Goal: Task Accomplishment & Management: Manage account settings

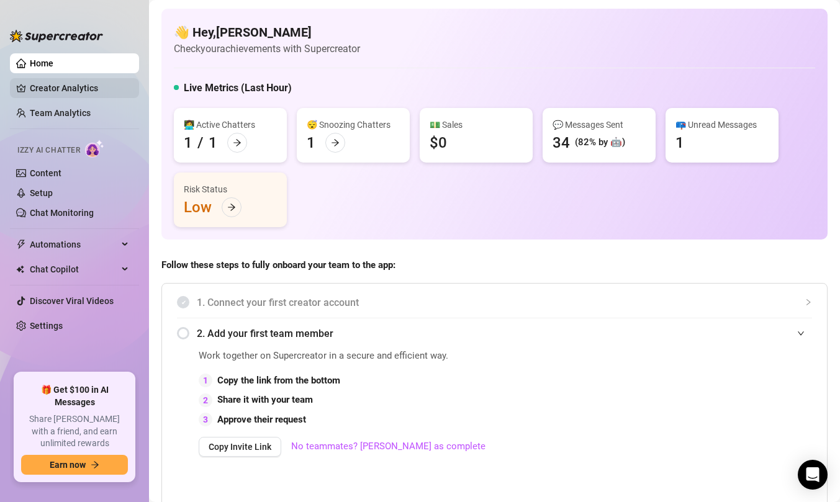
click at [80, 94] on link "Creator Analytics" at bounding box center [79, 88] width 99 height 20
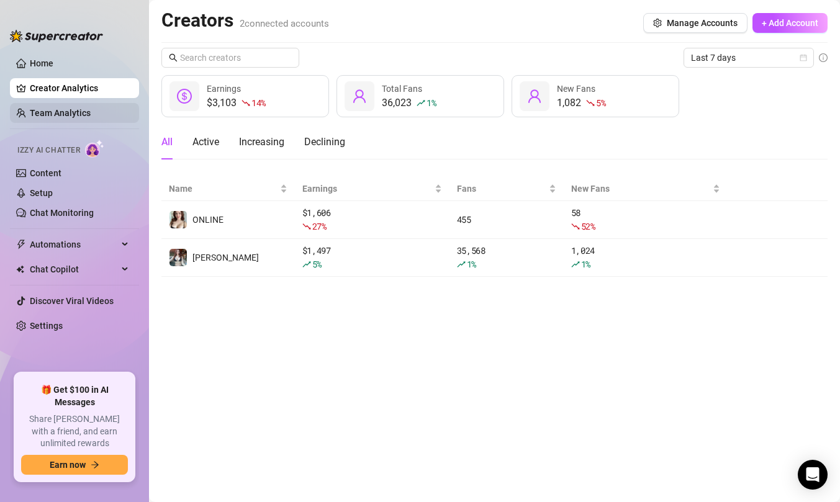
click at [91, 116] on link "Team Analytics" at bounding box center [60, 113] width 61 height 10
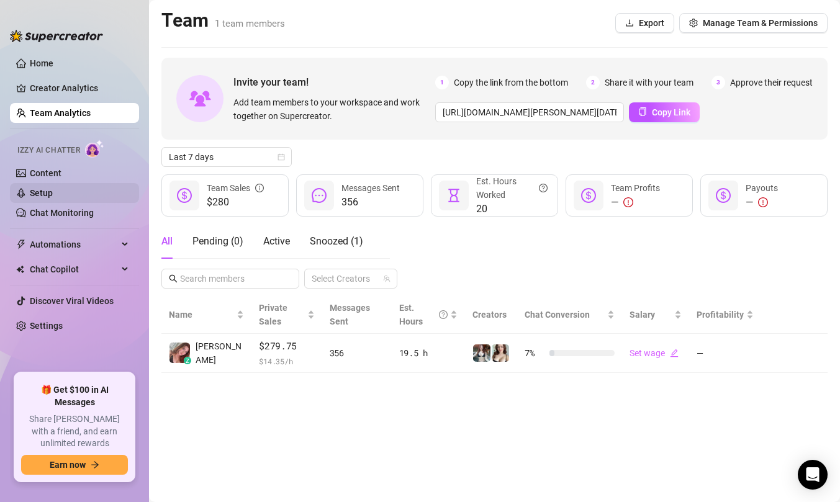
click at [53, 194] on link "Setup" at bounding box center [41, 193] width 23 height 10
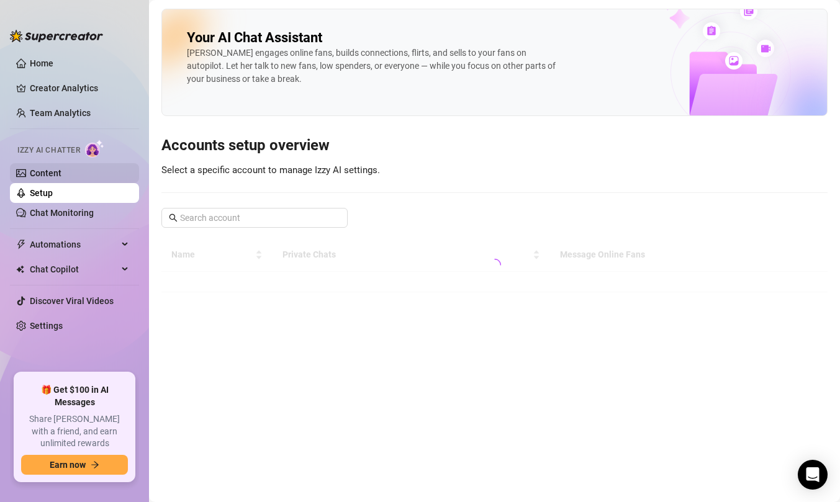
click at [61, 178] on link "Content" at bounding box center [46, 173] width 32 height 10
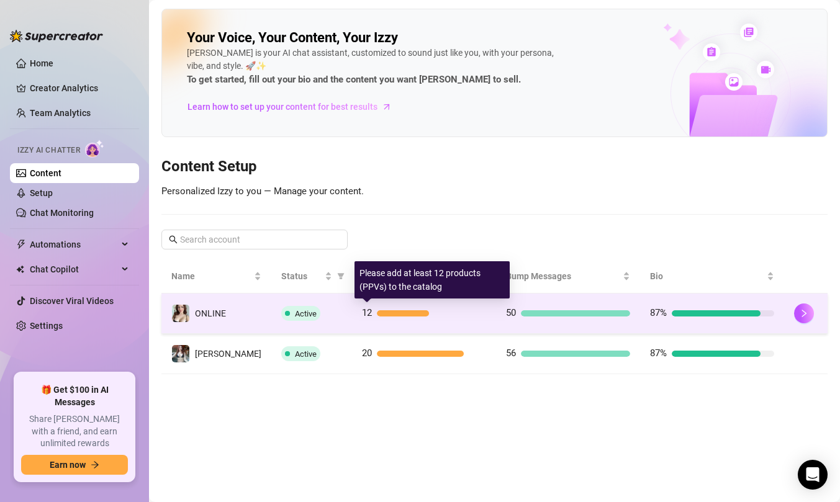
click at [458, 320] on div "12" at bounding box center [424, 313] width 124 height 15
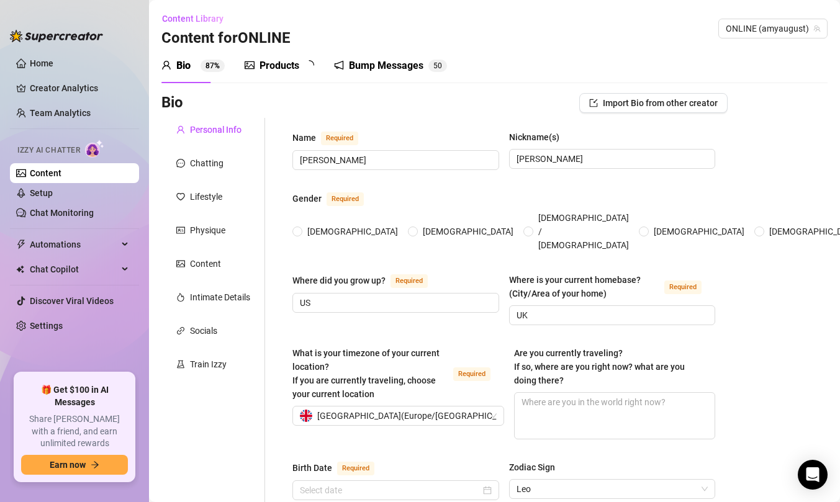
radio input "true"
type input "[DATE]"
click at [283, 72] on div "Products" at bounding box center [280, 65] width 40 height 15
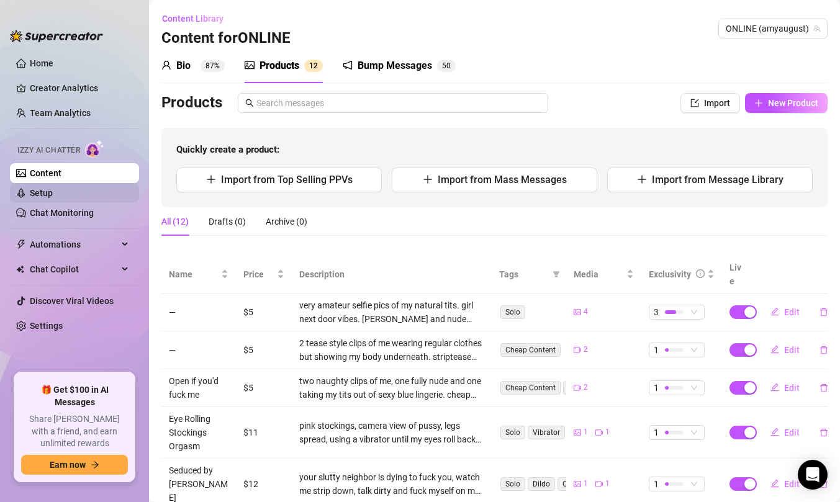
click at [53, 195] on link "Setup" at bounding box center [41, 193] width 23 height 10
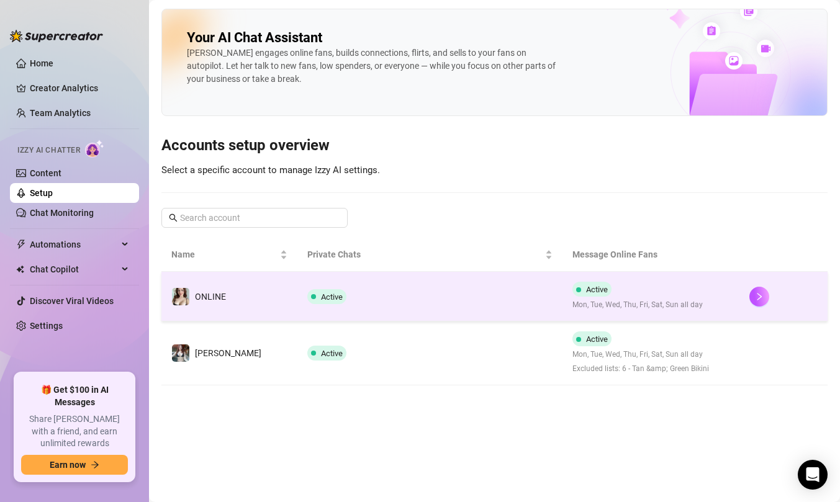
click at [501, 309] on td "Active" at bounding box center [429, 297] width 265 height 50
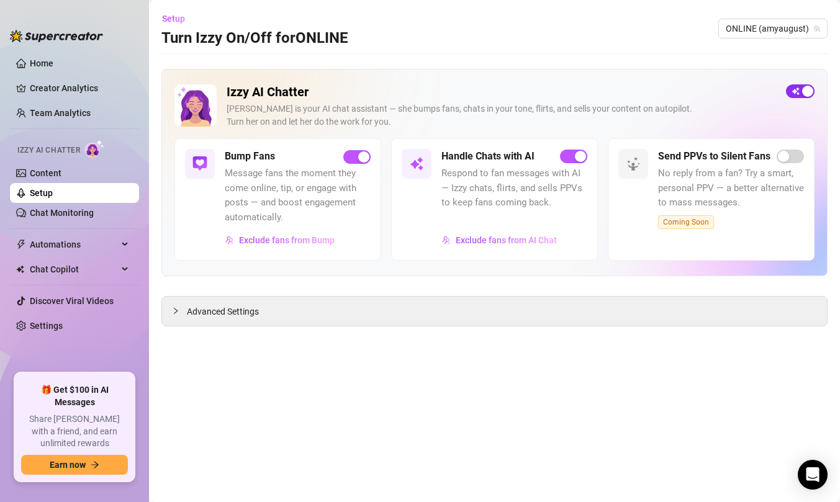
click at [804, 88] on div "button" at bounding box center [807, 91] width 11 height 11
click at [46, 68] on link "Home" at bounding box center [42, 63] width 24 height 10
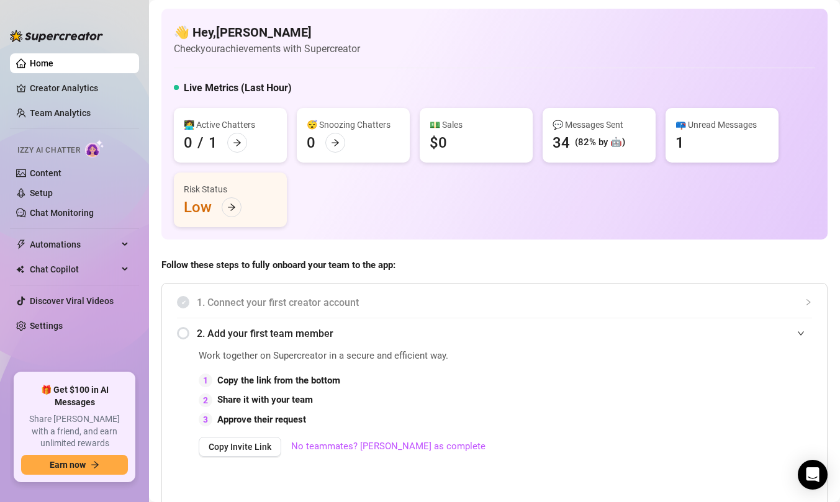
click at [79, 99] on ul "Home Creator Analytics Team Analytics Izzy AI Chatter Content Setup Chat Monito…" at bounding box center [74, 208] width 129 height 320
click at [79, 91] on link "Creator Analytics" at bounding box center [79, 88] width 99 height 20
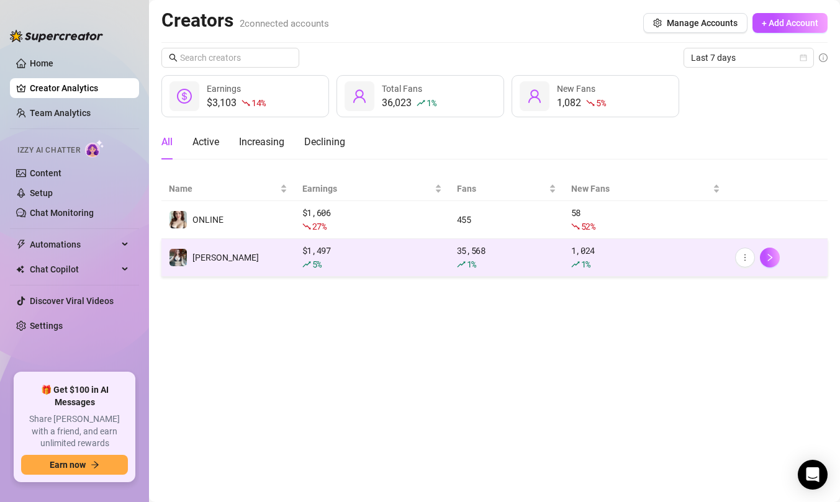
click at [246, 260] on td "[PERSON_NAME]" at bounding box center [228, 258] width 134 height 38
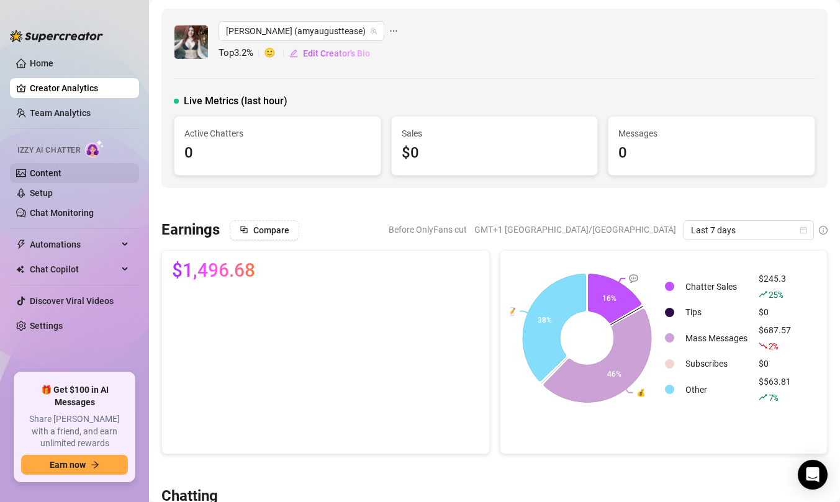
click at [61, 168] on link "Content" at bounding box center [46, 173] width 32 height 10
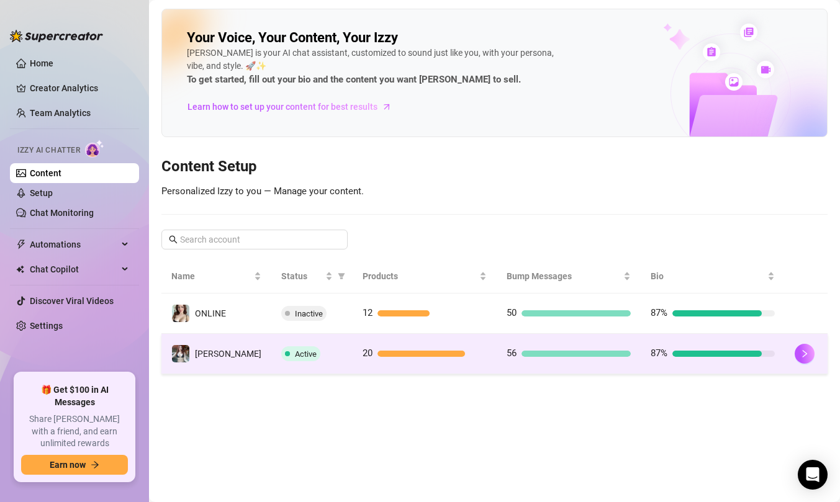
click at [225, 358] on td "[PERSON_NAME]" at bounding box center [216, 354] width 110 height 40
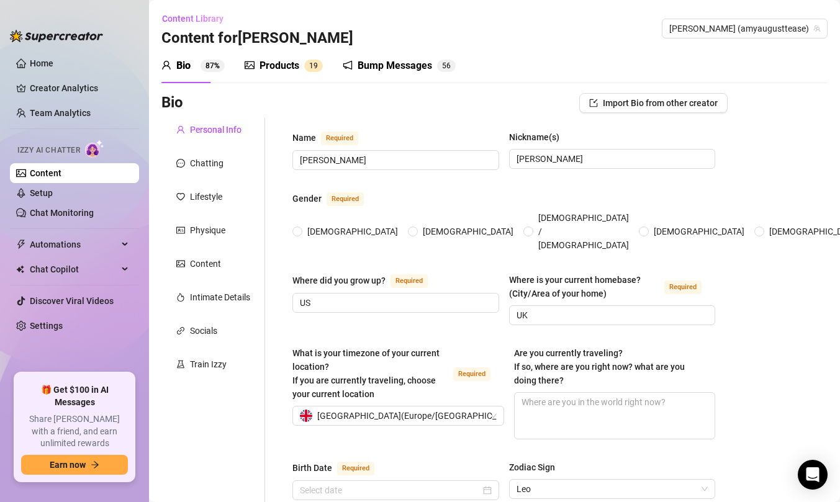
radio input "true"
type input "[DATE]"
click at [53, 194] on link "Setup" at bounding box center [41, 193] width 23 height 10
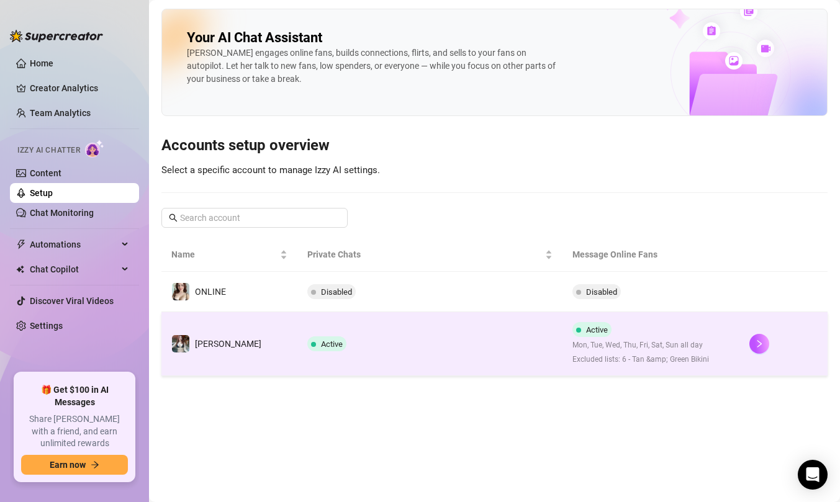
click at [403, 343] on td "Active" at bounding box center [429, 344] width 265 height 64
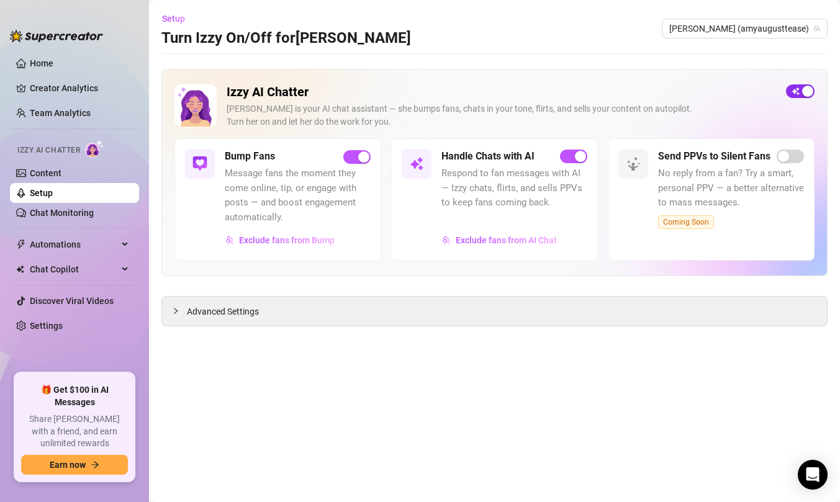
click at [795, 91] on span "button" at bounding box center [800, 91] width 29 height 14
click at [81, 218] on link "Chat Monitoring" at bounding box center [62, 213] width 64 height 10
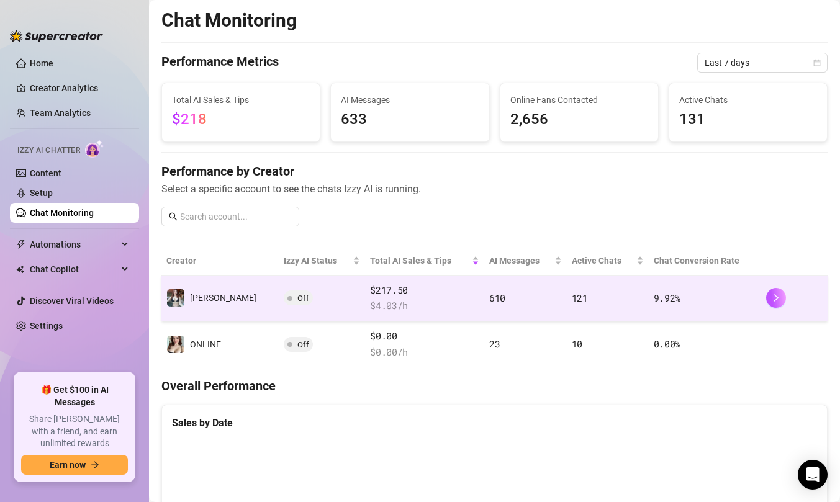
click at [306, 307] on td "Off" at bounding box center [322, 299] width 86 height 46
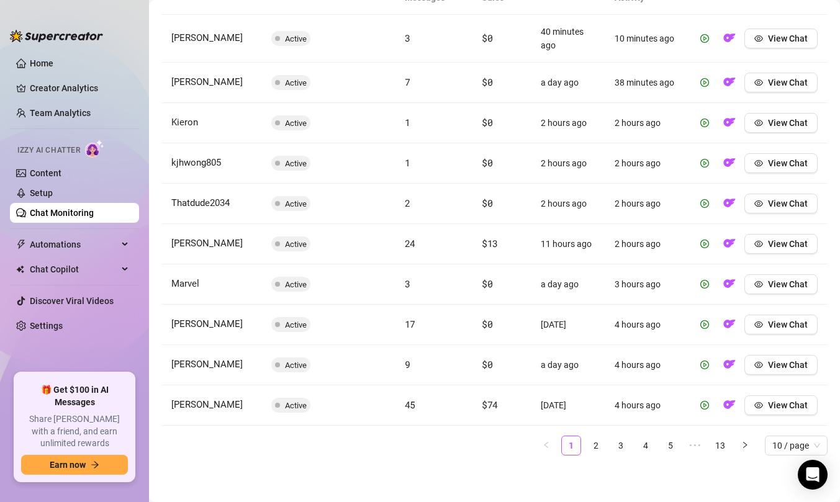
scroll to position [498, 0]
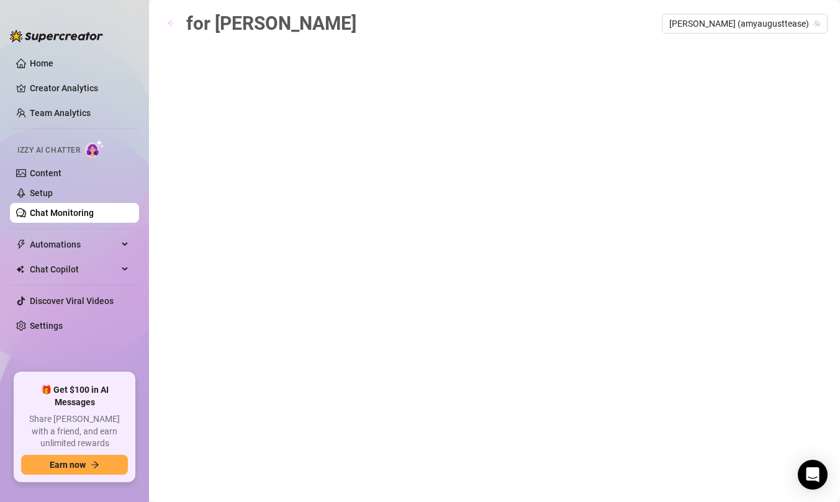
click at [174, 28] on span "button" at bounding box center [171, 24] width 9 height 10
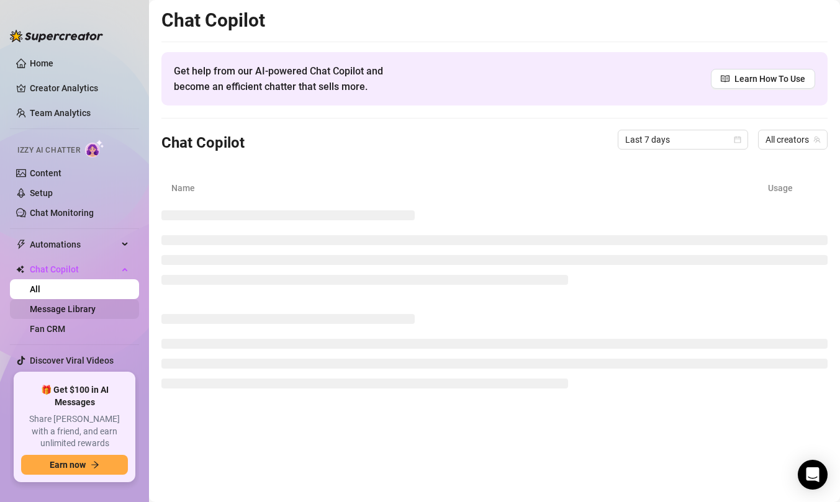
click at [85, 309] on link "Message Library" at bounding box center [63, 309] width 66 height 10
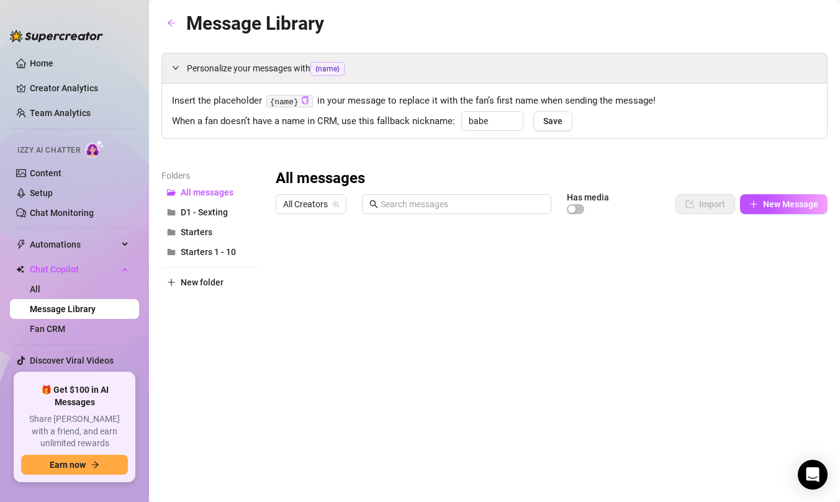
scroll to position [46, 0]
click at [217, 234] on button "Starters" at bounding box center [210, 232] width 99 height 20
click at [291, 255] on div at bounding box center [552, 358] width 552 height 277
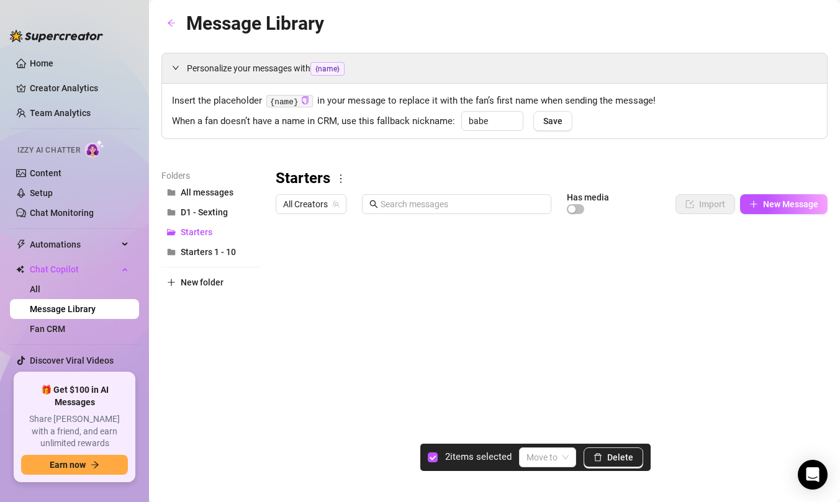
click at [291, 276] on div at bounding box center [552, 358] width 552 height 277
click at [545, 456] on input "search" at bounding box center [542, 457] width 31 height 19
click at [558, 433] on div "Starters 1 - 10" at bounding box center [557, 433] width 54 height 14
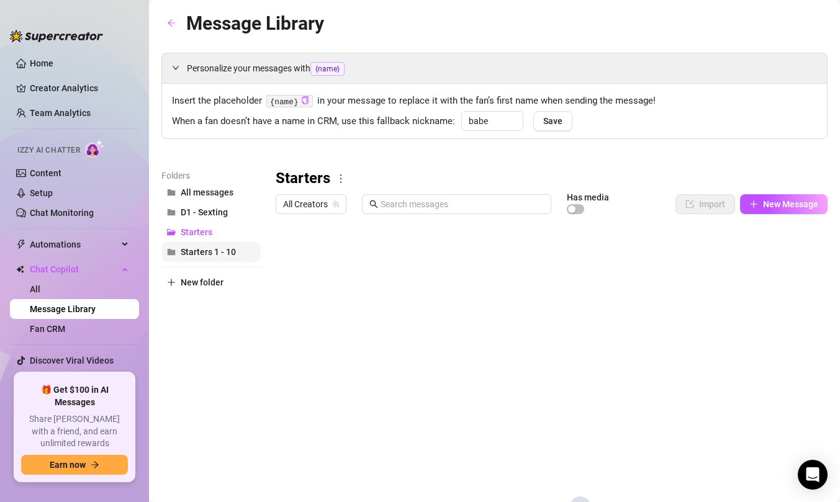
click at [220, 252] on span "Starters 1 - 10" at bounding box center [208, 252] width 55 height 10
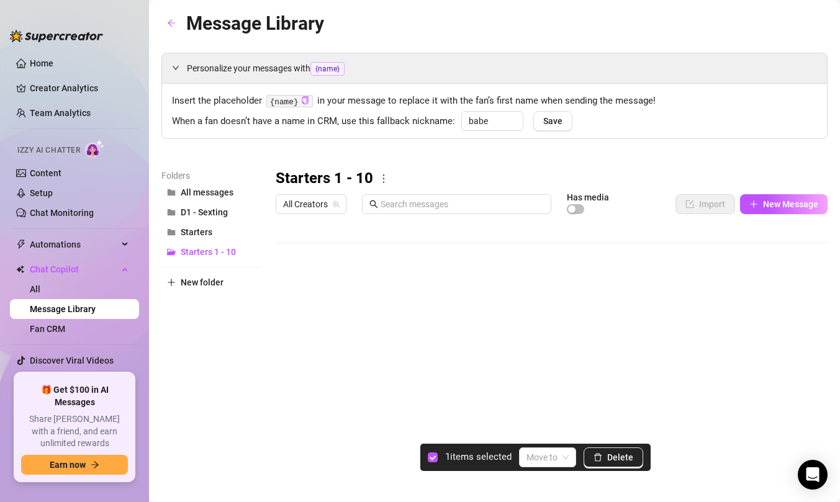
click at [286, 253] on div at bounding box center [552, 358] width 552 height 277
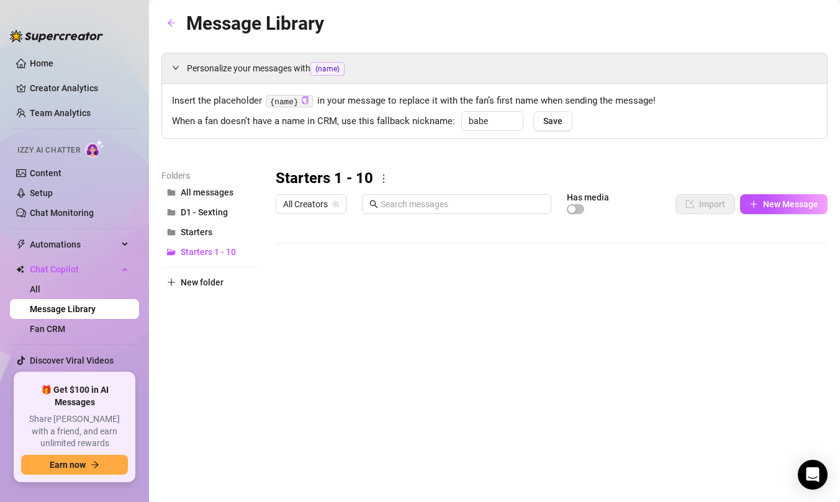
drag, startPoint x: 333, startPoint y: 249, endPoint x: 335, endPoint y: 276, distance: 27.4
click at [335, 277] on div at bounding box center [552, 358] width 552 height 277
click at [290, 279] on div at bounding box center [552, 358] width 552 height 277
click at [289, 278] on div at bounding box center [552, 358] width 552 height 277
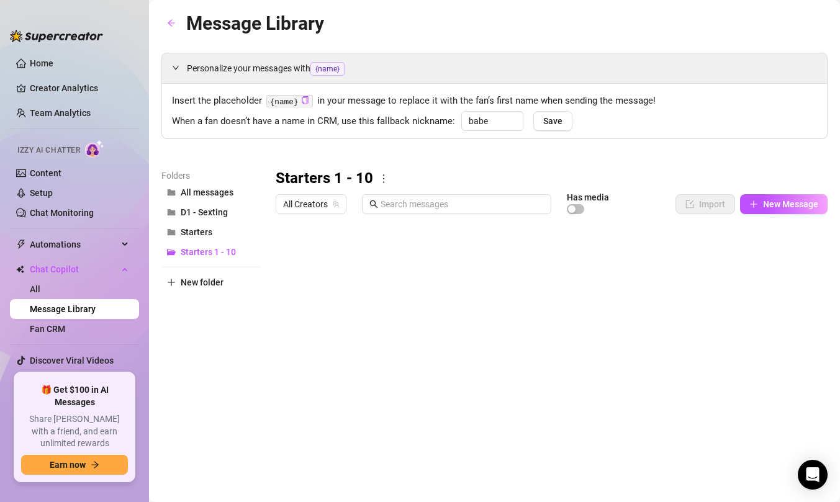
click at [315, 233] on div at bounding box center [552, 358] width 552 height 277
click at [311, 231] on div at bounding box center [552, 358] width 552 height 277
click at [330, 232] on div at bounding box center [552, 358] width 552 height 277
click at [325, 230] on div at bounding box center [552, 358] width 552 height 277
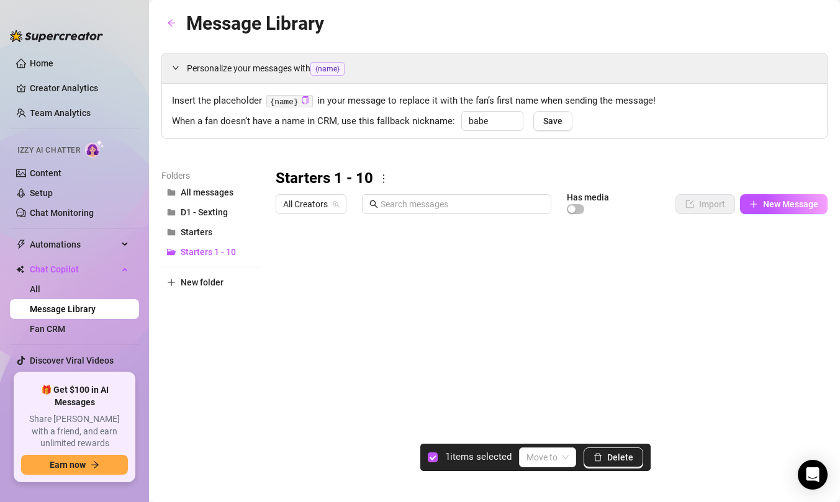
click at [285, 257] on div at bounding box center [552, 358] width 552 height 277
click at [288, 276] on div at bounding box center [552, 358] width 552 height 277
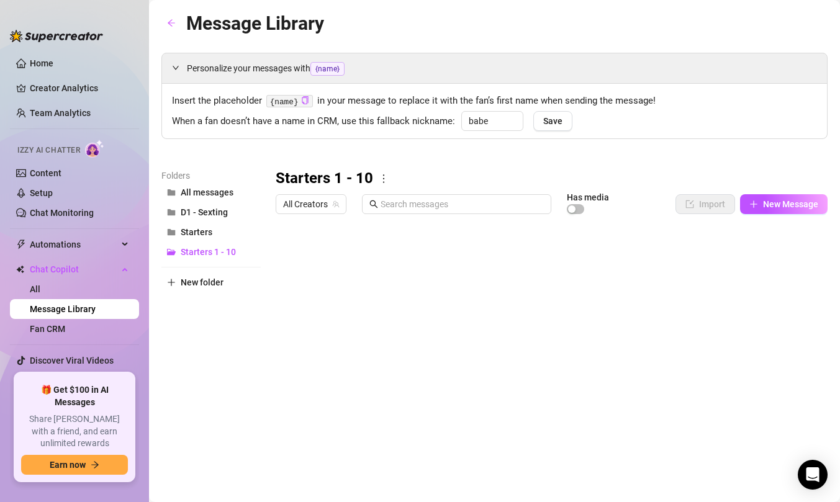
drag, startPoint x: 419, startPoint y: 261, endPoint x: 424, endPoint y: 288, distance: 26.6
click at [424, 288] on div at bounding box center [552, 358] width 552 height 277
click at [287, 258] on div at bounding box center [552, 358] width 552 height 277
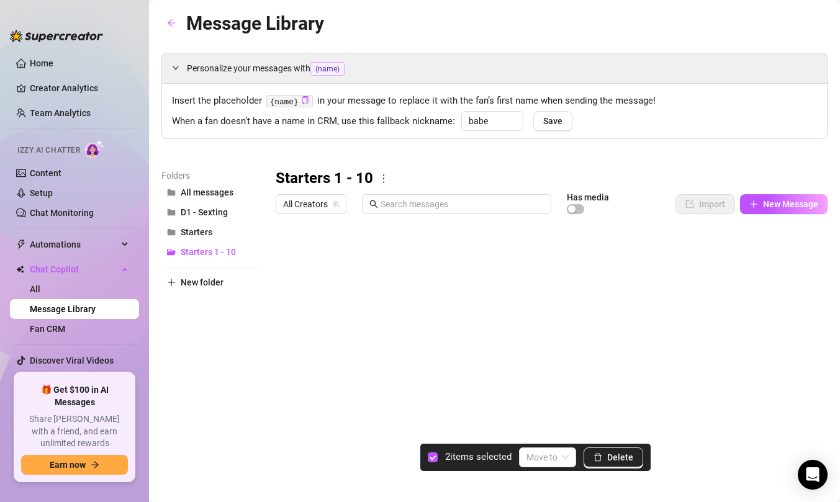
click at [290, 279] on div at bounding box center [552, 358] width 552 height 277
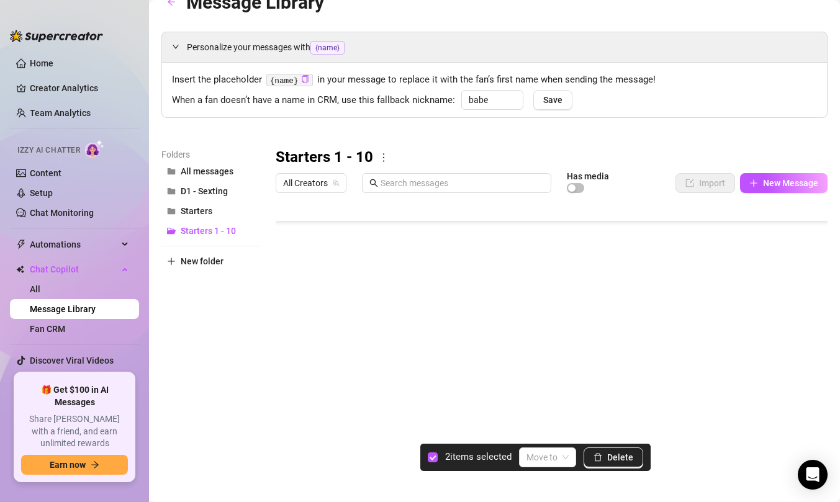
scroll to position [32, 0]
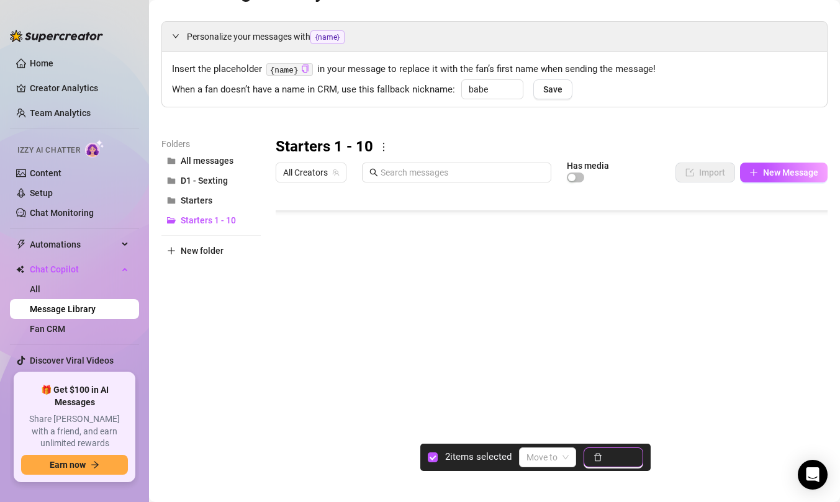
click at [605, 458] on button "Delete" at bounding box center [614, 458] width 60 height 20
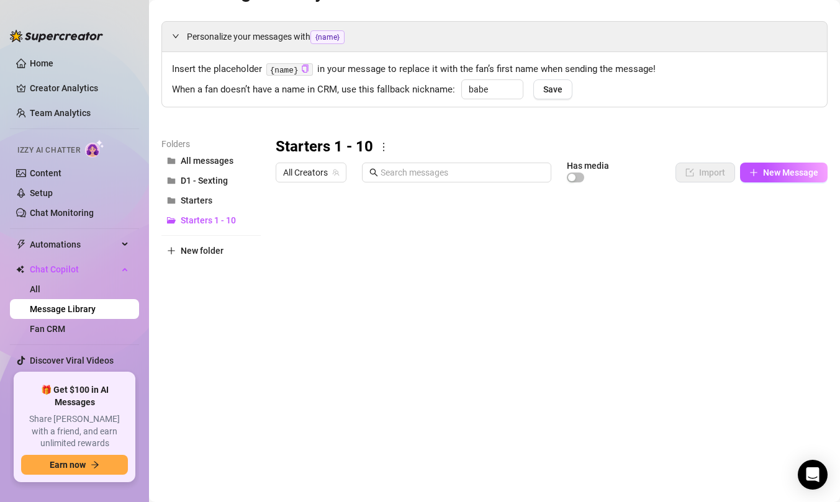
scroll to position [0, 0]
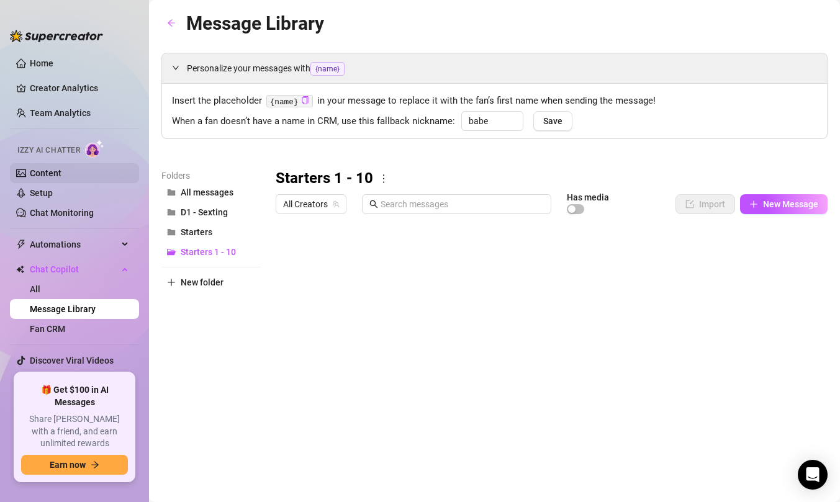
click at [61, 178] on link "Content" at bounding box center [46, 173] width 32 height 10
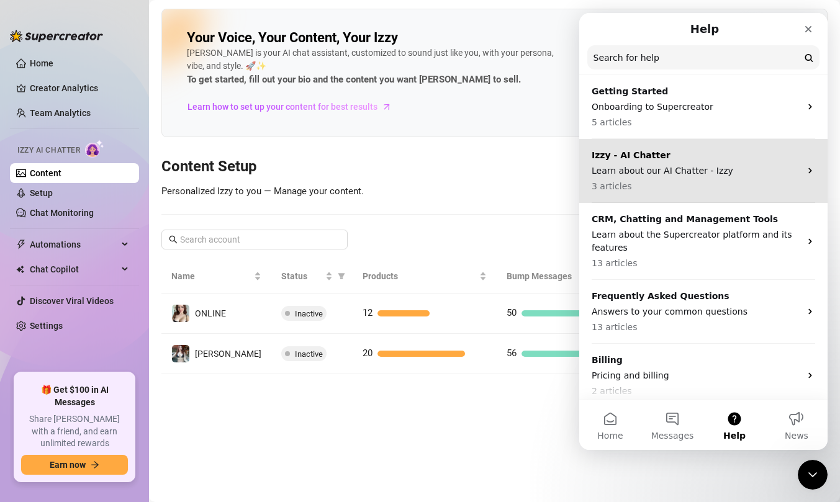
scroll to position [43, 0]
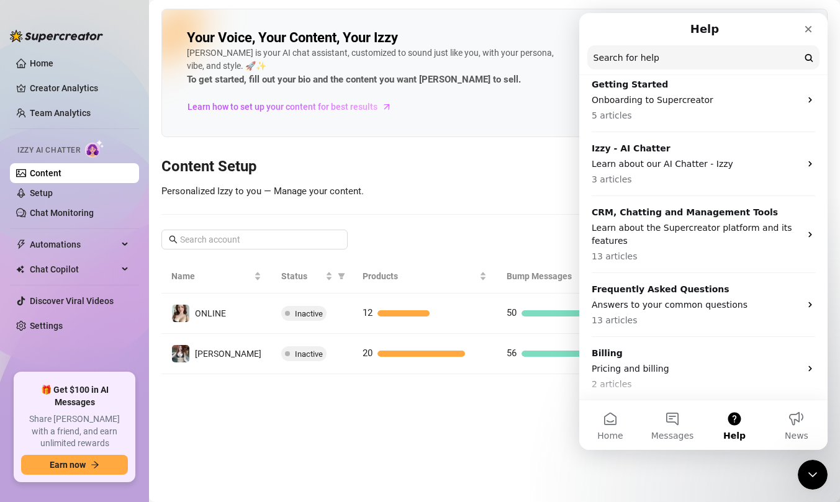
click at [670, 62] on input "Search for help" at bounding box center [703, 57] width 232 height 24
type input "vault"
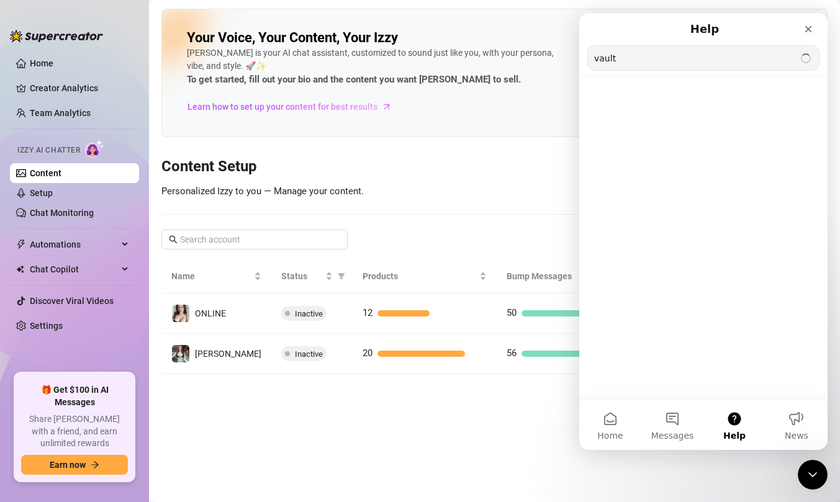
scroll to position [0, 0]
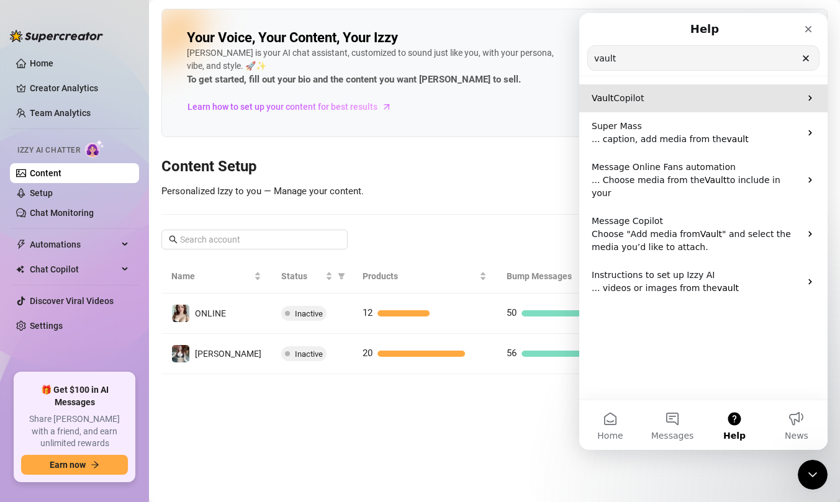
click at [691, 98] on p "Vault Copilot" at bounding box center [696, 98] width 209 height 13
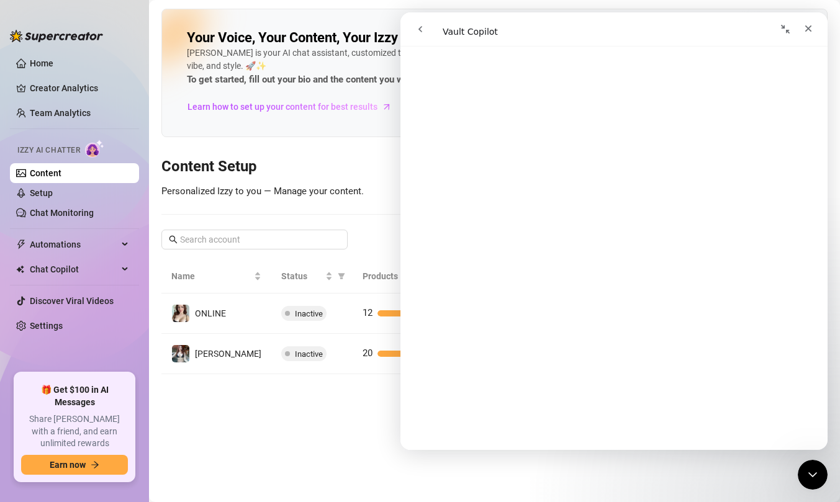
scroll to position [2187, 0]
click at [317, 450] on main "Your Voice, Your Content, Your [PERSON_NAME] is your AI chat assistant, customi…" at bounding box center [494, 251] width 691 height 502
click at [810, 30] on icon "Close" at bounding box center [808, 28] width 7 height 7
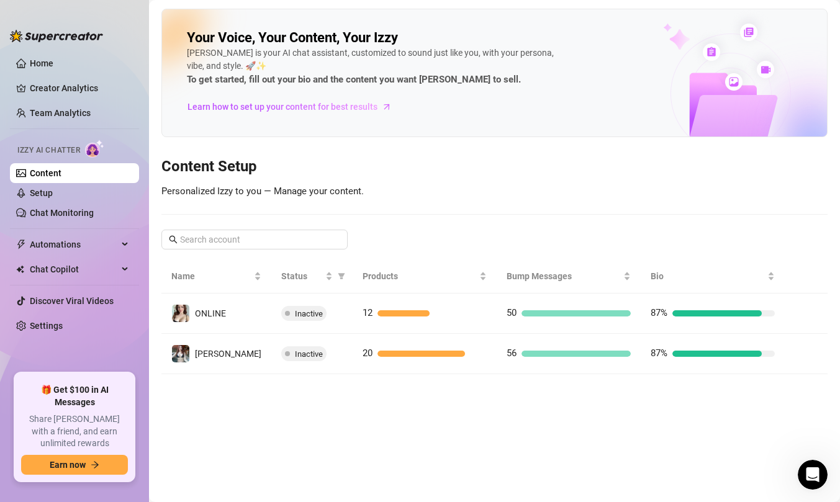
scroll to position [0, 0]
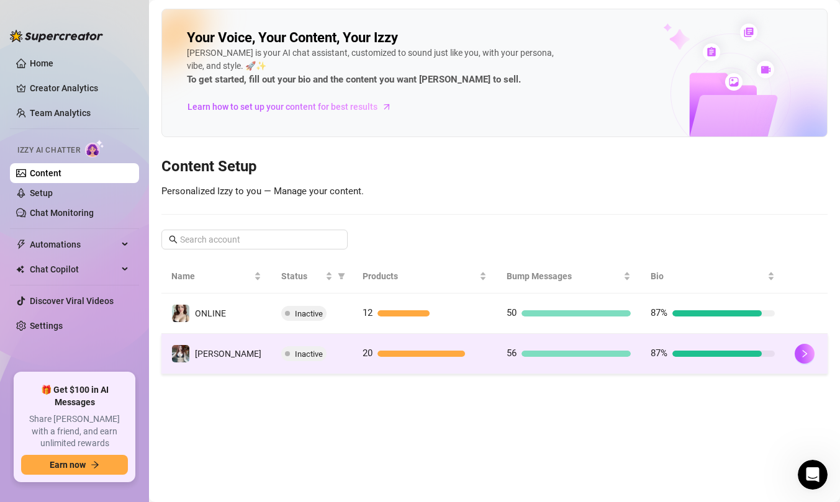
click at [237, 356] on td "[PERSON_NAME]" at bounding box center [216, 354] width 110 height 40
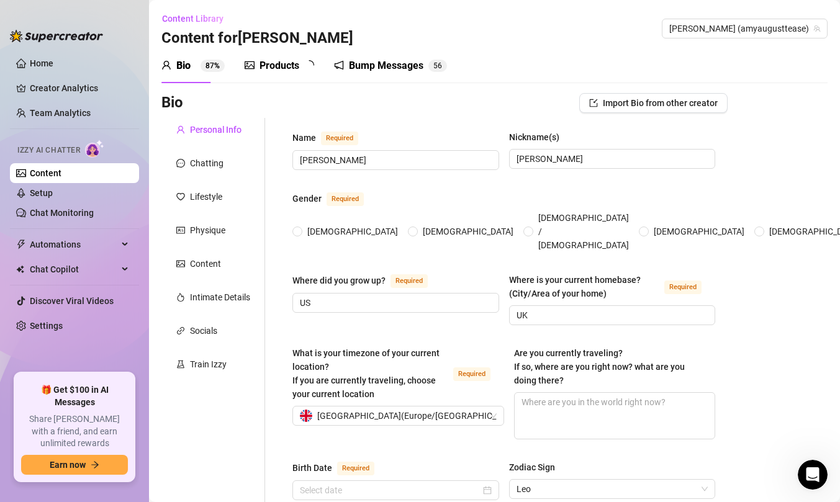
radio input "true"
type input "[DATE]"
click at [284, 65] on div "Products" at bounding box center [280, 65] width 40 height 15
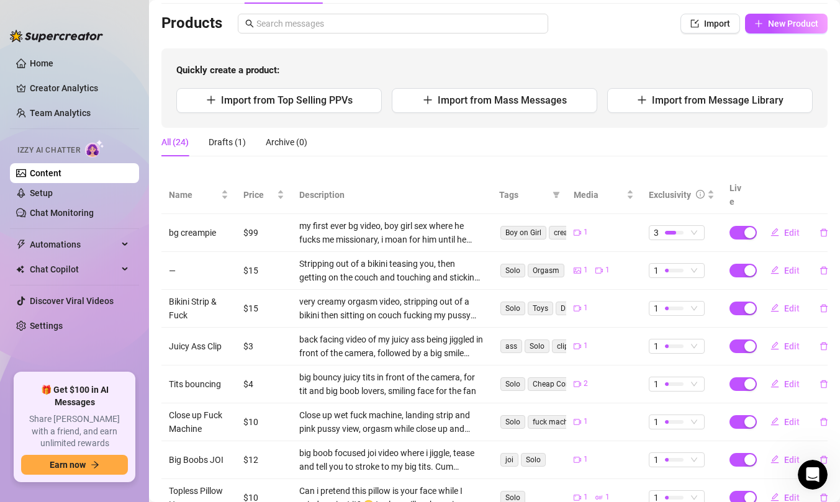
scroll to position [242, 0]
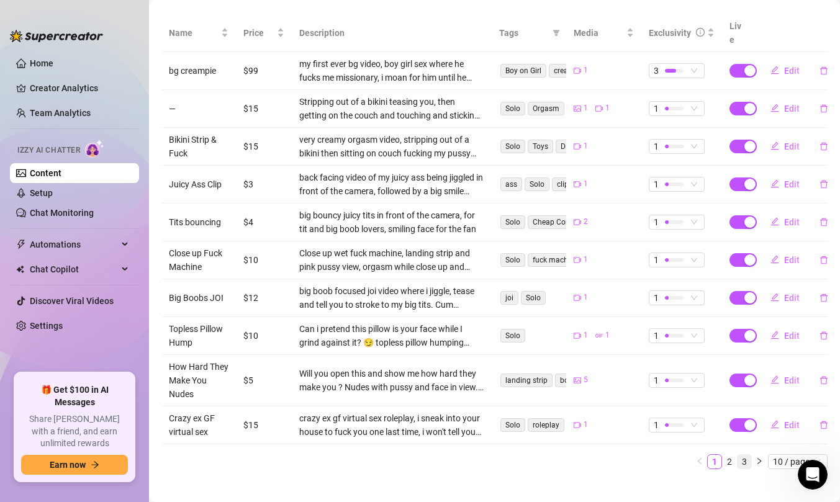
click at [742, 455] on link "3" at bounding box center [745, 462] width 14 height 14
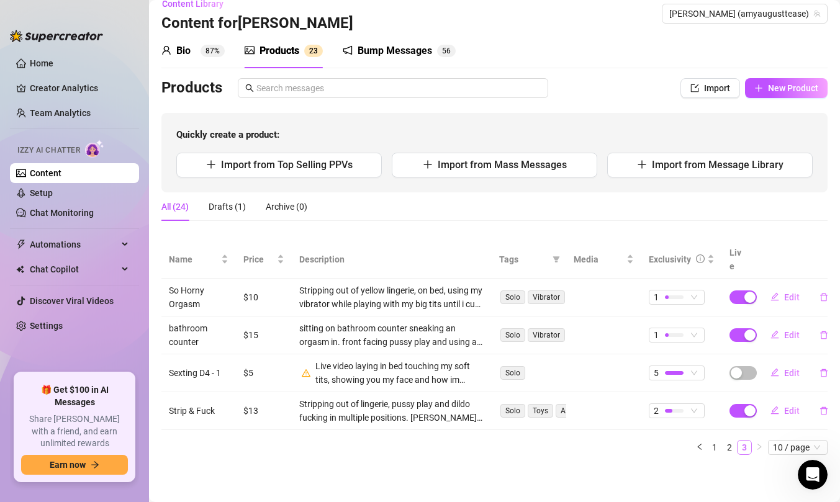
scroll to position [1, 0]
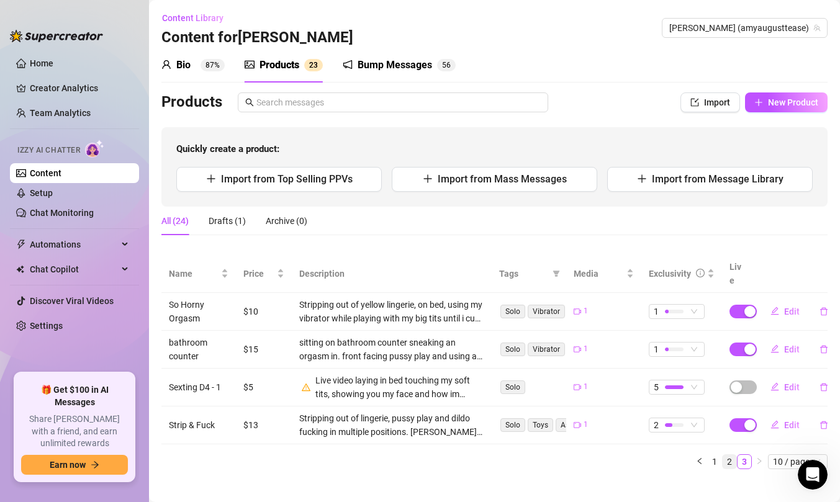
click at [728, 455] on link "2" at bounding box center [730, 462] width 14 height 14
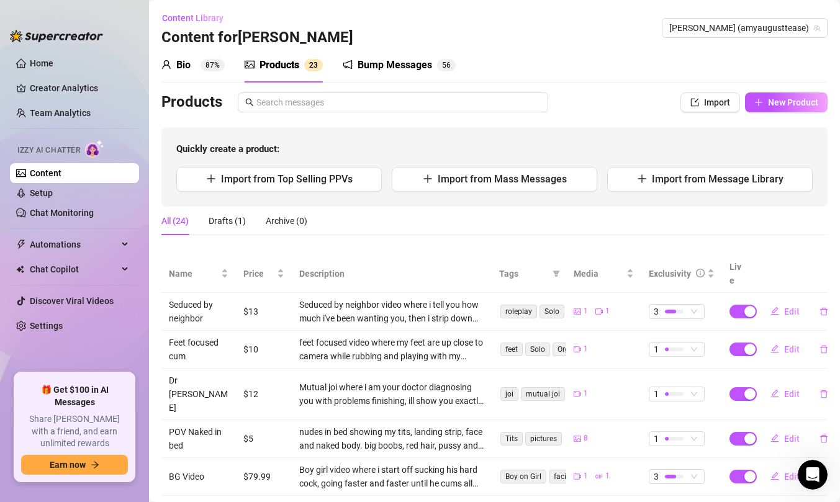
scroll to position [242, 0]
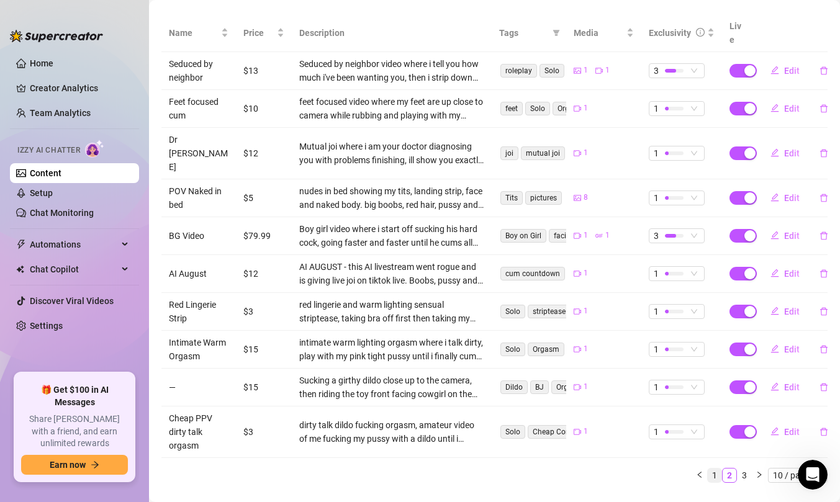
click at [719, 469] on link "1" at bounding box center [715, 476] width 14 height 14
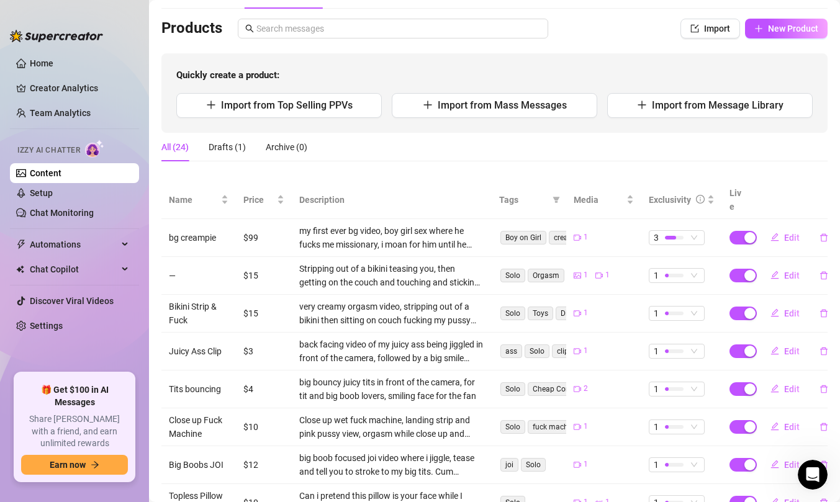
scroll to position [0, 0]
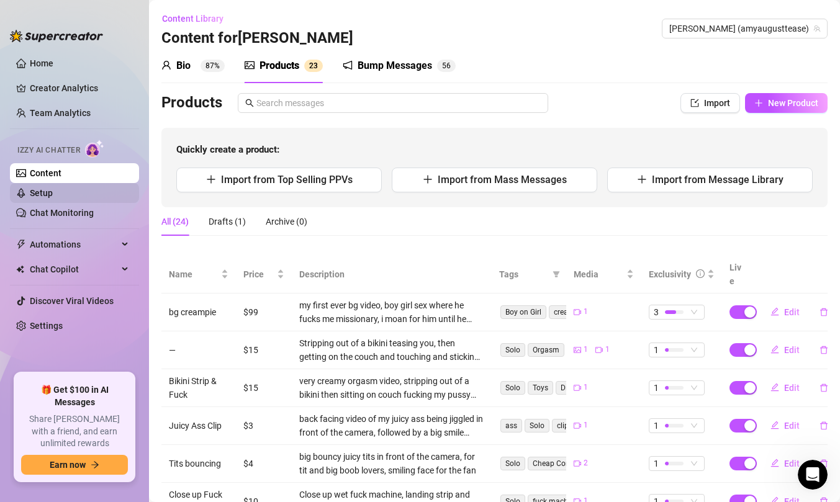
click at [53, 196] on link "Setup" at bounding box center [41, 193] width 23 height 10
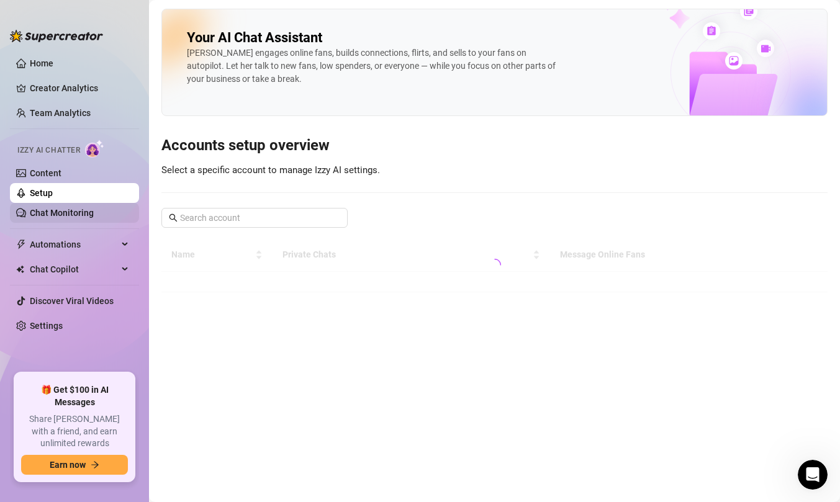
click at [61, 217] on link "Chat Monitoring" at bounding box center [62, 213] width 64 height 10
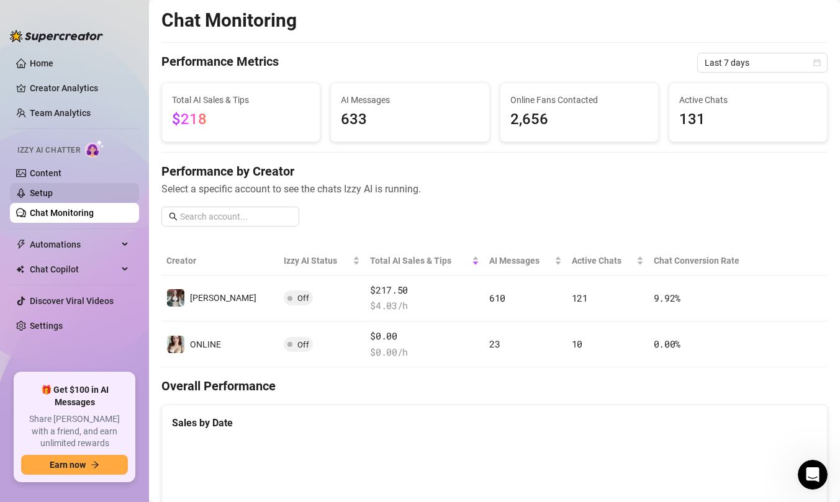
click at [53, 188] on link "Setup" at bounding box center [41, 193] width 23 height 10
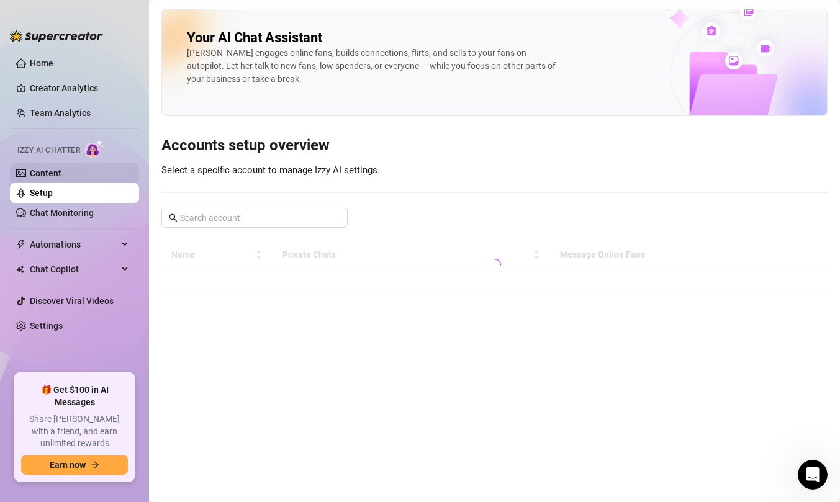
click at [58, 172] on link "Content" at bounding box center [46, 173] width 32 height 10
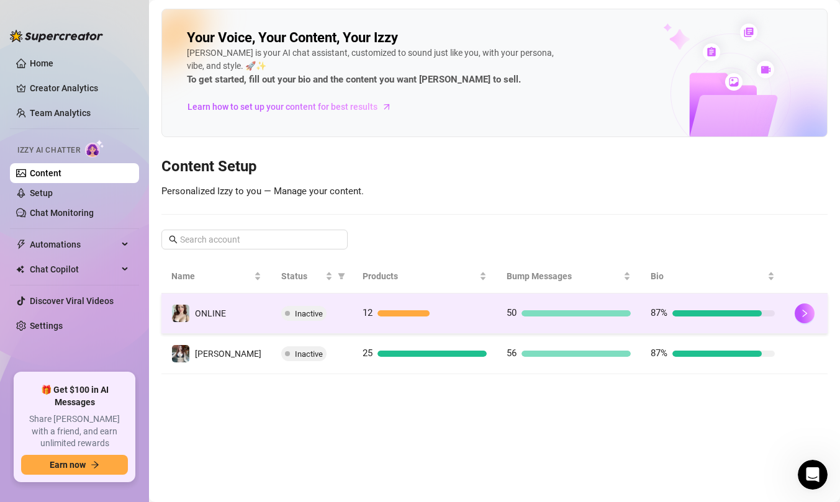
click at [324, 319] on div "Inactive" at bounding box center [311, 313] width 61 height 15
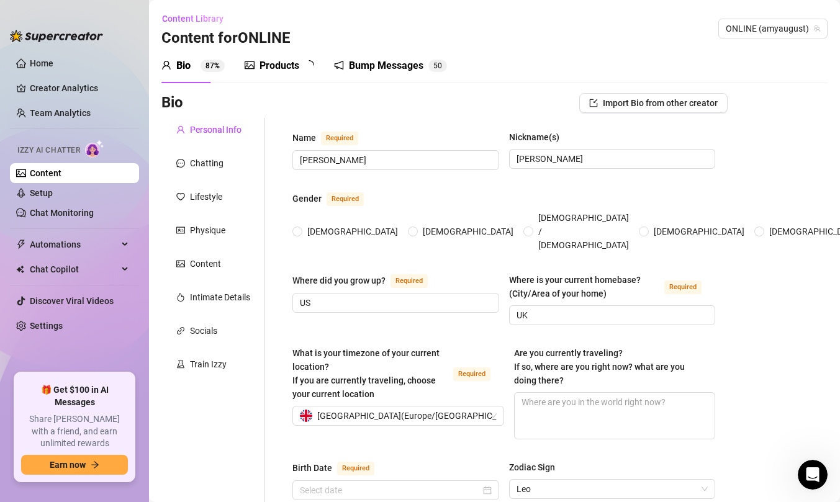
radio input "true"
type input "[DATE]"
click at [291, 73] on div "Products" at bounding box center [280, 65] width 40 height 15
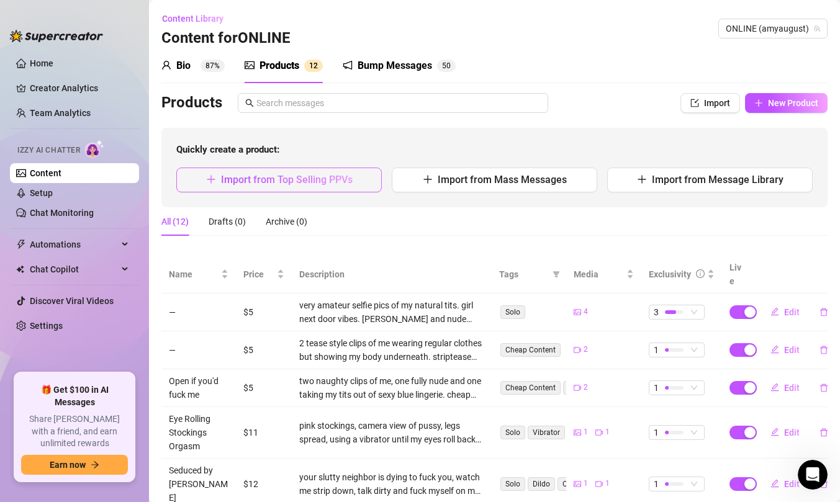
click at [317, 181] on span "Import from Top Selling PPVs" at bounding box center [287, 180] width 132 height 12
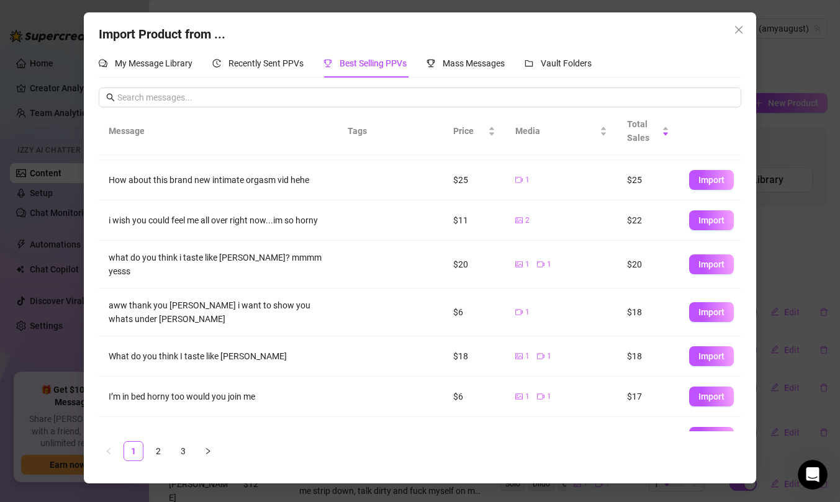
scroll to position [148, 0]
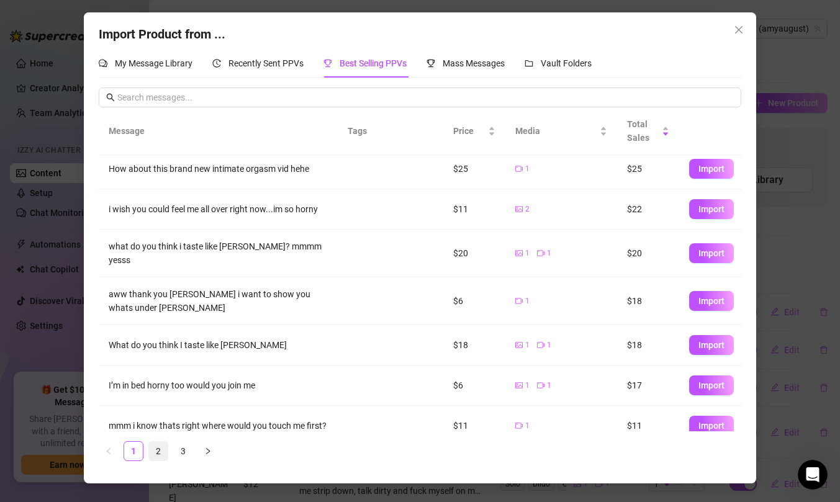
click at [157, 458] on link "2" at bounding box center [158, 451] width 19 height 19
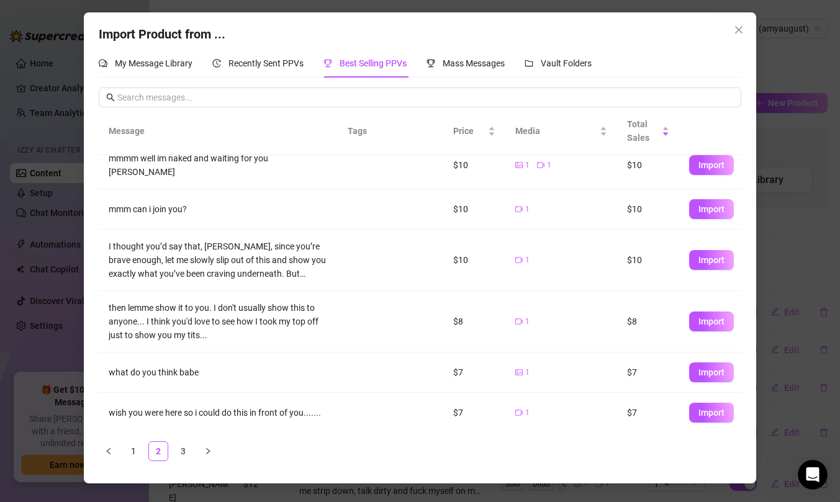
scroll to position [170, 0]
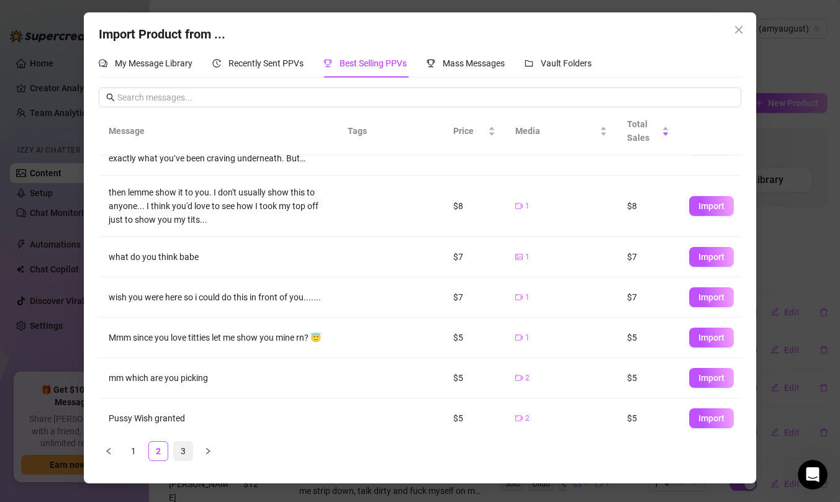
click at [191, 451] on link "3" at bounding box center [183, 451] width 19 height 19
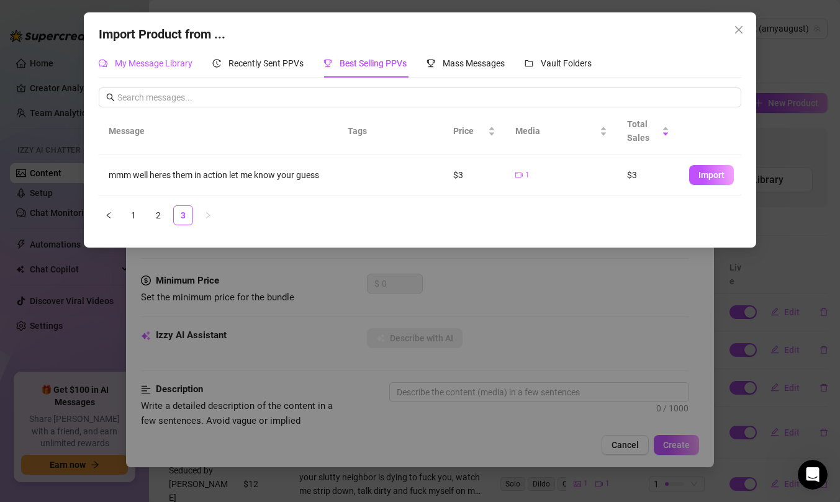
click at [168, 68] on span "My Message Library" at bounding box center [154, 63] width 78 height 10
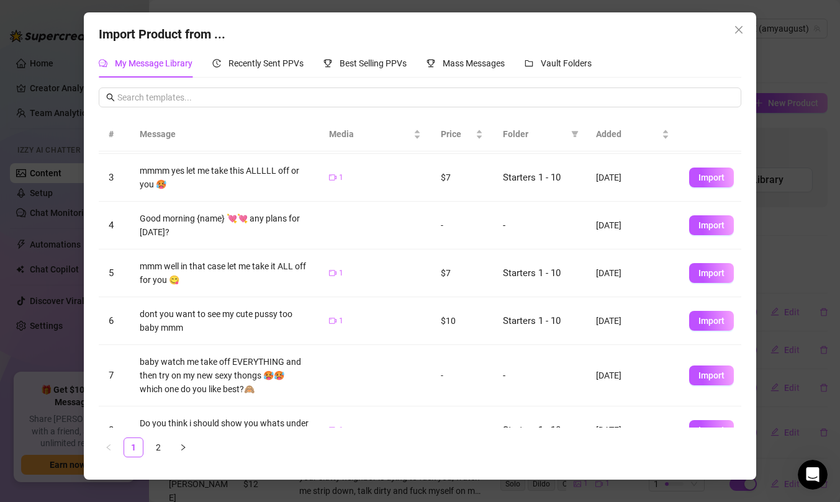
scroll to position [208, 0]
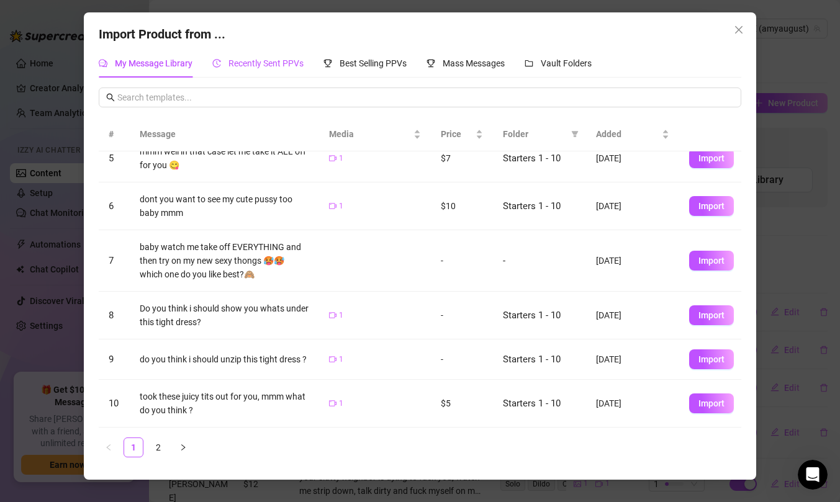
click at [251, 70] on div "Recently Sent PPVs" at bounding box center [257, 64] width 91 height 14
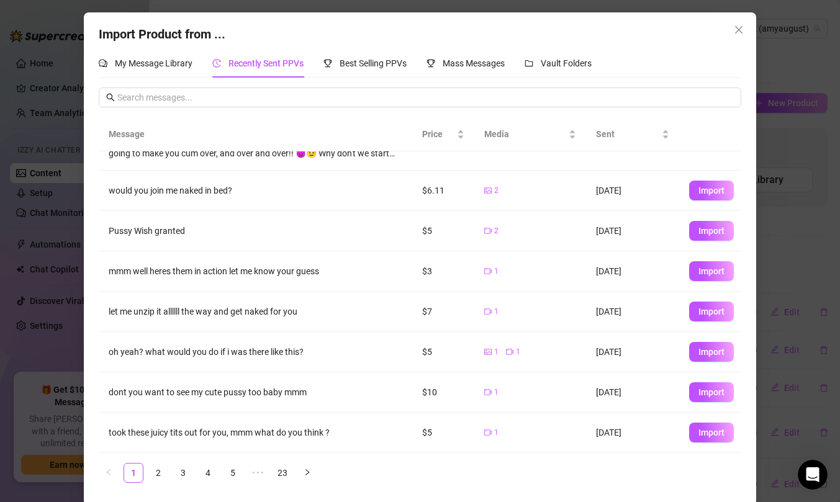
scroll to position [130, 0]
click at [164, 474] on link "2" at bounding box center [158, 473] width 19 height 19
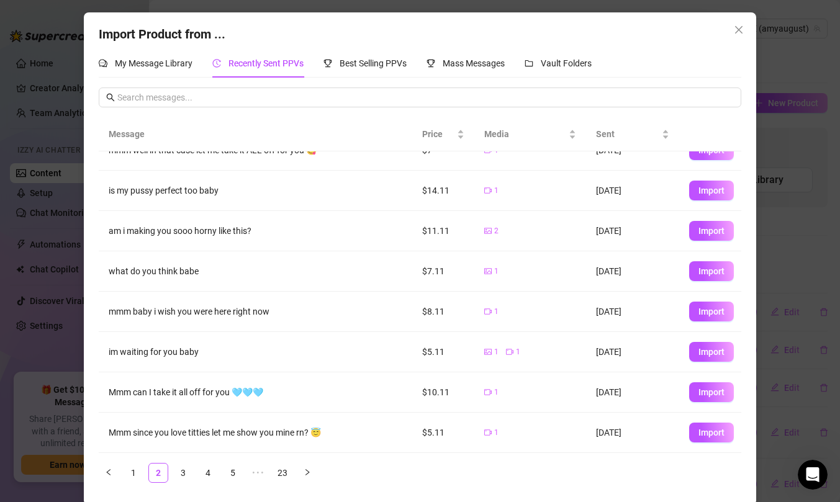
scroll to position [3, 0]
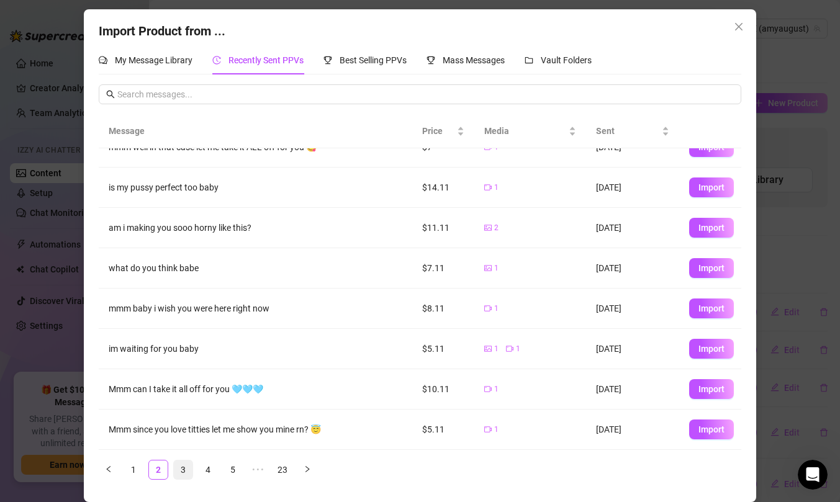
click at [185, 469] on link "3" at bounding box center [183, 470] width 19 height 19
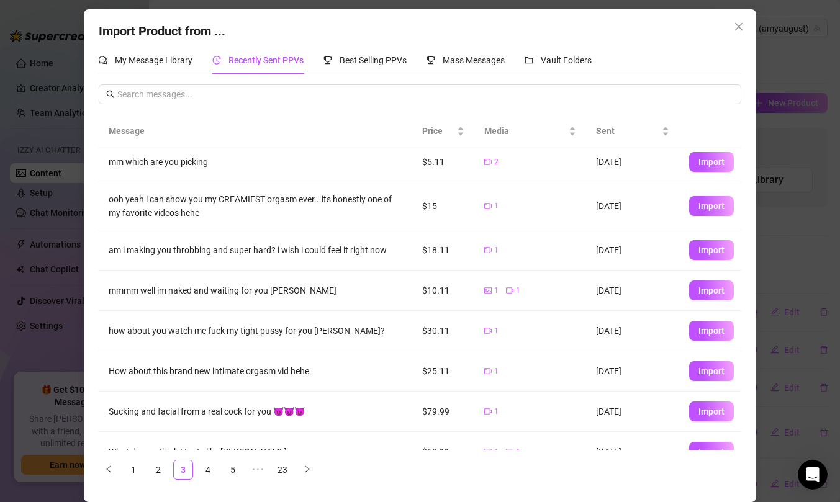
scroll to position [109, 0]
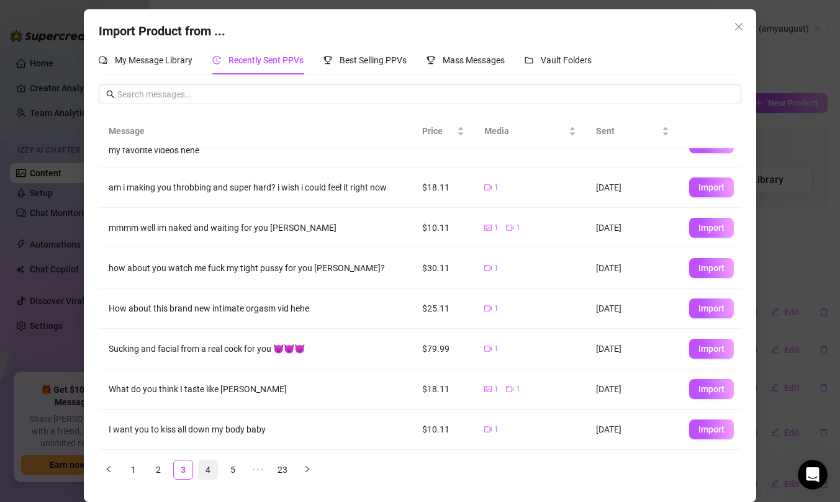
click at [209, 471] on link "4" at bounding box center [208, 470] width 19 height 19
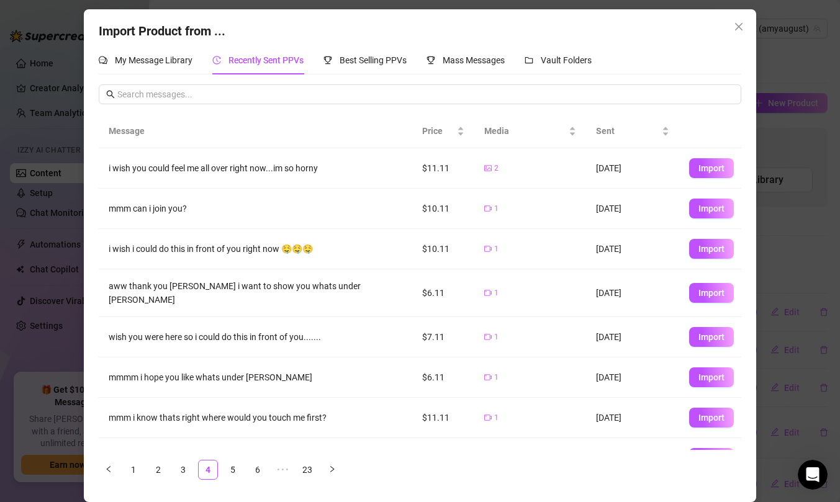
scroll to position [102, 0]
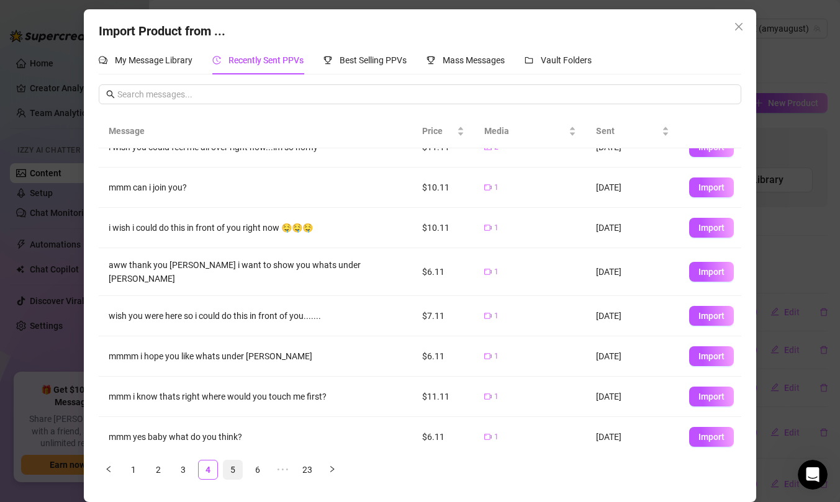
click at [229, 470] on link "5" at bounding box center [233, 470] width 19 height 19
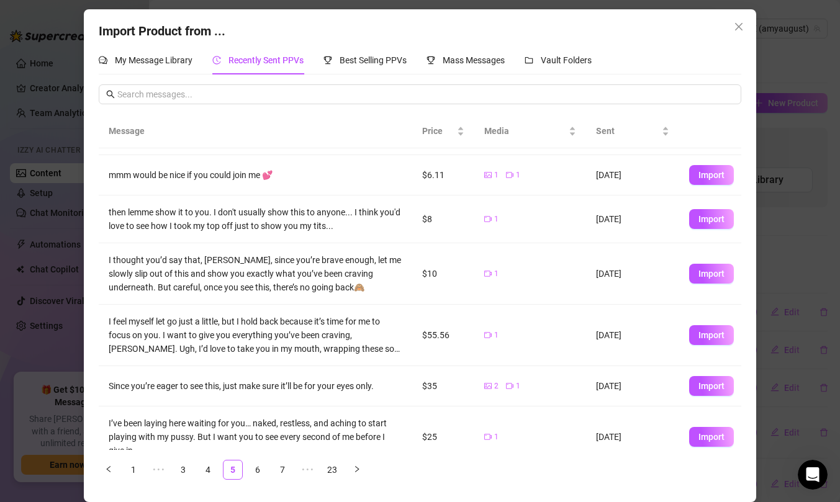
scroll to position [173, 0]
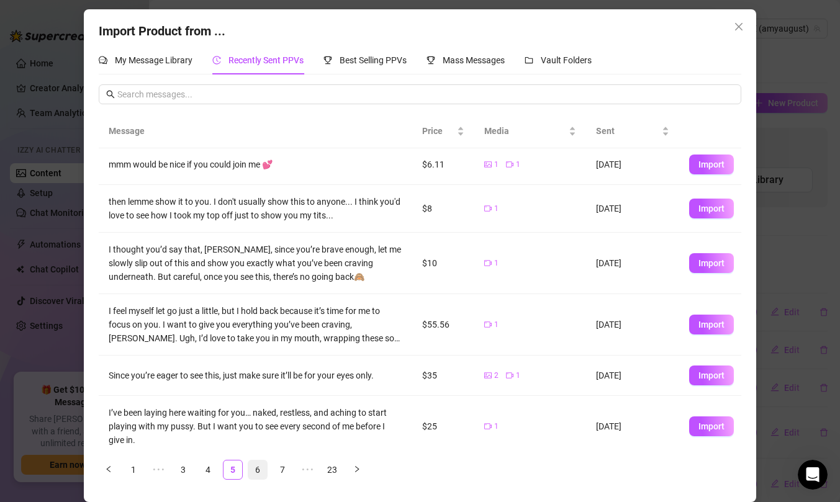
click at [250, 470] on link "6" at bounding box center [257, 470] width 19 height 19
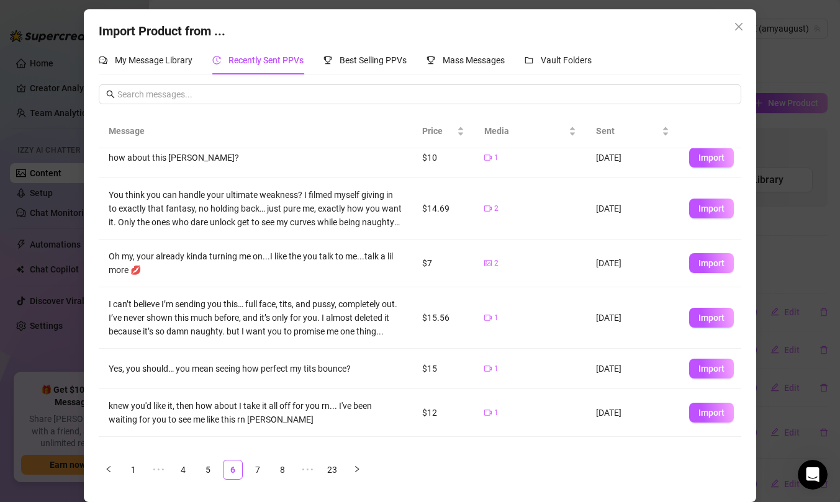
scroll to position [195, 0]
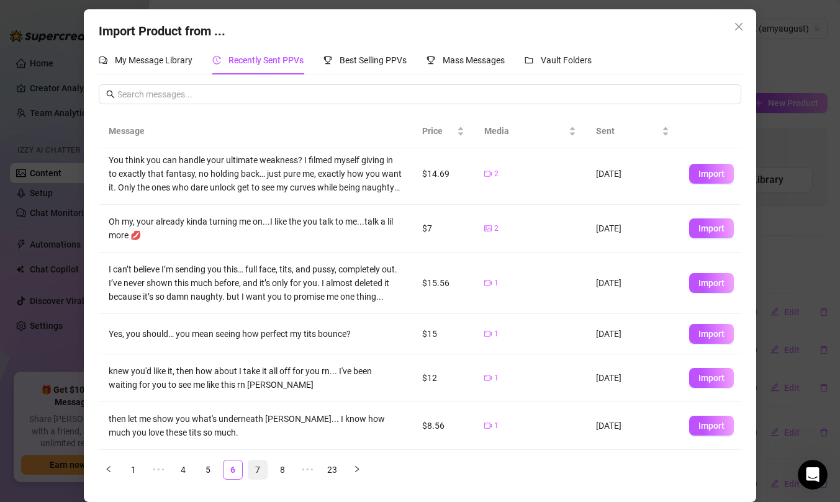
click at [253, 468] on link "7" at bounding box center [257, 470] width 19 height 19
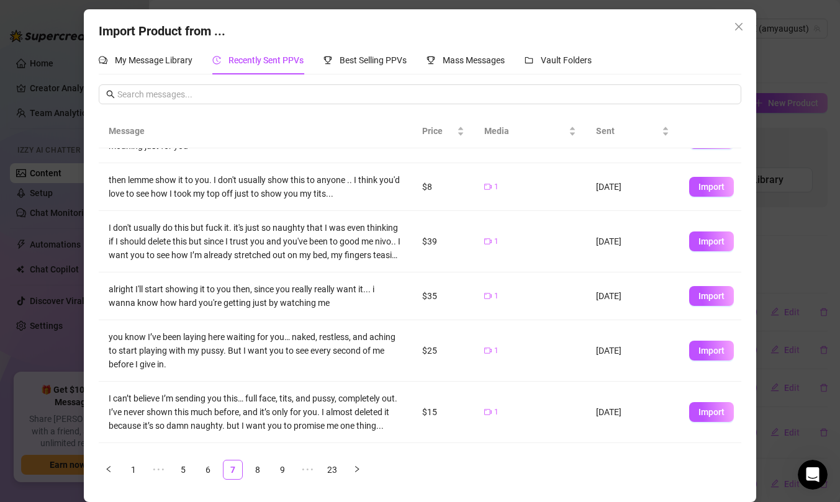
scroll to position [0, 0]
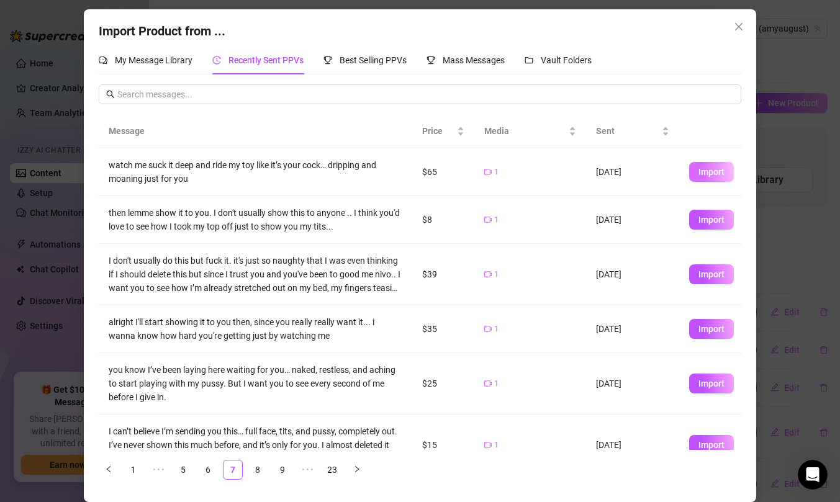
click at [700, 178] on button "Import" at bounding box center [711, 172] width 45 height 20
type textarea "watch me suck it deep and ride my toy like it’s your cock… dripping and moaning…"
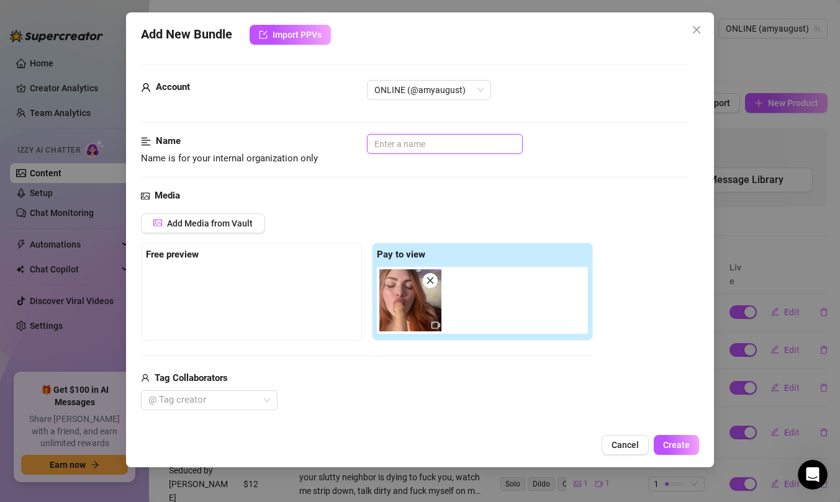
click at [437, 149] on input "text" at bounding box center [445, 144] width 156 height 20
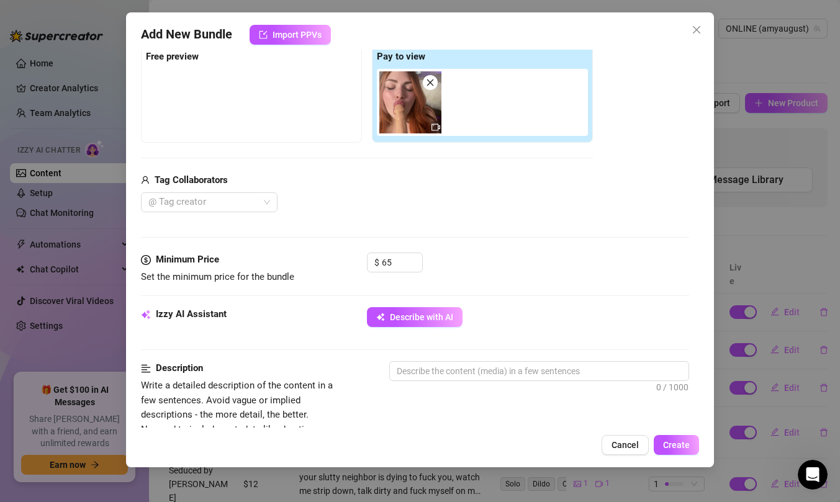
scroll to position [285, 0]
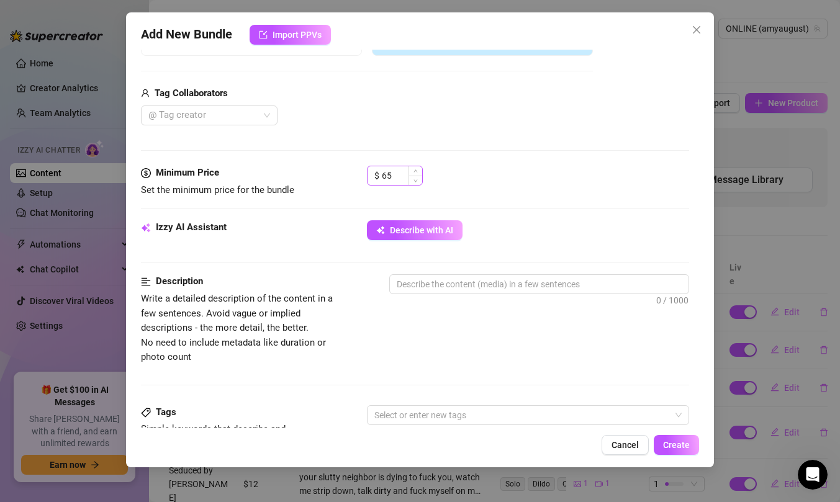
type input "Sucking Grinding and Riding"
click at [394, 183] on input "65" at bounding box center [402, 175] width 40 height 19
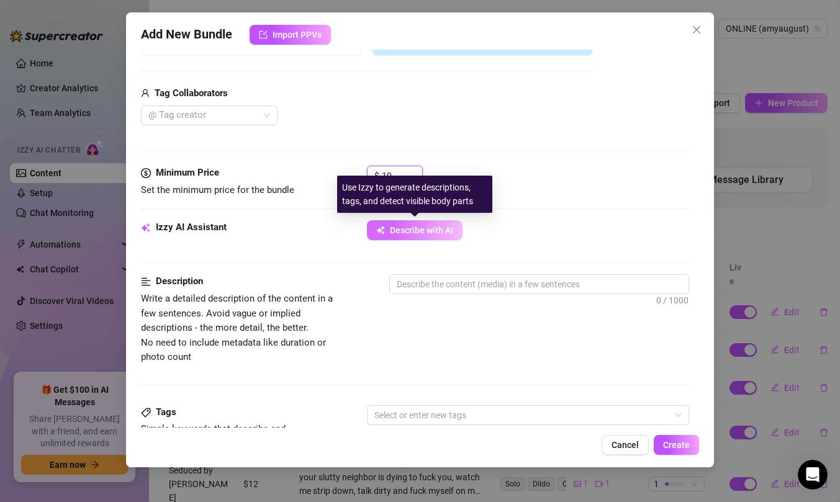
type input "10"
click at [425, 229] on span "Describe with AI" at bounding box center [421, 230] width 63 height 10
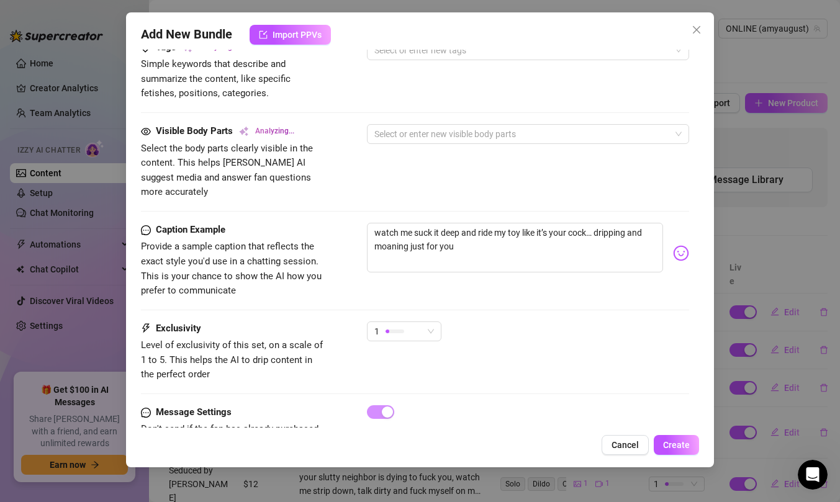
scroll to position [651, 0]
click at [469, 232] on textarea "watch me suck it deep and ride my toy like it’s your cock… dripping and moaning…" at bounding box center [515, 247] width 296 height 50
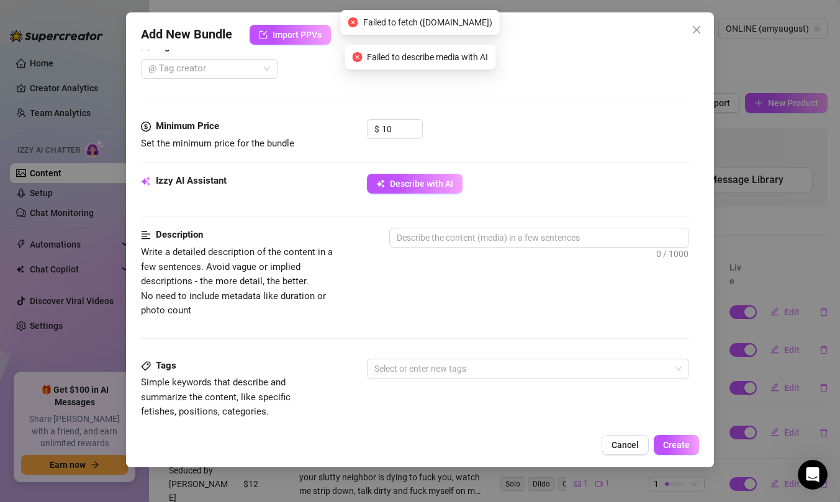
scroll to position [333, 0]
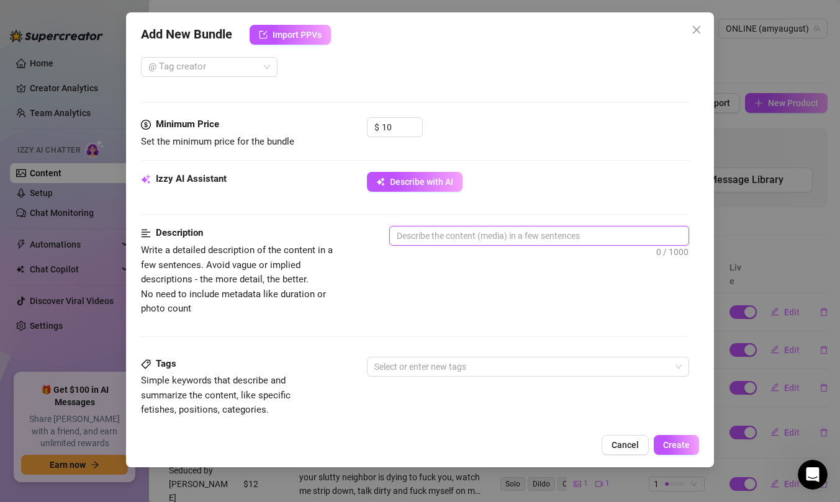
click at [440, 240] on textarea at bounding box center [539, 236] width 299 height 19
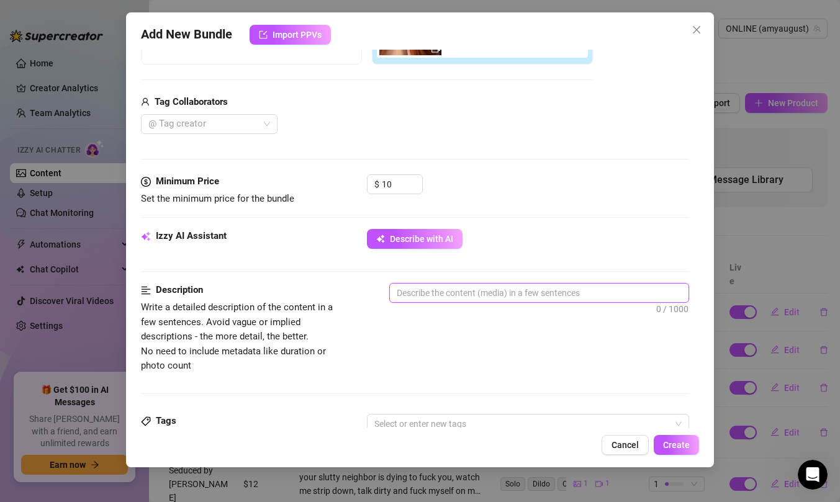
scroll to position [277, 0]
type textarea "s"
type textarea "su"
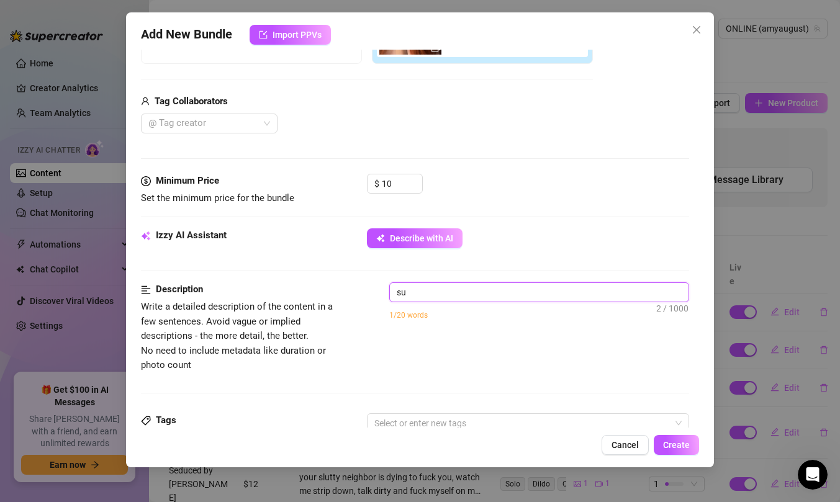
type textarea "suc"
type textarea "suck"
type textarea "sucki"
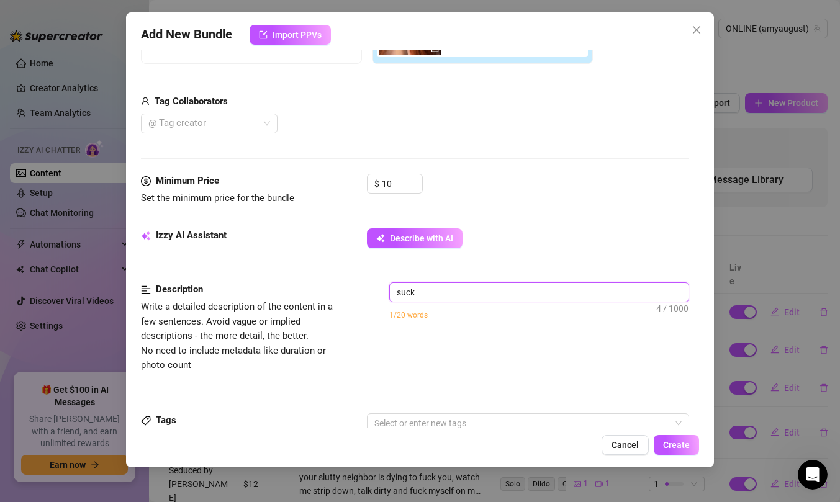
type textarea "sucki"
type textarea "suckin"
type textarea "sucking"
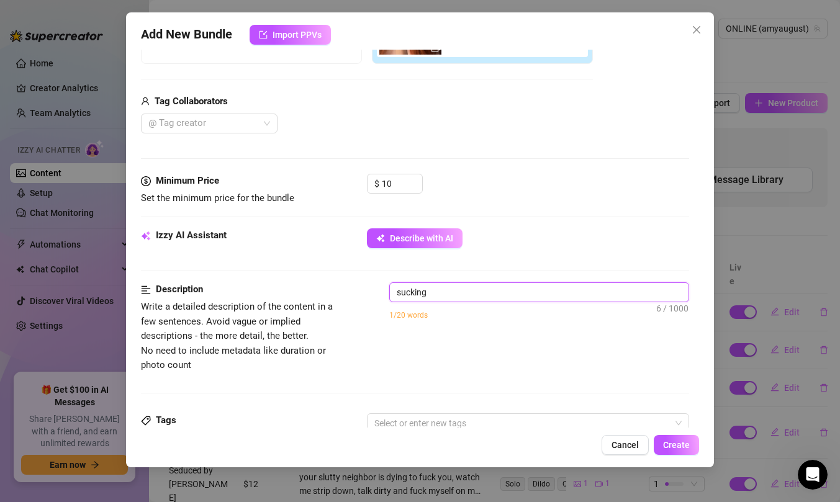
type textarea "sucking"
type textarea "sucking a"
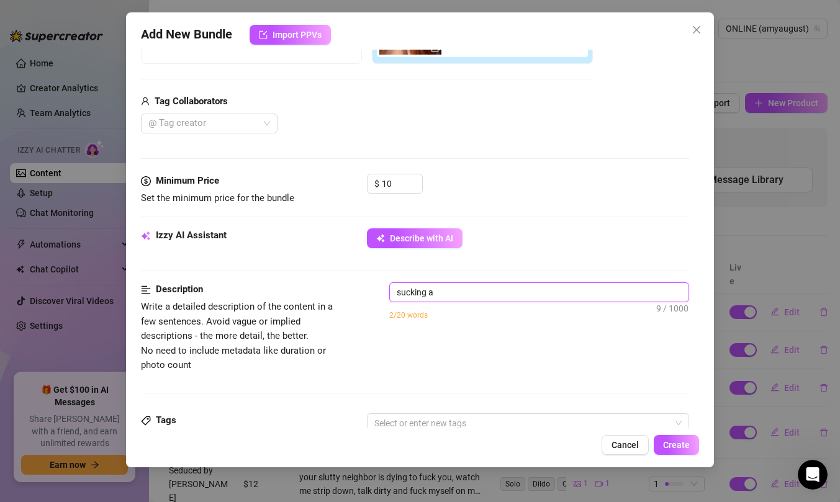
type textarea "sucking a"
type textarea "sucking a d"
type textarea "sucking a di"
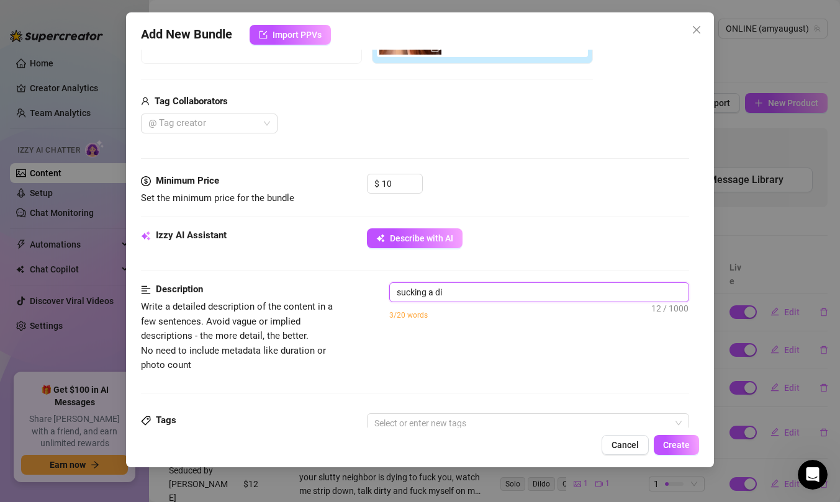
type textarea "sucking a dil"
type textarea "sucking a dild"
type textarea "sucking a dildo"
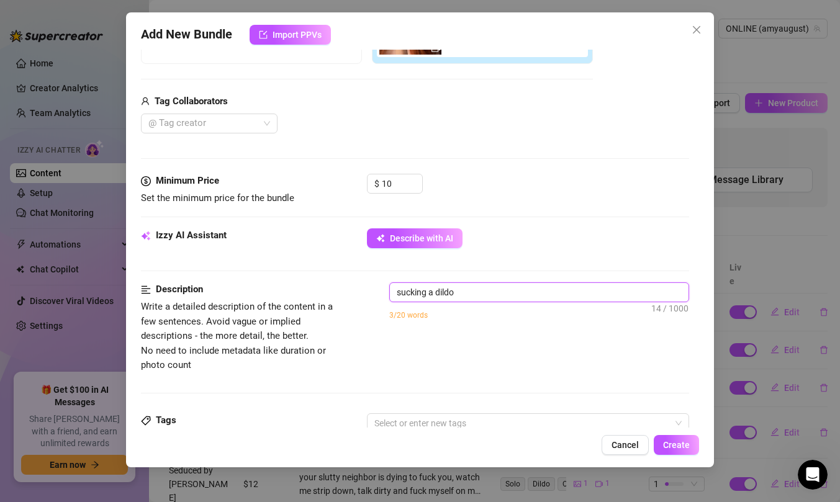
type textarea "sucking a dildo"
type textarea "sucking a dildo p"
type textarea "sucking a dildo po"
type textarea "sucking a dildo pov"
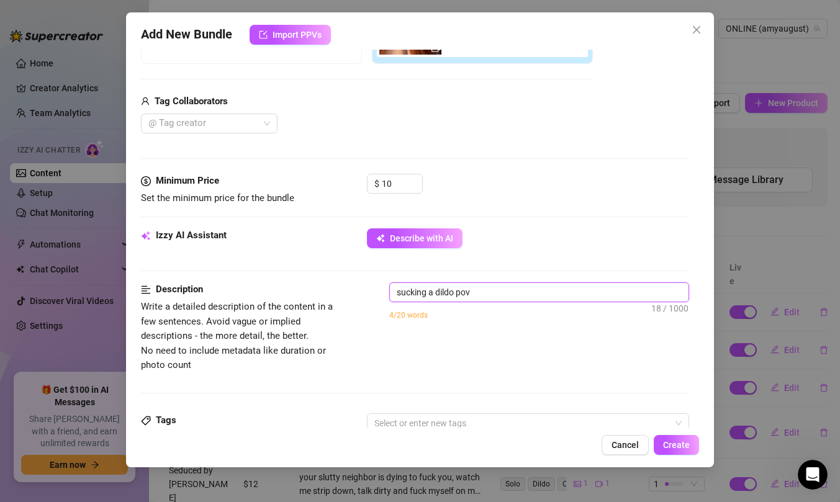
type textarea "sucking a dildo pov"
type textarea "sucking a dildo pov s"
type textarea "sucking a dildo pov st"
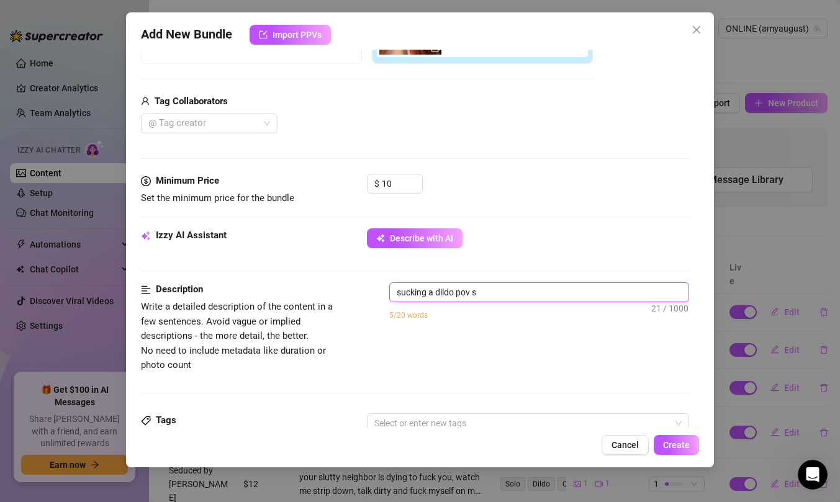
type textarea "sucking a dildo pov st"
type textarea "sucking a dildo pov sty"
type textarea "sucking a dildo pov styl"
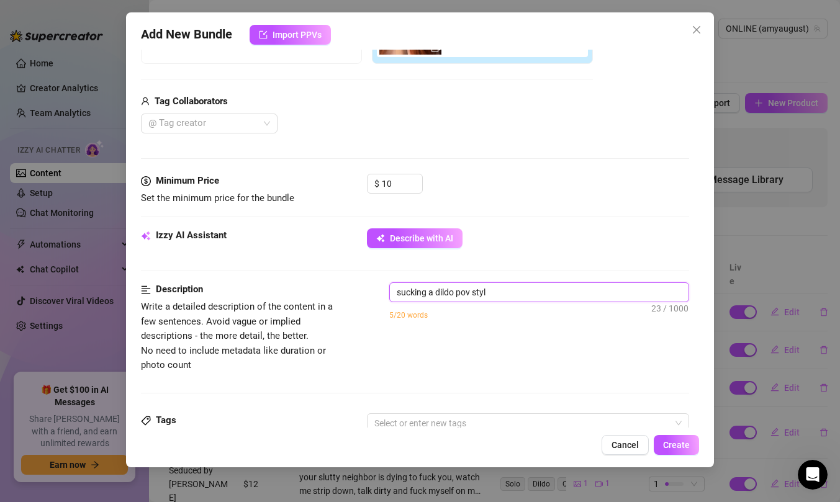
type textarea "sucking a dildo pov style"
type textarea "sucking a dildo pov style t"
type textarea "sucking a dildo pov style th"
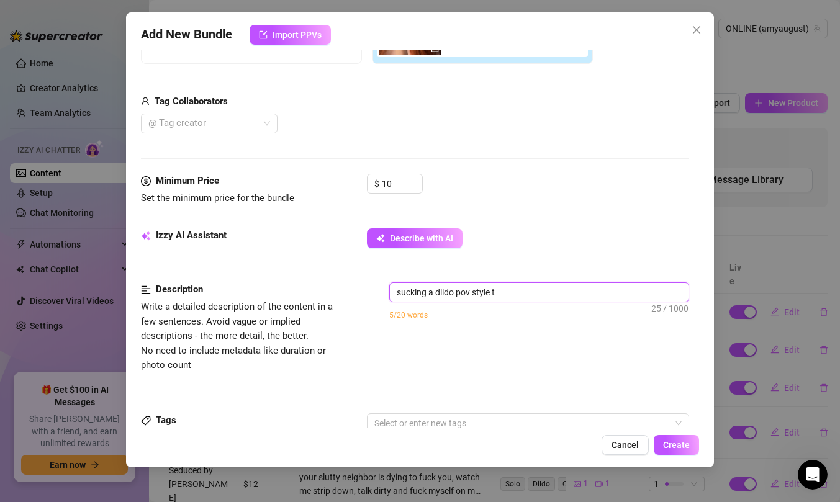
type textarea "sucking a dildo pov style th"
type textarea "sucking a dildo pov style the"
type textarea "sucking a dildo pov style then"
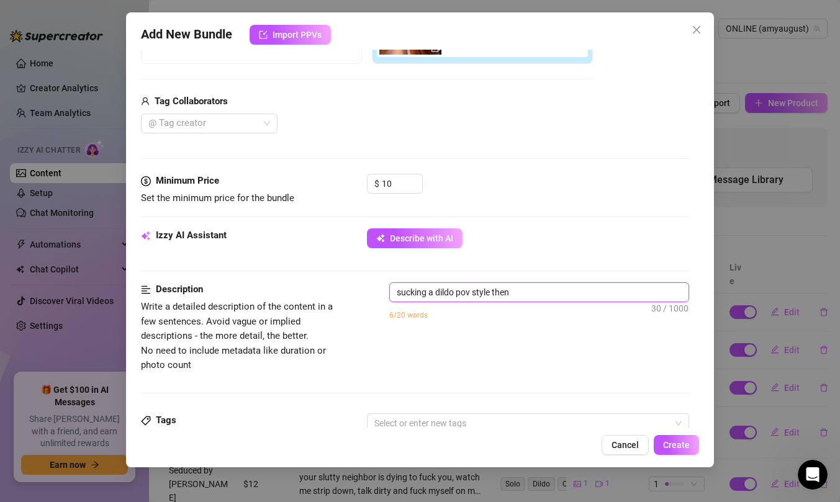
type textarea "sucking a dildo pov style then"
type textarea "sucking a dildo pov style then r"
type textarea "sucking a dildo pov style then ri"
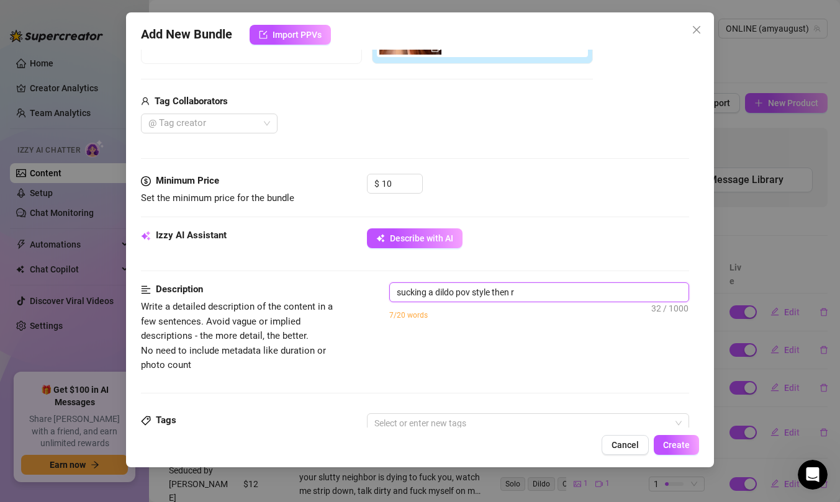
type textarea "sucking a dildo pov style then ri"
type textarea "sucking a dildo pov style then rid"
type textarea "sucking a dildo pov style then ridi"
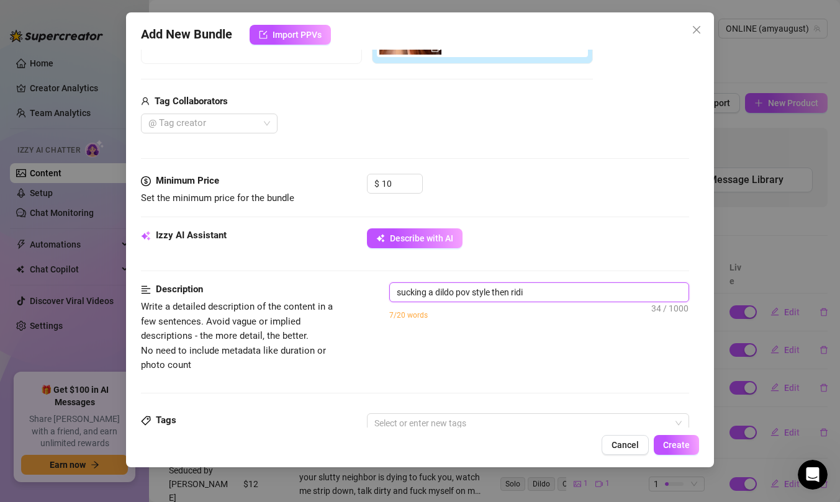
type textarea "sucking a dildo pov style then ridin"
type textarea "sucking a dildo pov style then riding"
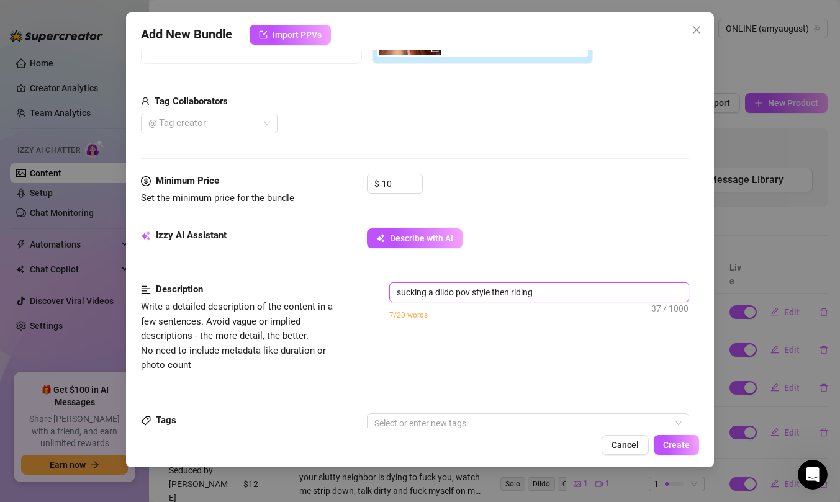
type textarea "sucking a dildo pov style then riding"
type textarea "sucking a dildo pov style then riding a"
type textarea "sucking a dildo pov style then riding a r"
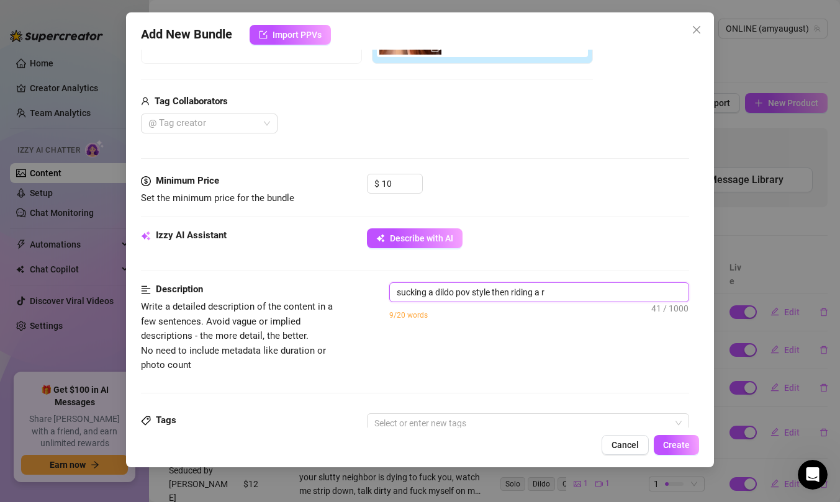
type textarea "sucking a dildo pov style then riding a ri"
type textarea "sucking a dildo pov style then riding a rid"
type textarea "sucking a dildo pov style then riding a ridi"
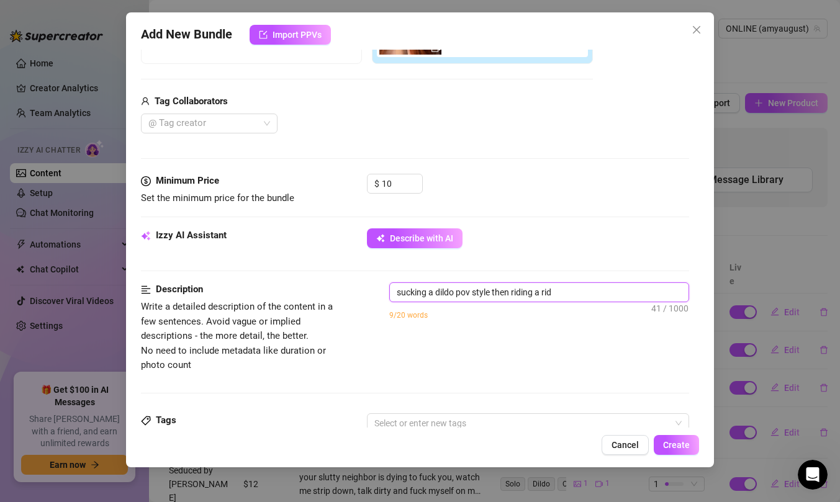
type textarea "sucking a dildo pov style then riding a ridi"
type textarea "sucking a dildo pov style then riding a ridin"
type textarea "sucking a dildo pov style then riding a riding"
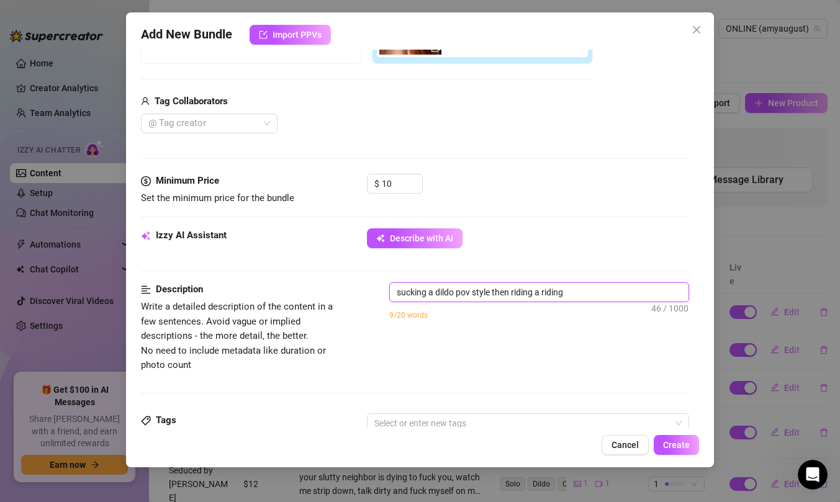
type textarea "sucking a dildo pov style then riding a riding"
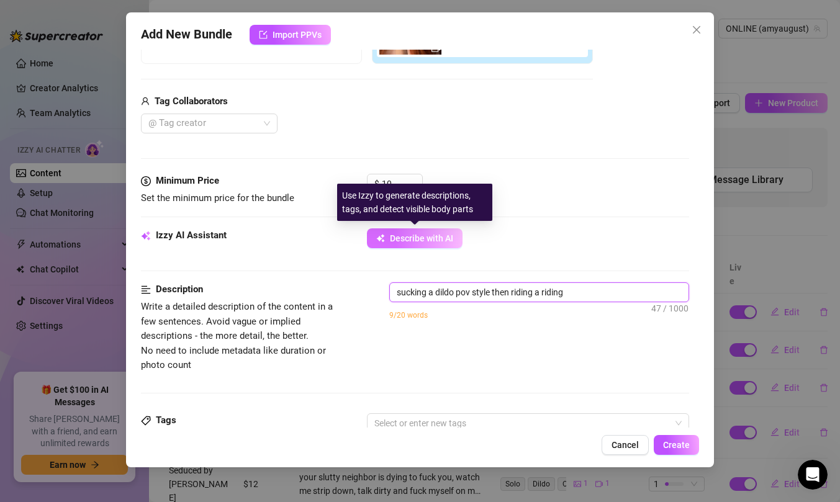
type textarea "sucking a dildo pov style then riding a riding p"
type textarea "sucking a dildo pov style then riding a riding pi"
type textarea "sucking a dildo pov style then riding a riding p"
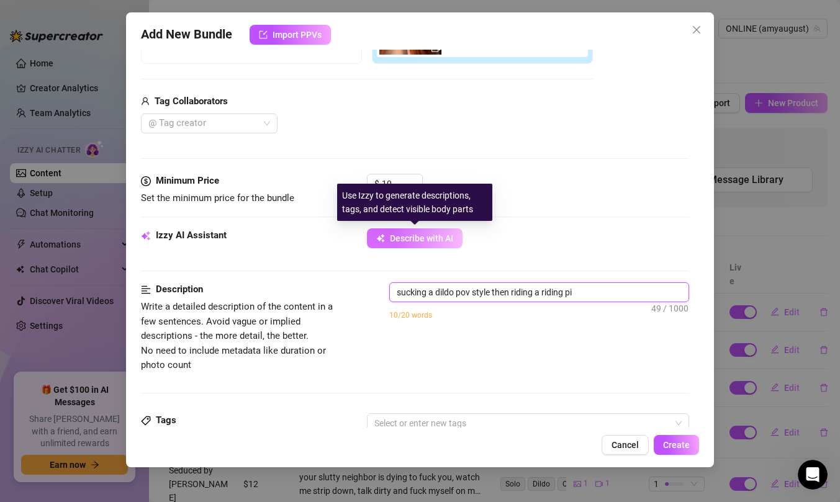
type textarea "sucking a dildo pov style then riding a riding p"
type textarea "sucking a dildo pov style then riding a riding"
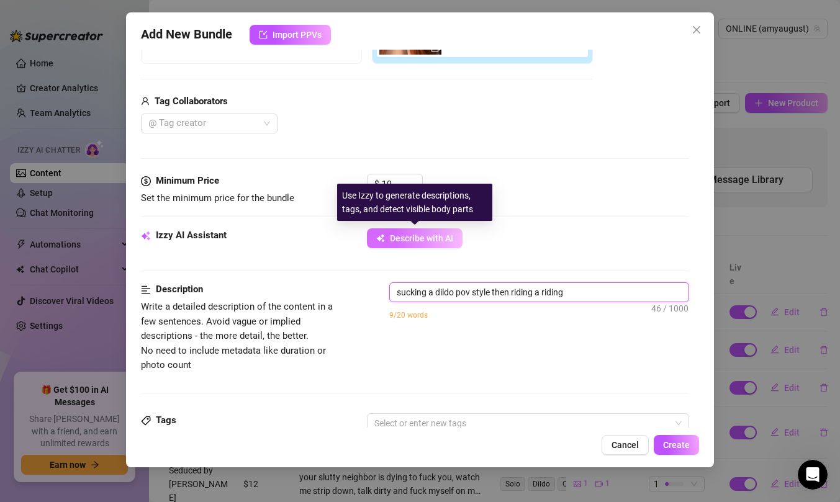
type textarea "sucking a dildo pov style then riding a ridin"
type textarea "sucking a dildo pov style then riding a ridi"
type textarea "sucking a dildo pov style then riding a rid"
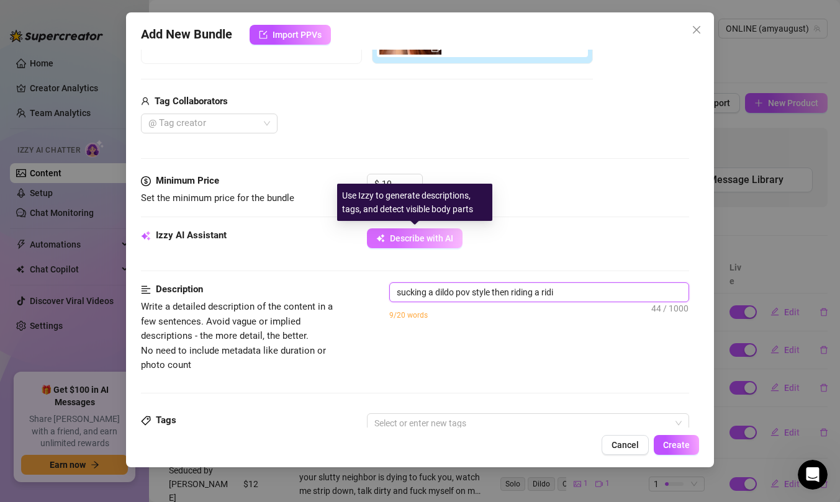
type textarea "sucking a dildo pov style then riding a rid"
type textarea "sucking a dildo pov style then riding a ri"
type textarea "sucking a dildo pov style then riding a r"
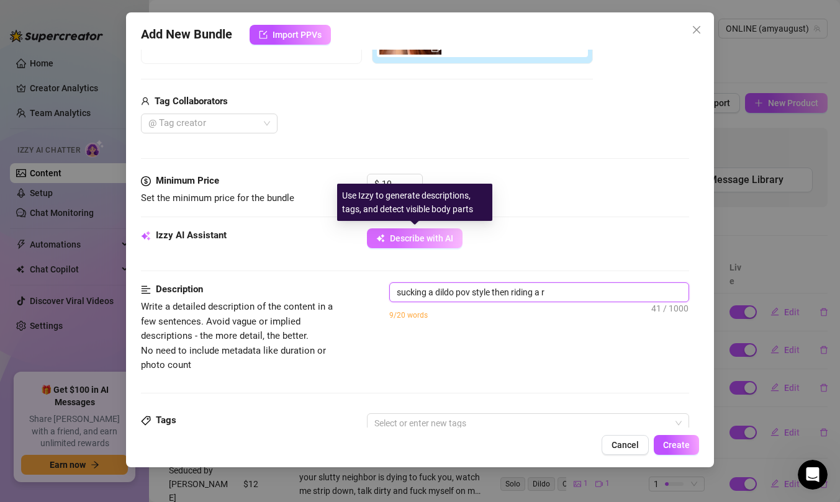
type textarea "sucking a dildo pov style then riding a"
type textarea "sucking a dildo pov style then riding a d"
type textarea "sucking a dildo pov style then riding a di"
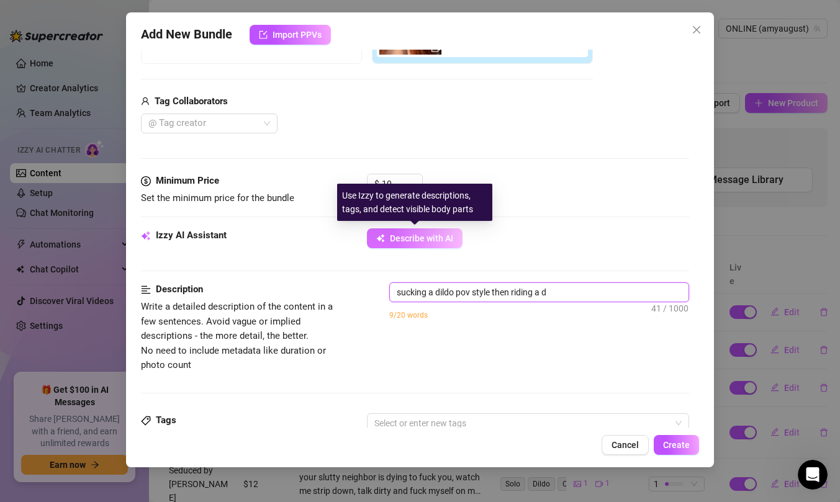
type textarea "sucking a dildo pov style then riding a di"
type textarea "sucking a dildo pov style then riding a dil"
type textarea "sucking a dildo pov style then riding a dild"
type textarea "sucking a dildo pov style then riding a dildo"
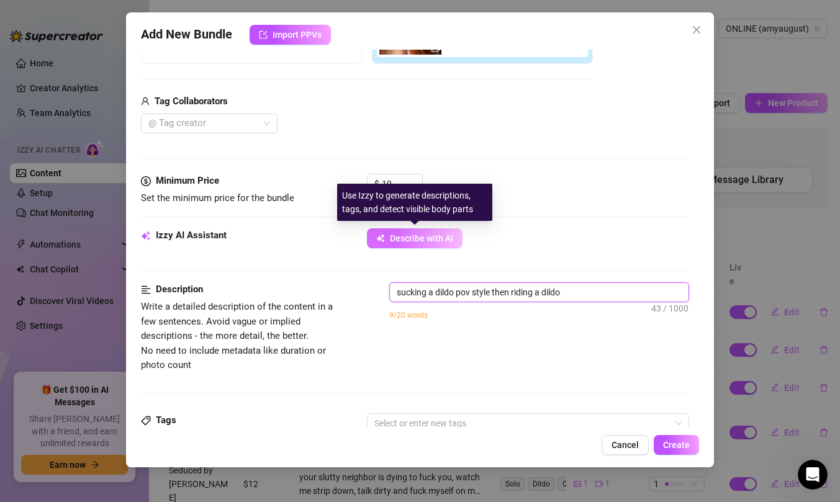
type textarea "sucking a dildo pov style then riding a dildo"
type textarea "sucking a dildo pov style then riding a dildo m"
type textarea "sucking a dildo pov style then riding a dildo mo"
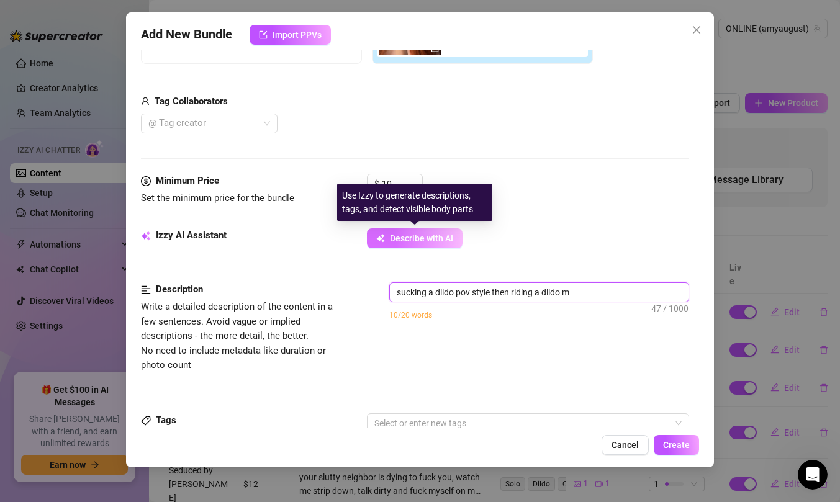
type textarea "sucking a dildo pov style then riding a dildo mo"
type textarea "sucking a dildo pov style then riding a dildo mou"
type textarea "sucking a dildo pov style then riding a dildo moun"
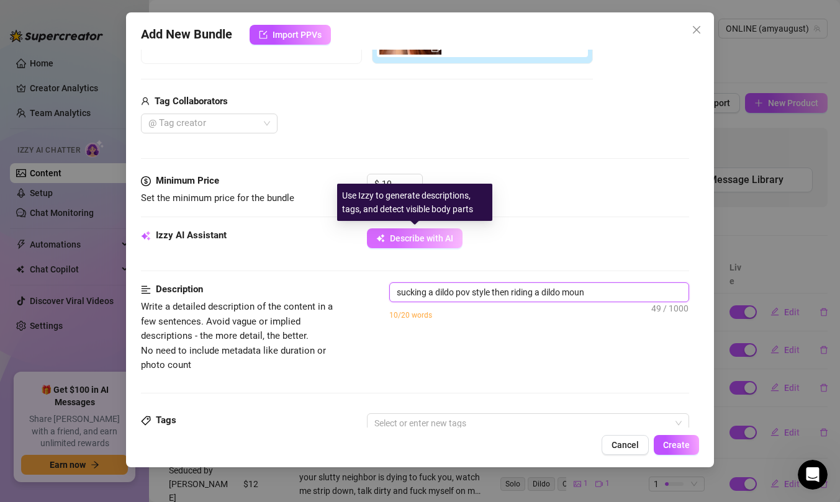
type textarea "sucking a dildo pov style then riding a dildo mount"
type textarea "sucking a dildo pov style then riding a dildo mounte"
type textarea "sucking a dildo pov style then riding a dildo mounted"
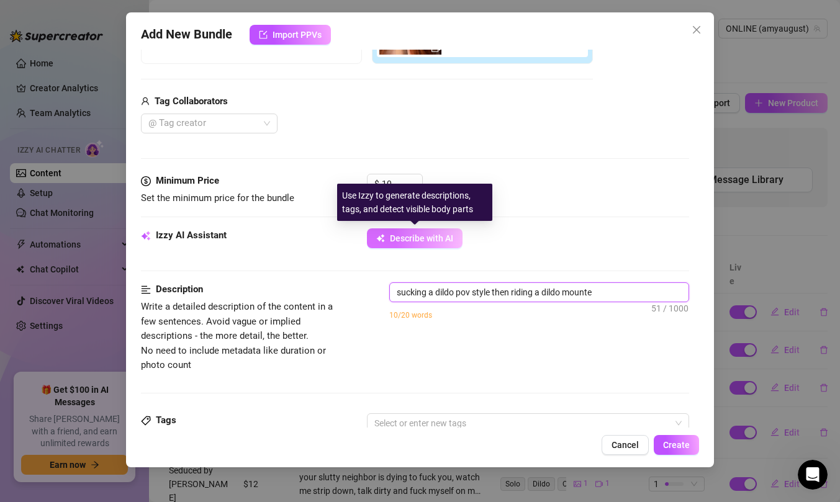
type textarea "sucking a dildo pov style then riding a dildo mounted"
type textarea "sucking a dildo pov style then riding a dildo mounted t"
type textarea "sucking a dildo pov style then riding a dildo mounted to"
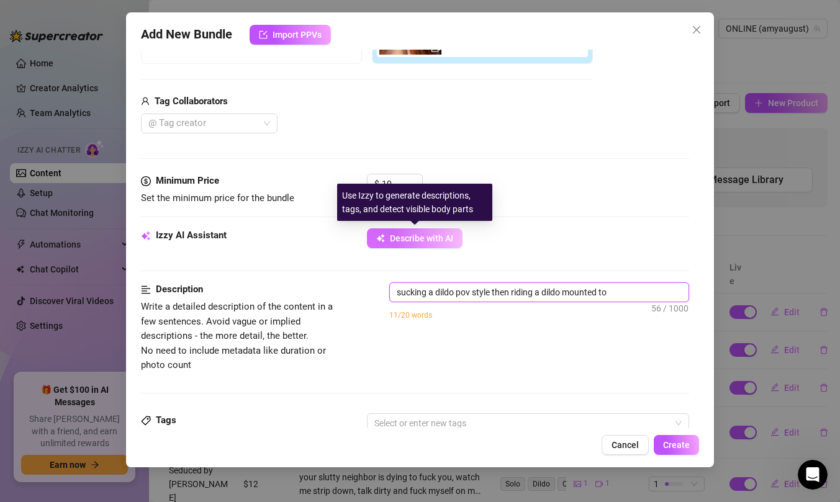
type textarea "sucking a dildo pov style then riding a dildo mounted to"
type textarea "sucking a dildo pov style then riding a dildo mounted to."
type textarea "sucking a dildo pov style then riding a dildo mounted to. a"
type textarea "sucking a dildo pov style then riding a dildo mounted to. ap"
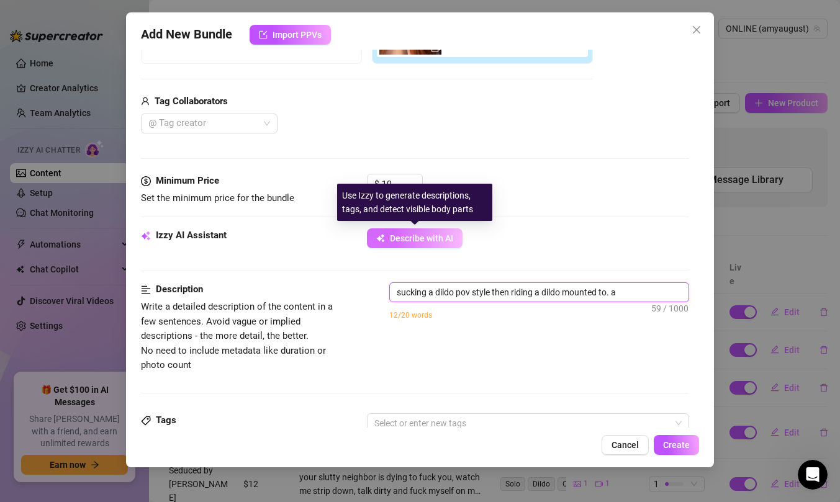
type textarea "sucking a dildo pov style then riding a dildo mounted to. ap"
type textarea "sucking a dildo pov style then riding a dildo mounted to. a"
type textarea "sucking a dildo pov style then riding a dildo mounted to."
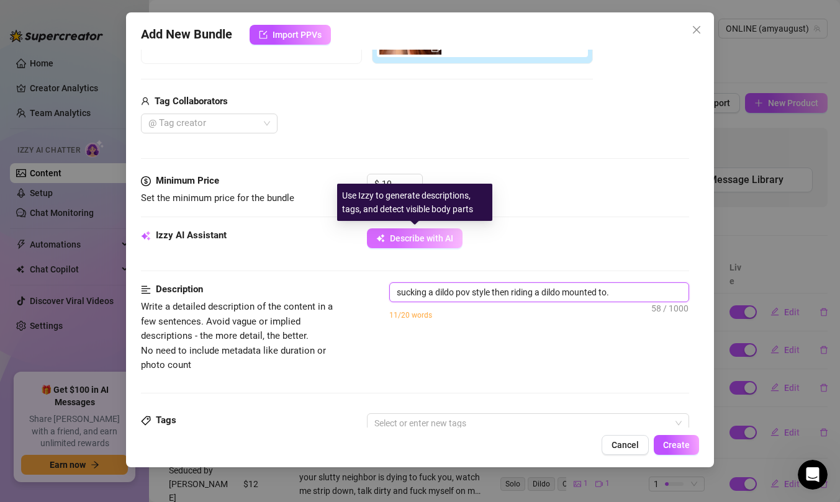
type textarea "sucking a dildo pov style then riding a dildo mounted to."
type textarea "sucking a dildo pov style then riding a dildo mounted to"
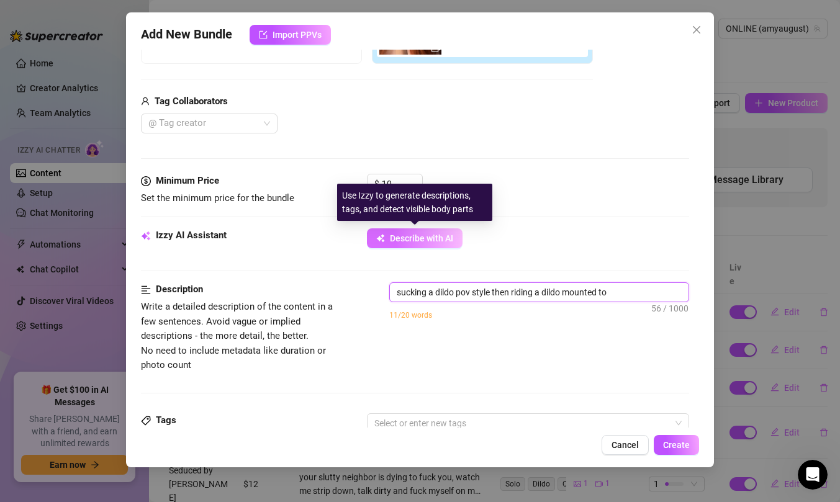
type textarea "sucking a dildo pov style then riding a dildo mounted to"
type textarea "sucking a dildo pov style then riding a dildo mounted to a"
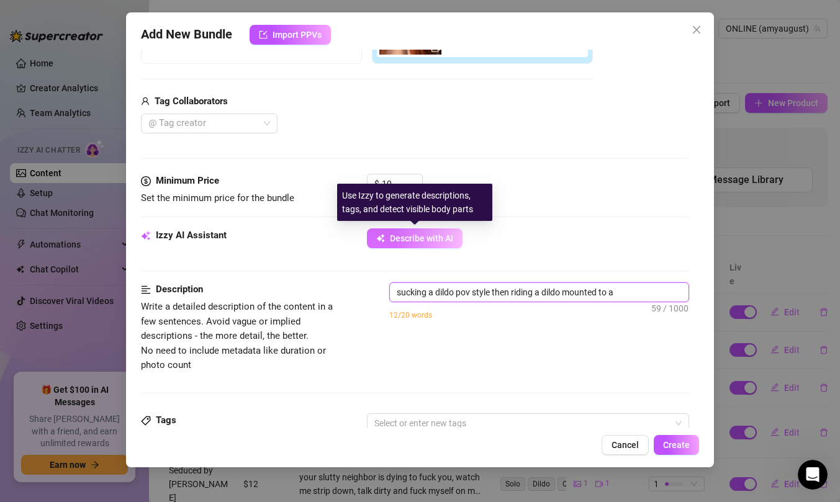
type textarea "sucking a dildo pov style then riding a dildo mounted to a p"
type textarea "sucking a dildo pov style then riding a dildo mounted to a pl"
type textarea "sucking a dildo pov style then riding a dildo mounted to a p"
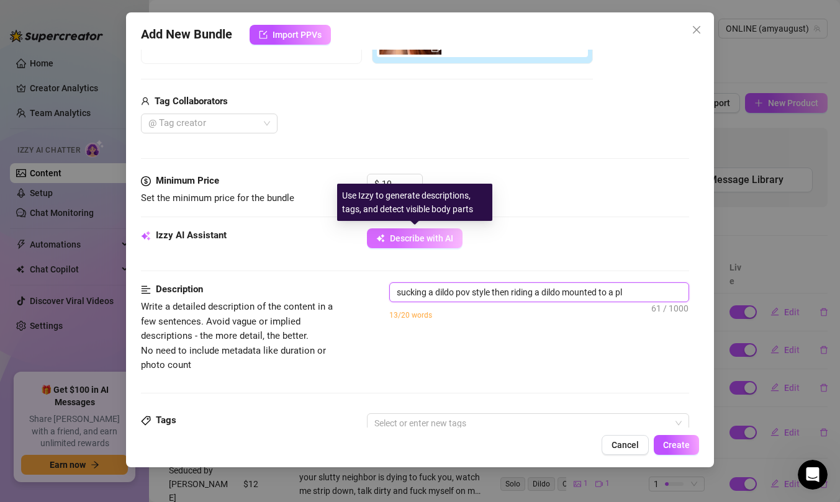
type textarea "sucking a dildo pov style then riding a dildo mounted to a p"
type textarea "sucking a dildo pov style then riding a dildo mounted to a pl"
type textarea "sucking a dildo pov style then riding a dildo mounted to a p"
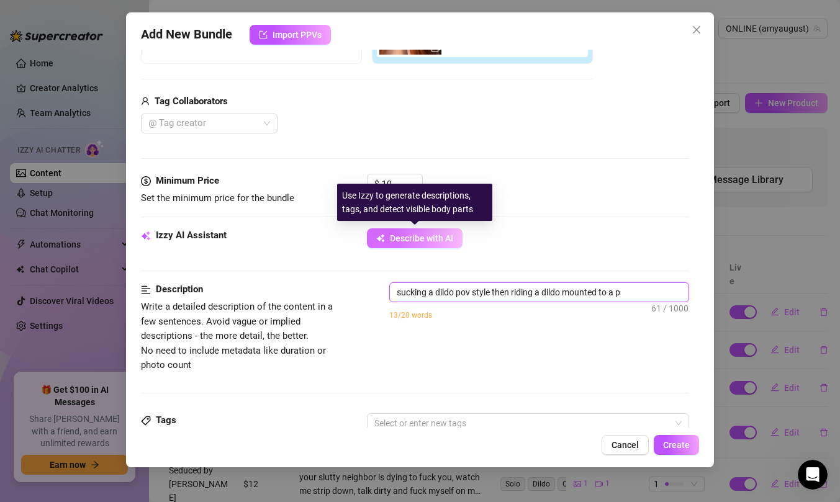
type textarea "sucking a dildo pov style then riding a dildo mounted to a pi"
type textarea "sucking a dildo pov style then riding a dildo mounted to a pil"
type textarea "sucking a dildo pov style then riding a dildo mounted to a pill"
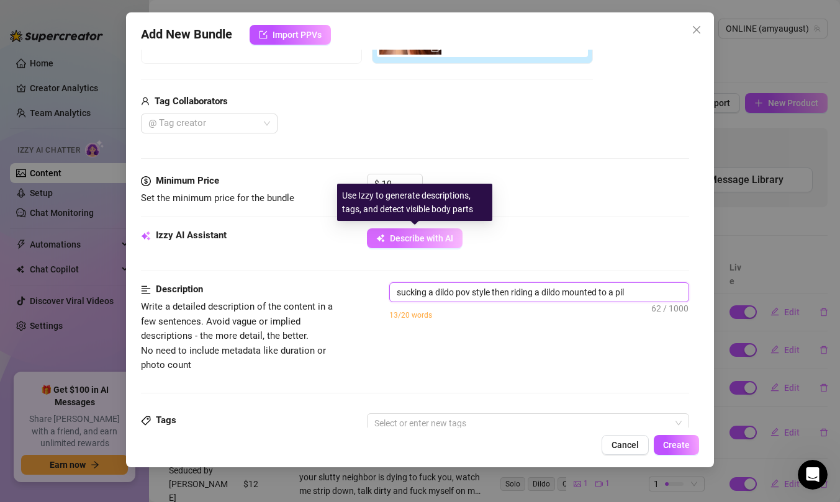
type textarea "sucking a dildo pov style then riding a dildo mounted to a pill"
type textarea "sucking a dildo pov style then riding a dildo mounted to a pillo"
type textarea "sucking a dildo pov style then riding a dildo mounted to a pillow"
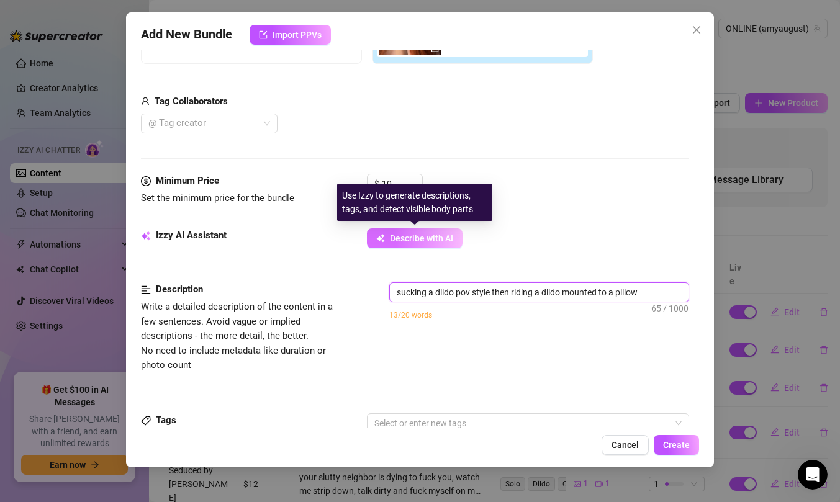
type textarea "sucking a dildo pov style then riding a dildo mounted to a pillow."
type textarea "sucking a dildo pov style then riding a dildo mounted to a pillow. i"
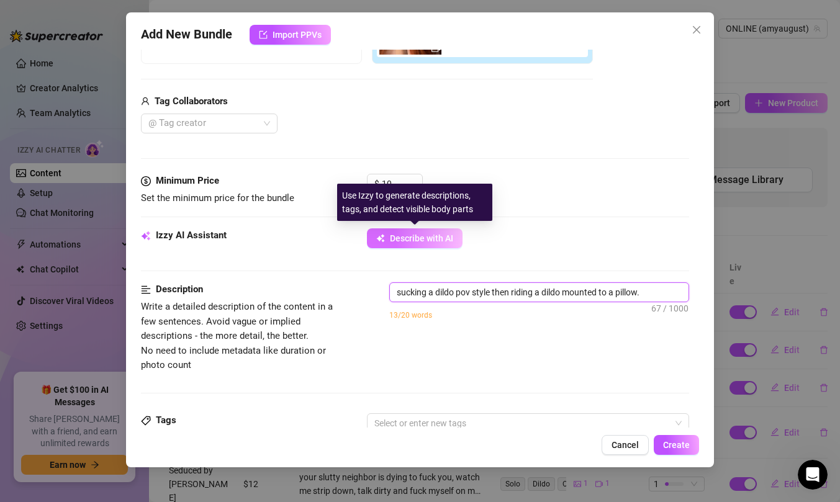
type textarea "sucking a dildo pov style then riding a dildo mounted to a pillow. i"
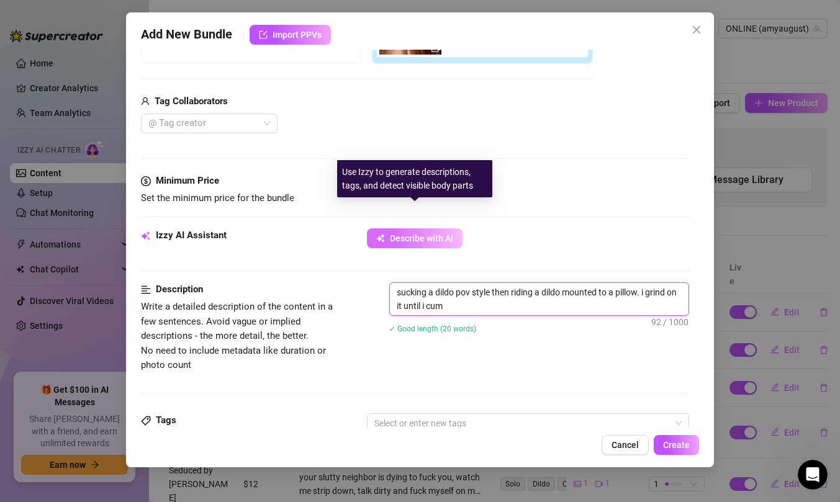
scroll to position [582, 0]
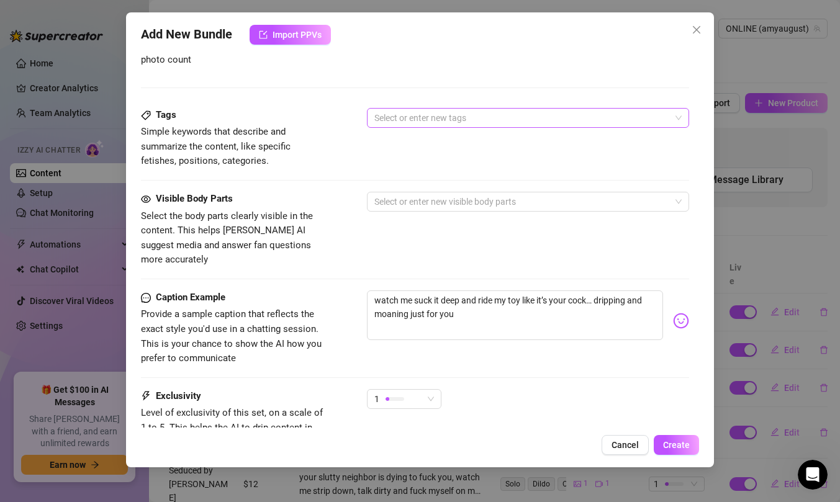
click at [449, 124] on div at bounding box center [521, 117] width 304 height 17
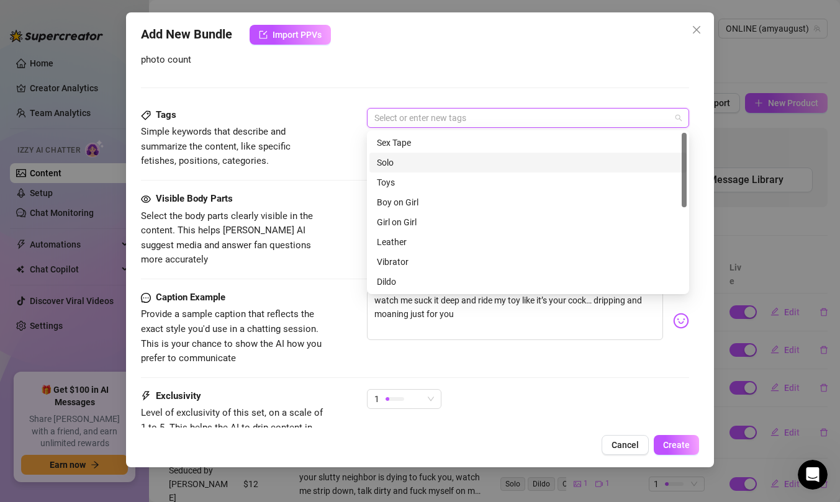
click at [440, 162] on div "Solo" at bounding box center [528, 163] width 302 height 14
click at [437, 178] on div "Toys" at bounding box center [528, 183] width 302 height 14
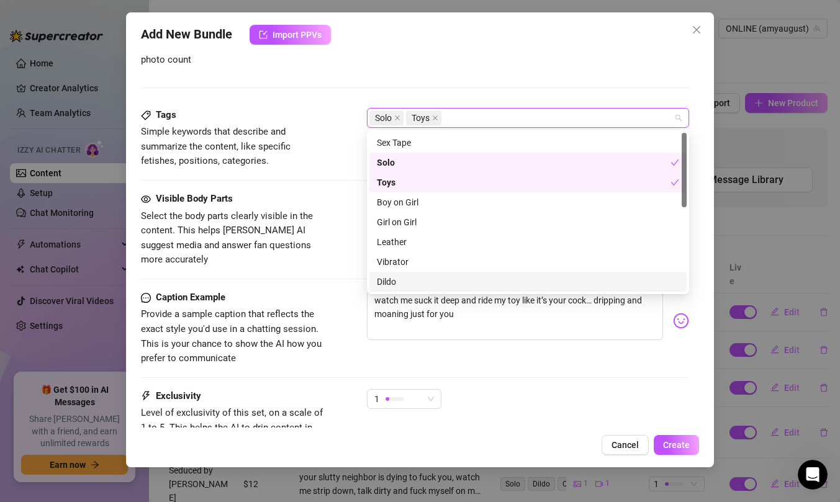
click at [409, 281] on div "Dildo" at bounding box center [528, 282] width 302 height 14
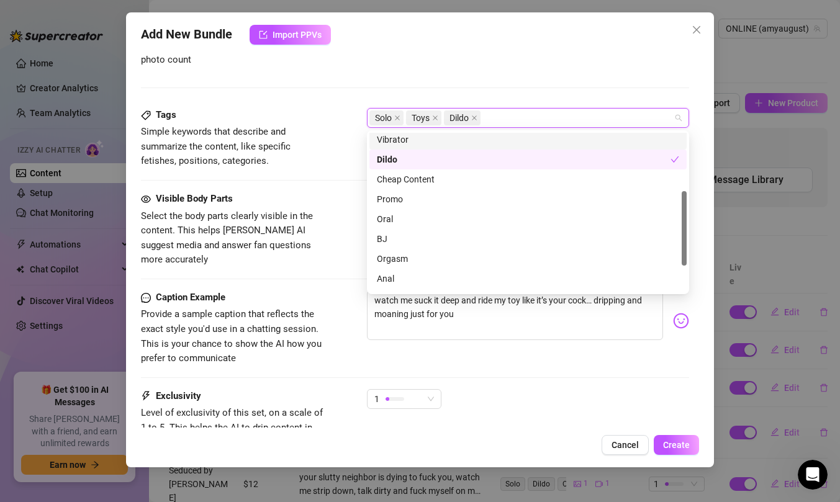
scroll to position [125, 0]
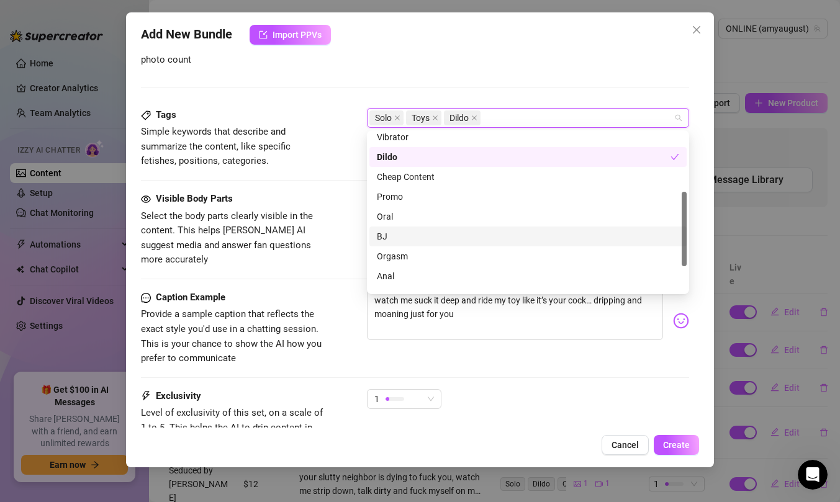
click at [404, 237] on div "BJ" at bounding box center [528, 237] width 302 height 14
click at [333, 245] on div "Visible Body Parts Select the body parts clearly visible in the content. This h…" at bounding box center [415, 230] width 548 height 76
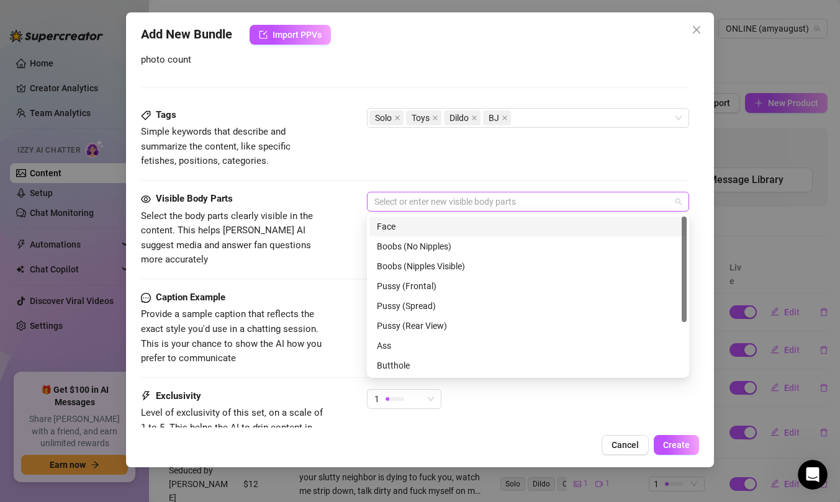
click at [420, 198] on div at bounding box center [521, 201] width 304 height 17
click at [417, 225] on div "Face" at bounding box center [528, 227] width 302 height 14
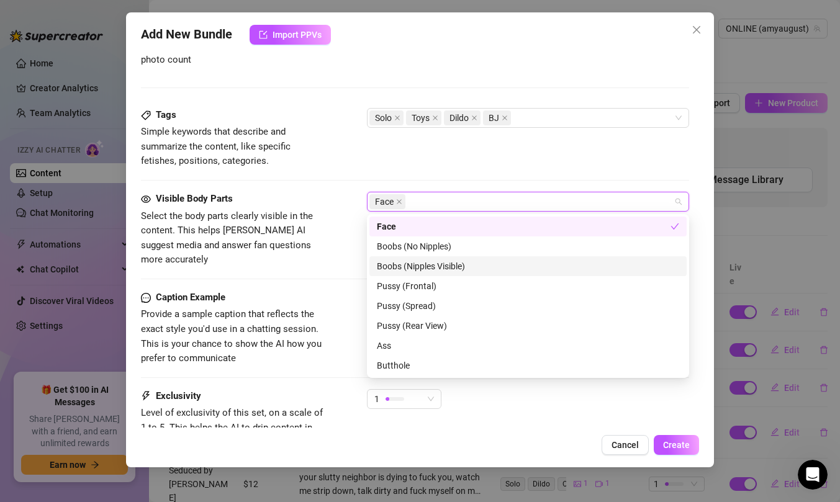
click at [417, 265] on div "Boobs (Nipples Visible)" at bounding box center [528, 267] width 302 height 14
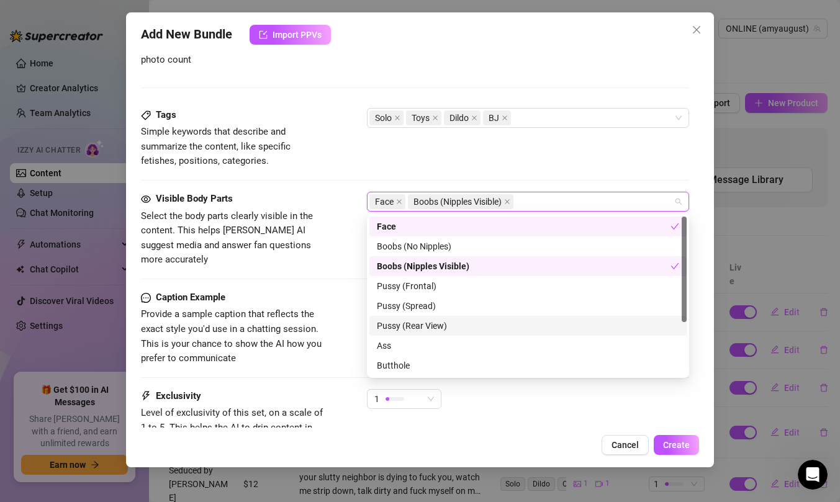
scroll to position [79, 0]
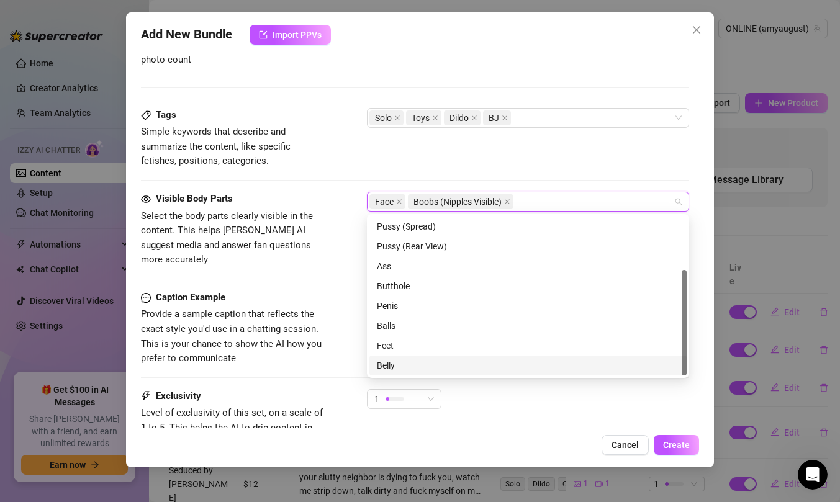
click at [410, 365] on div "Belly" at bounding box center [528, 366] width 302 height 14
click at [333, 335] on div "Caption Example Provide a sample caption that reflects the exact style you'd us…" at bounding box center [415, 329] width 548 height 76
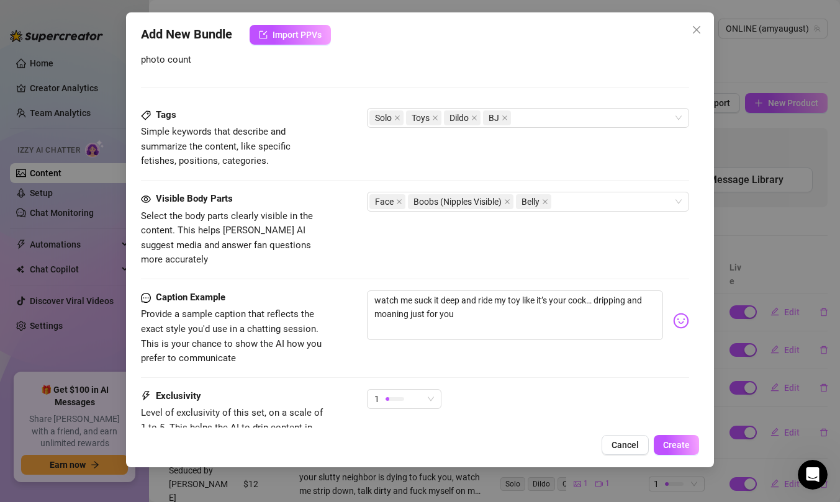
scroll to position [682, 0]
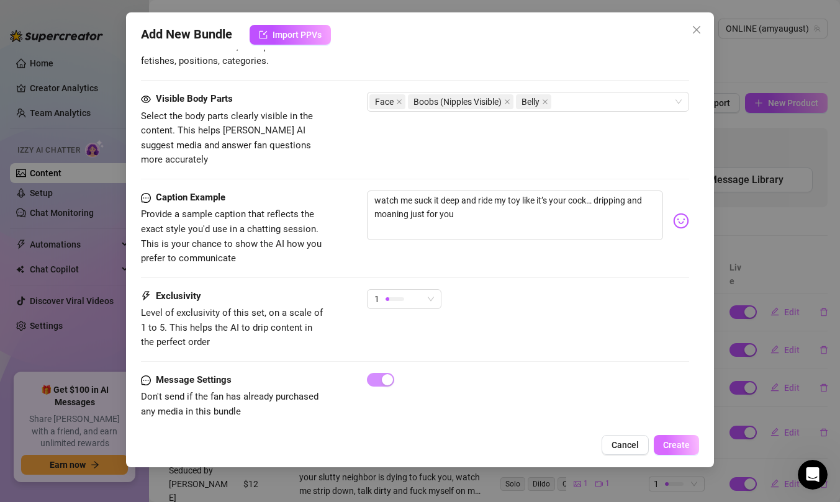
click at [682, 444] on span "Create" at bounding box center [676, 445] width 27 height 10
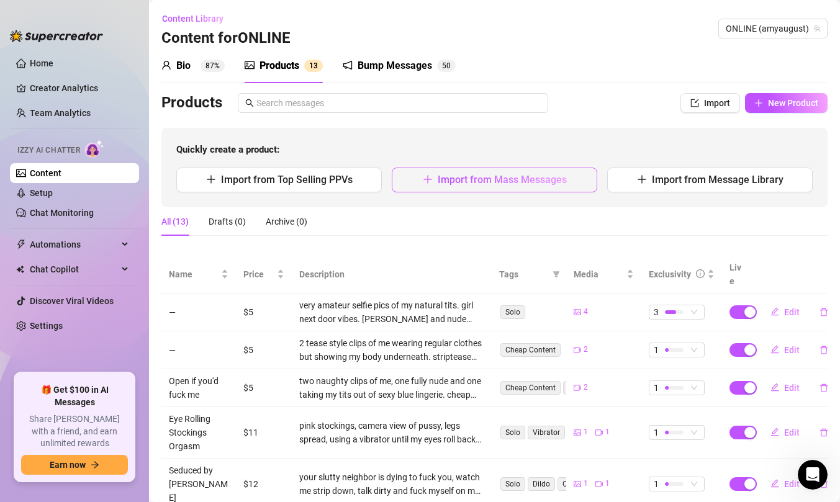
click at [496, 175] on span "Import from Mass Messages" at bounding box center [502, 180] width 129 height 12
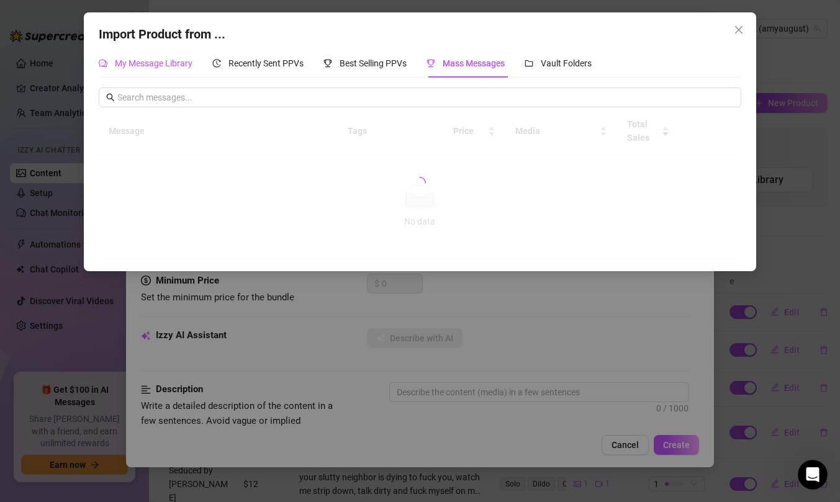
click at [171, 65] on span "My Message Library" at bounding box center [154, 63] width 78 height 10
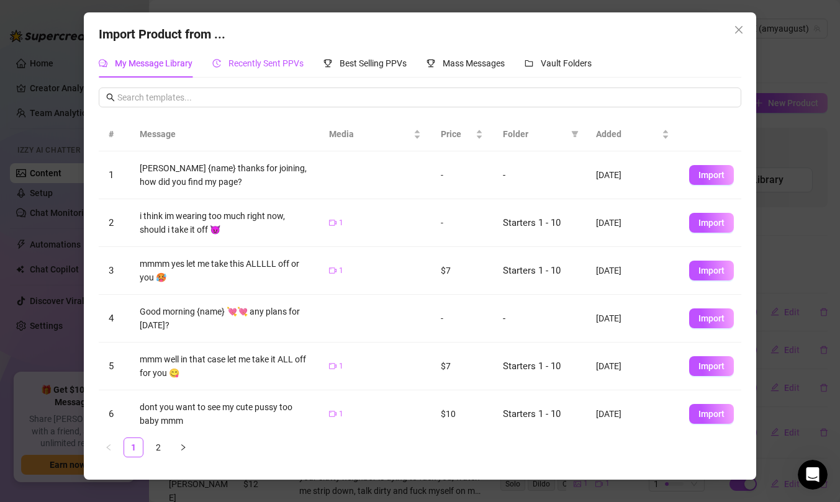
click at [276, 70] on div "Recently Sent PPVs" at bounding box center [257, 64] width 91 height 14
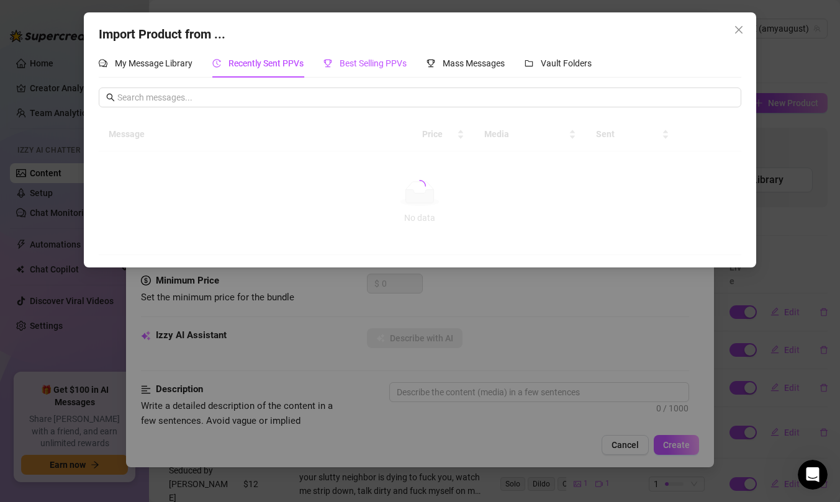
click at [374, 58] on span "Best Selling PPVs" at bounding box center [373, 63] width 67 height 10
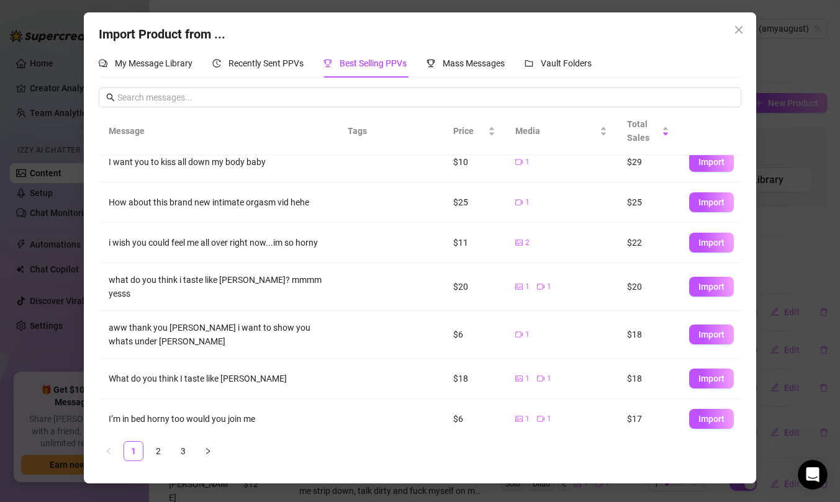
scroll to position [148, 0]
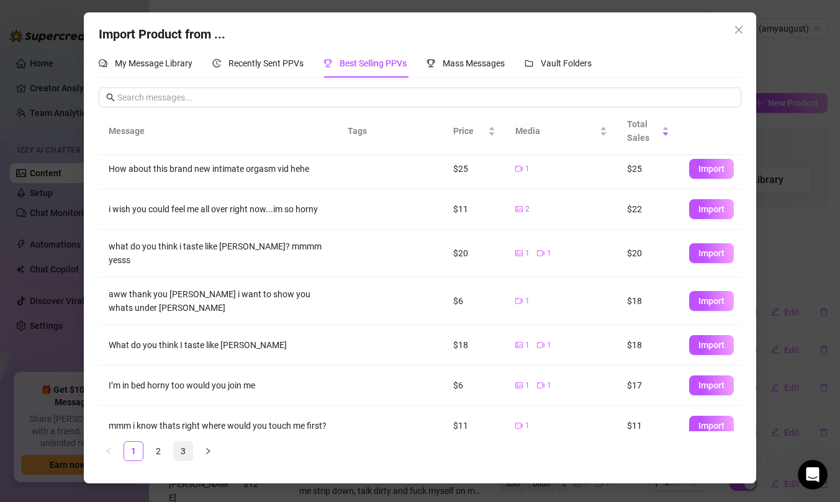
click at [184, 452] on link "3" at bounding box center [183, 451] width 19 height 19
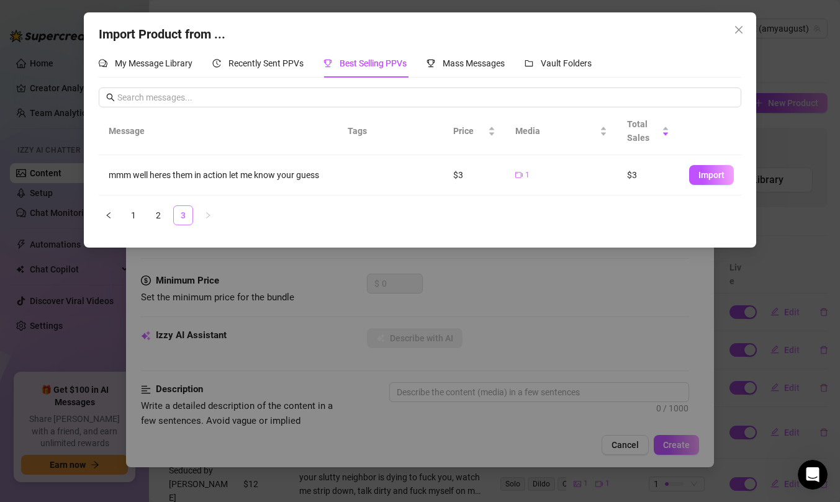
scroll to position [0, 0]
drag, startPoint x: 309, startPoint y: 66, endPoint x: 304, endPoint y: 72, distance: 7.9
click at [304, 72] on div "My Message Library Recently Sent PPVs Best Selling PPVs Mass Messages Vault Fol…" at bounding box center [345, 63] width 493 height 29
click at [291, 66] on span "Recently Sent PPVs" at bounding box center [266, 63] width 75 height 10
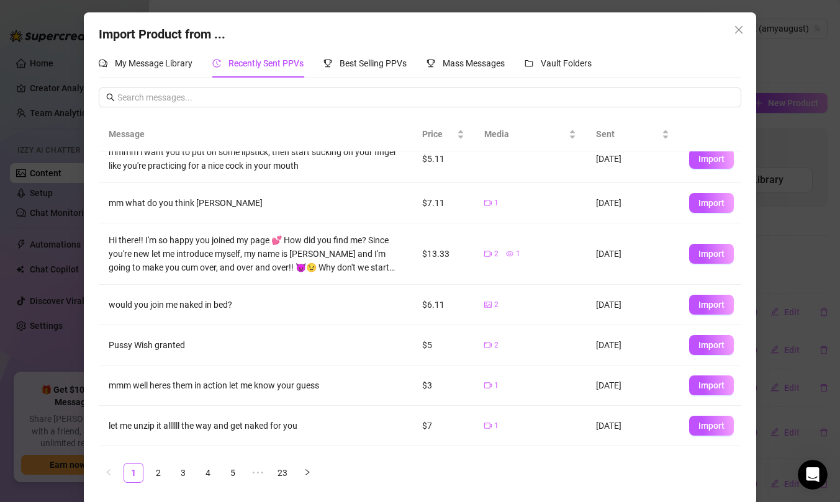
scroll to position [17, 0]
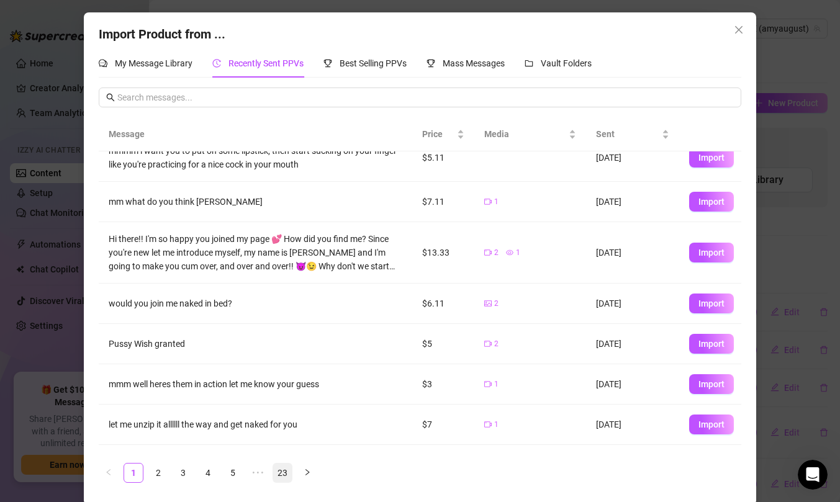
click at [286, 474] on link "23" at bounding box center [282, 473] width 19 height 19
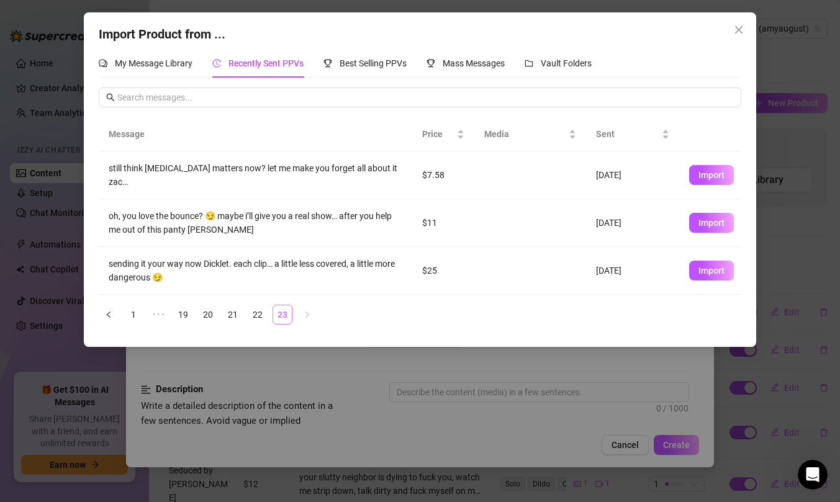
scroll to position [0, 0]
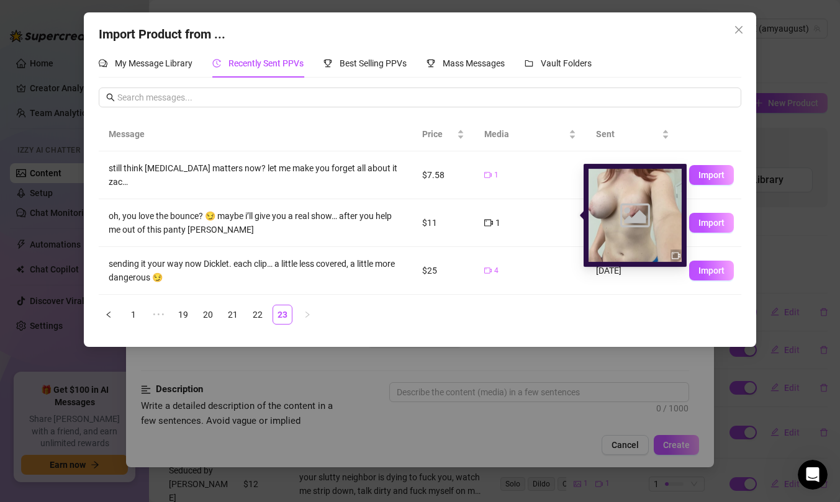
click at [489, 219] on icon "video-camera" at bounding box center [488, 223] width 9 height 9
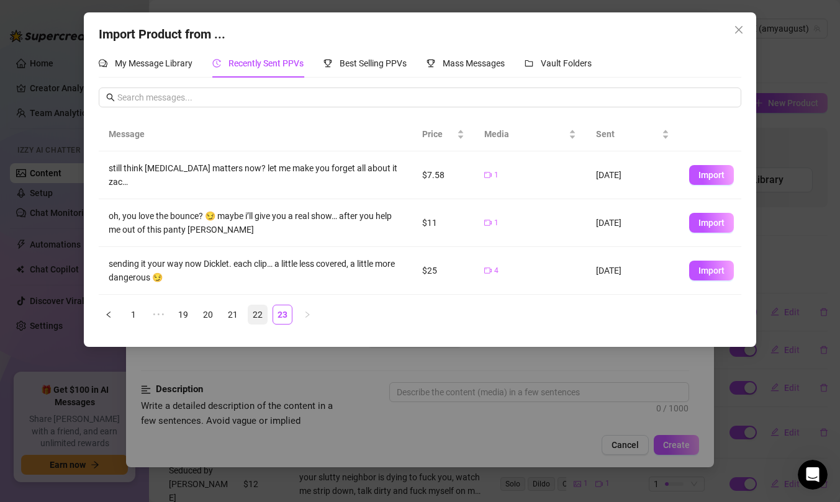
click at [255, 310] on link "22" at bounding box center [257, 315] width 19 height 19
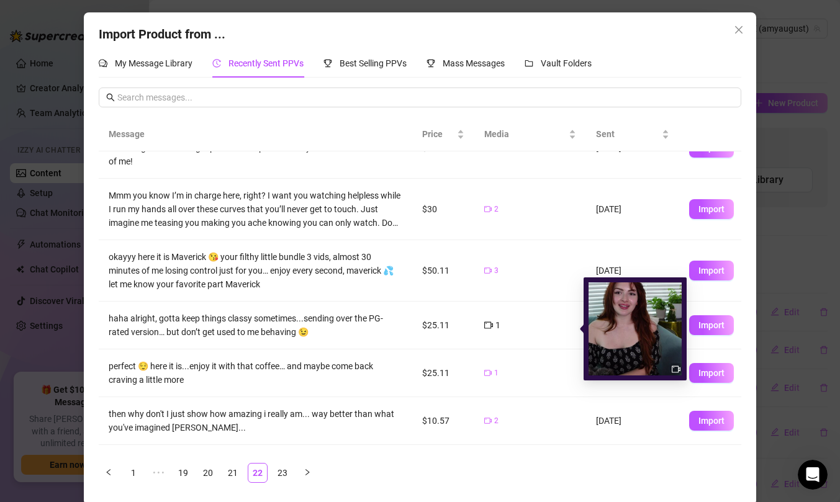
scroll to position [37, 0]
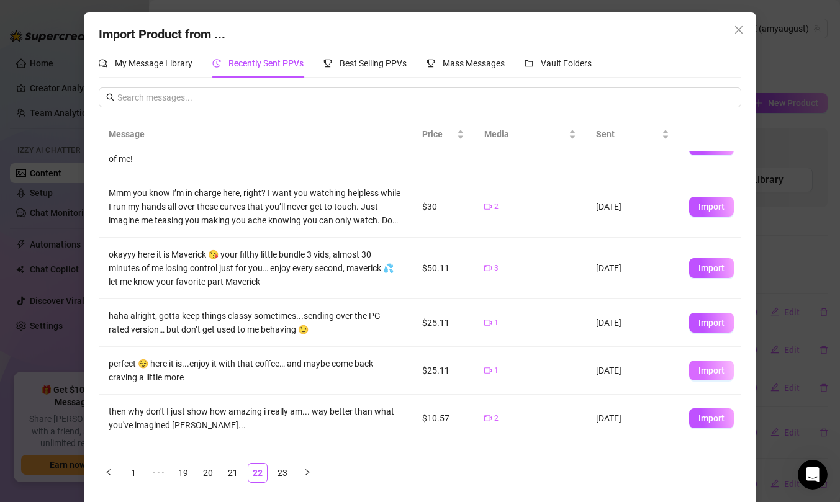
click at [716, 372] on span "Import" at bounding box center [712, 371] width 26 height 10
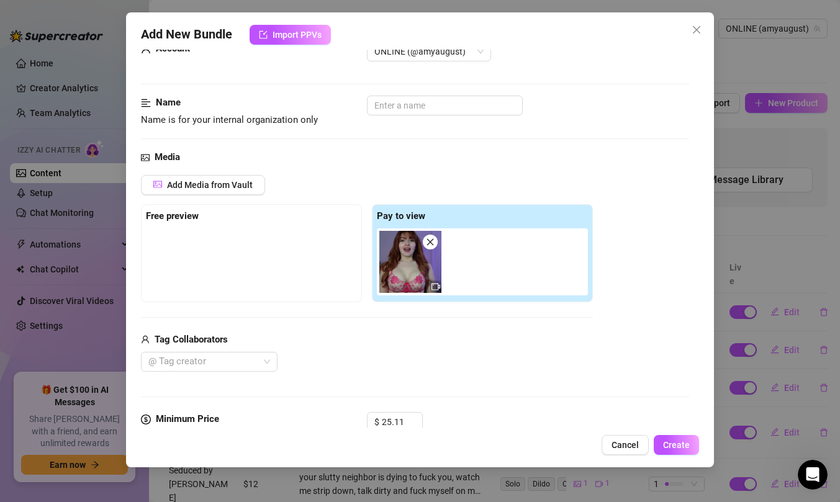
scroll to position [42, 0]
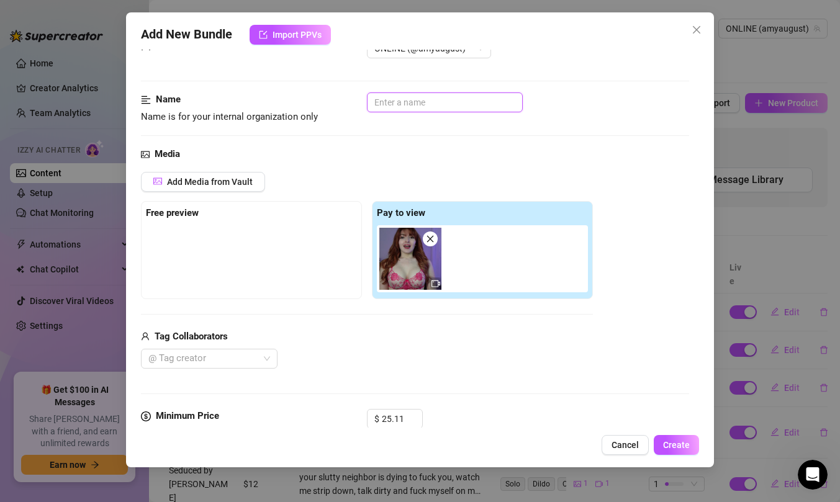
click at [417, 101] on input "text" at bounding box center [445, 103] width 156 height 20
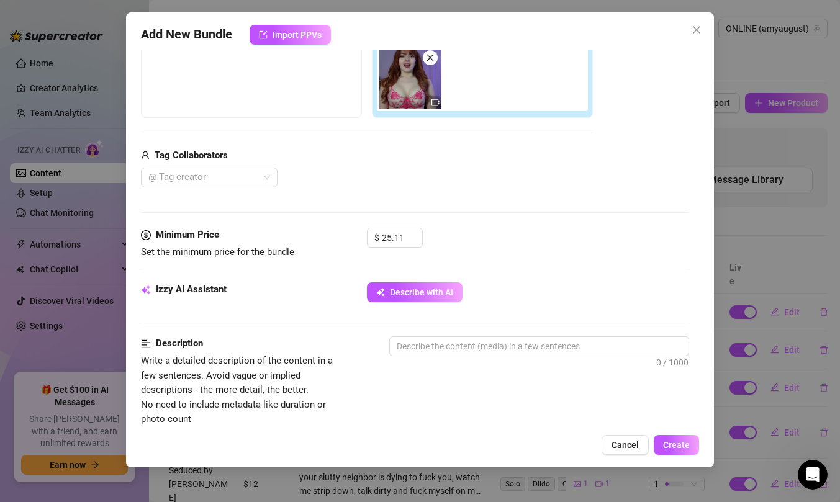
scroll to position [248, 0]
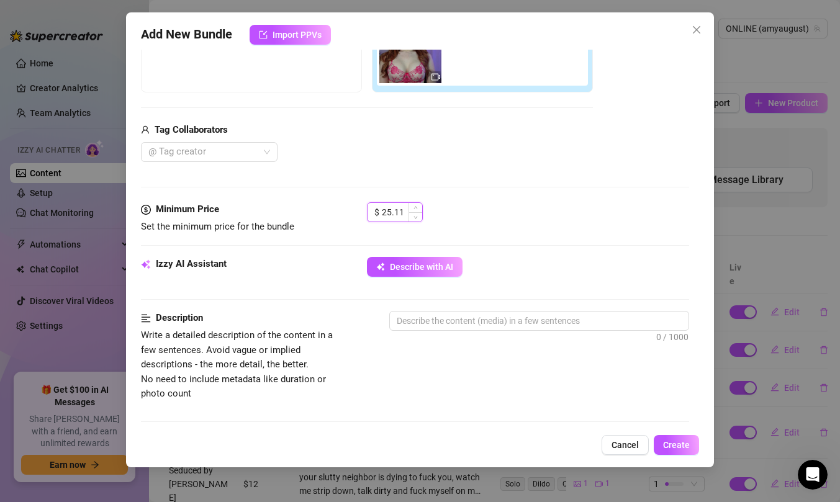
click at [390, 209] on input "25.11" at bounding box center [402, 212] width 40 height 19
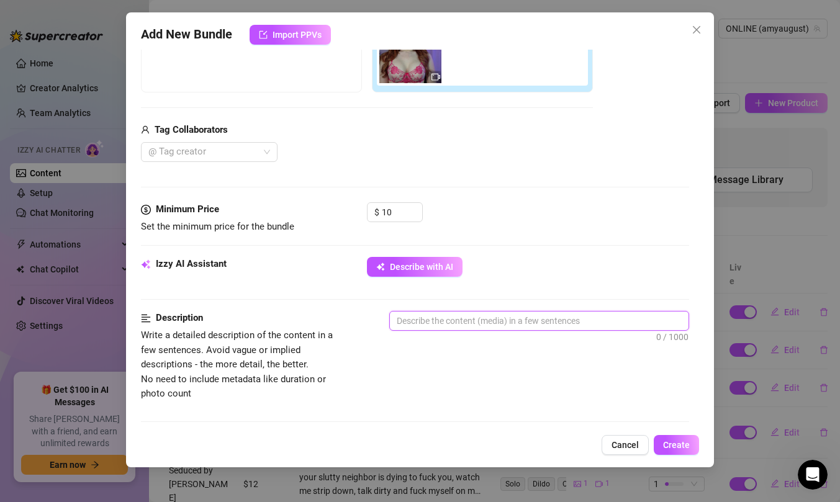
click at [492, 324] on textarea at bounding box center [539, 321] width 299 height 19
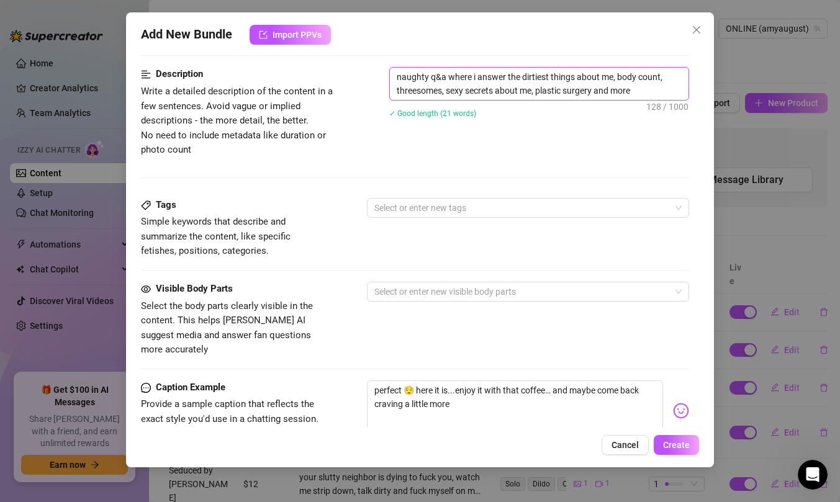
scroll to position [494, 0]
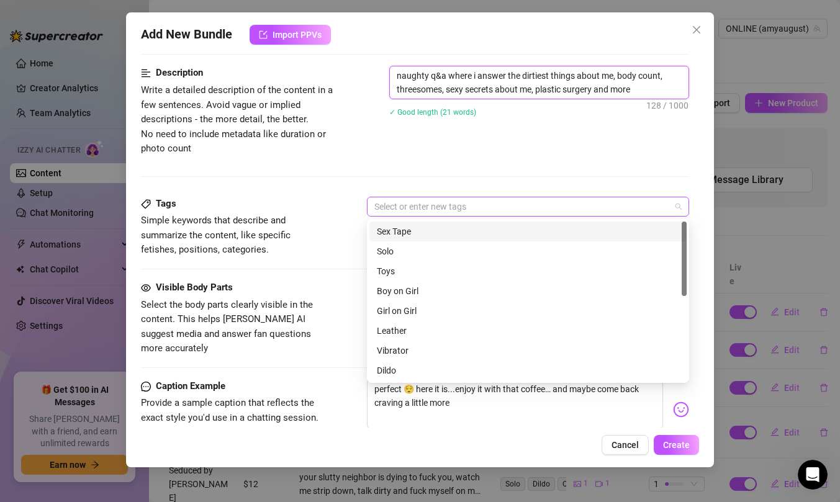
click at [473, 215] on div at bounding box center [521, 206] width 304 height 17
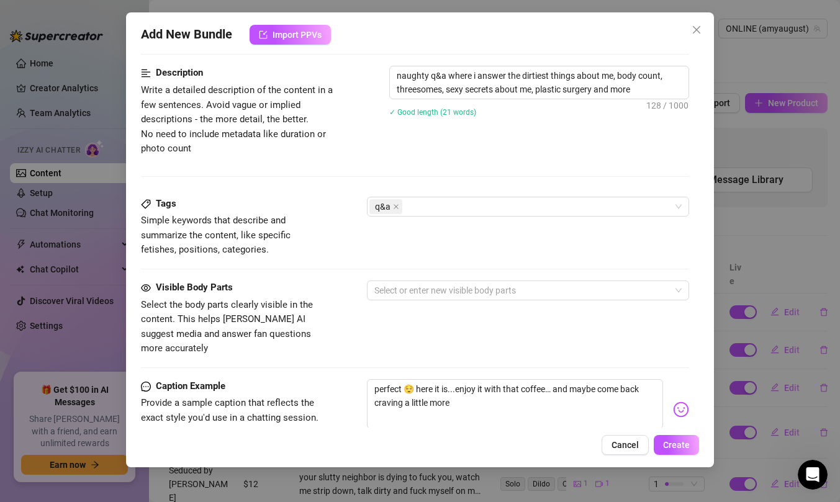
click at [493, 176] on div at bounding box center [415, 176] width 548 height 1
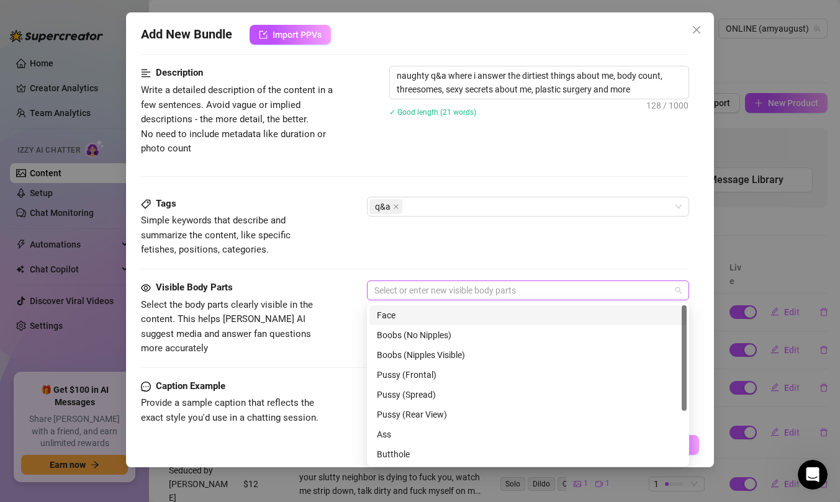
click at [439, 289] on div at bounding box center [521, 290] width 304 height 17
click at [437, 311] on div "Face" at bounding box center [528, 316] width 302 height 14
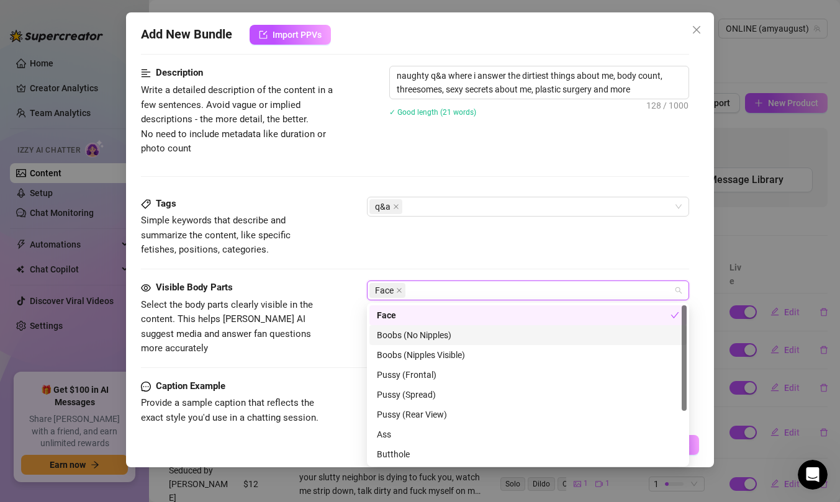
click at [440, 335] on div "Boobs (No Nipples)" at bounding box center [528, 336] width 302 height 14
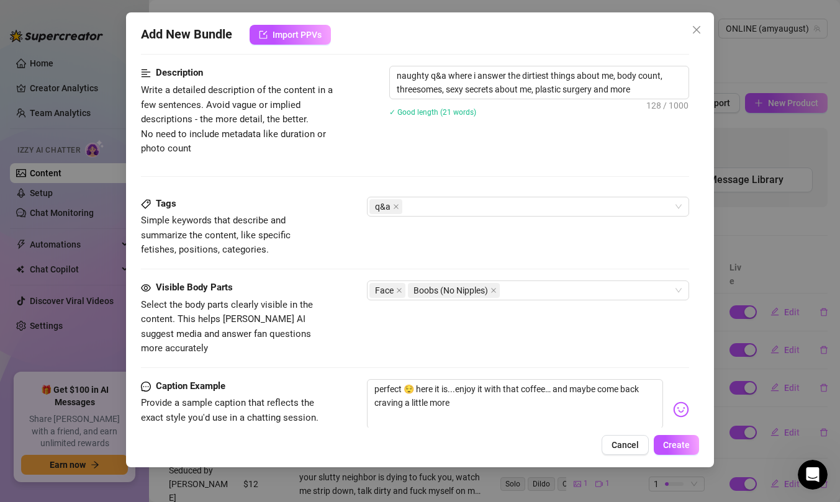
click at [455, 246] on div "Tags Simple keywords that describe and summarize the content, like specific fet…" at bounding box center [415, 227] width 548 height 61
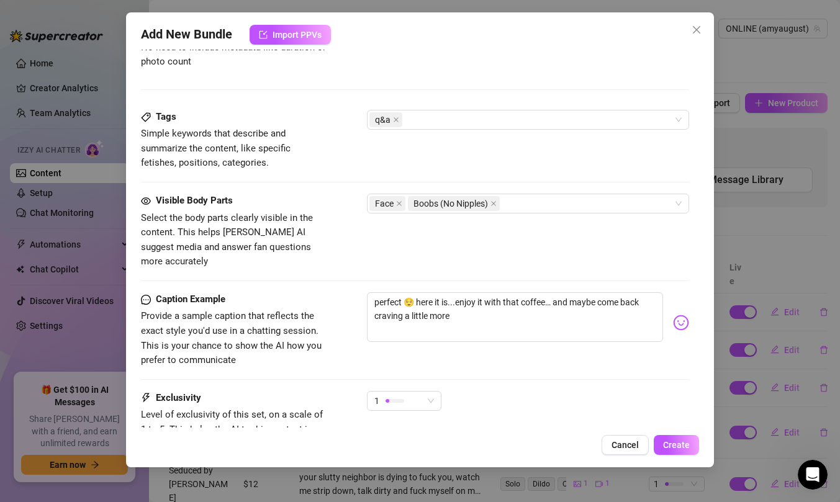
scroll to position [682, 0]
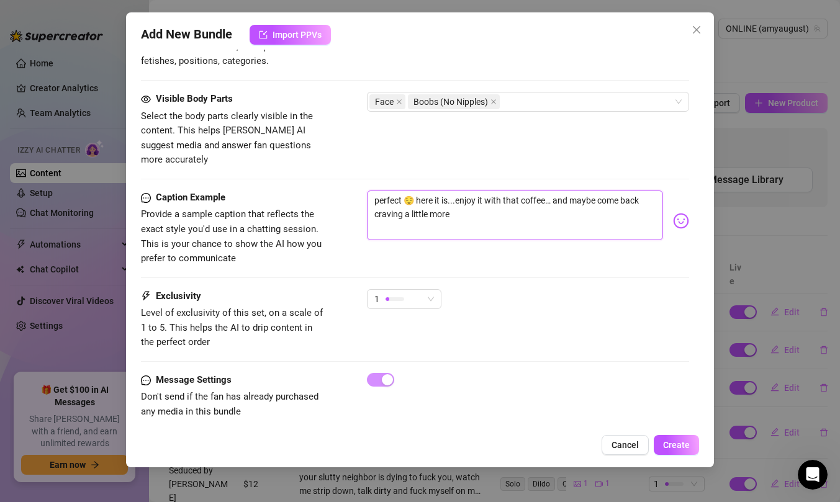
drag, startPoint x: 489, startPoint y: 206, endPoint x: 348, endPoint y: 162, distance: 147.7
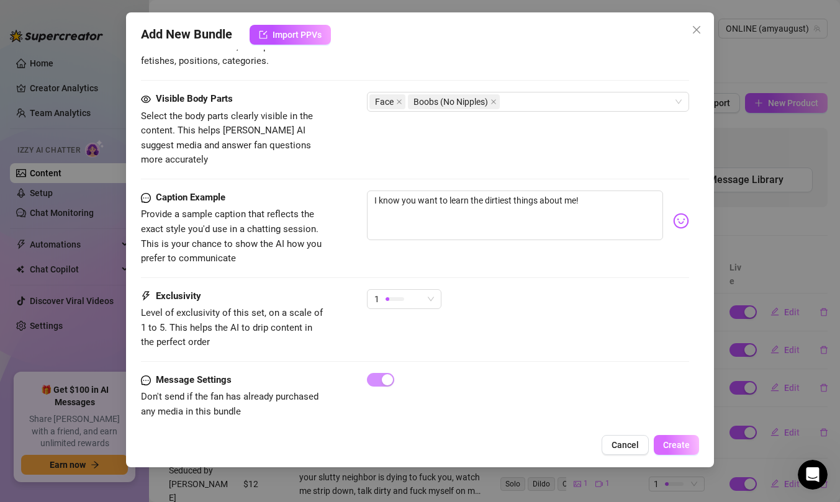
click at [680, 440] on span "Create" at bounding box center [676, 445] width 27 height 10
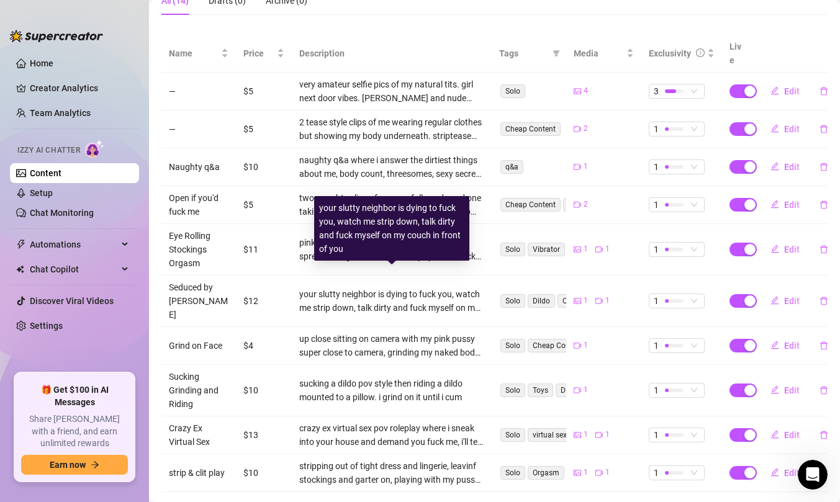
scroll to position [0, 0]
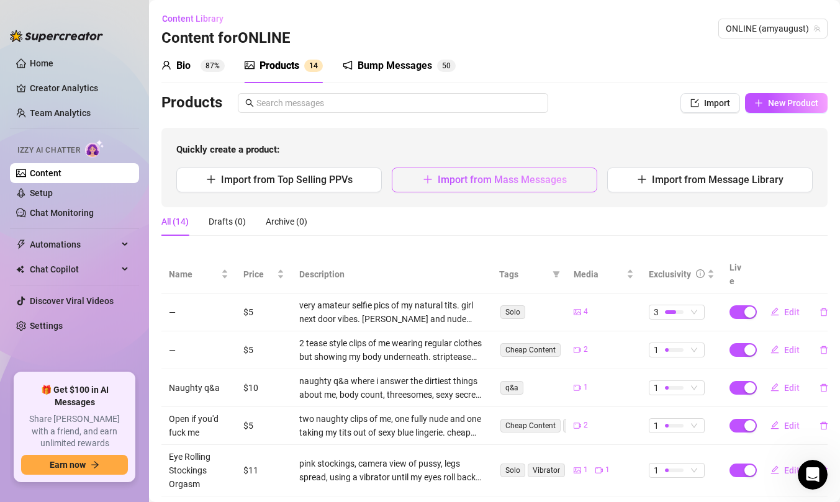
click at [556, 178] on span "Import from Mass Messages" at bounding box center [502, 180] width 129 height 12
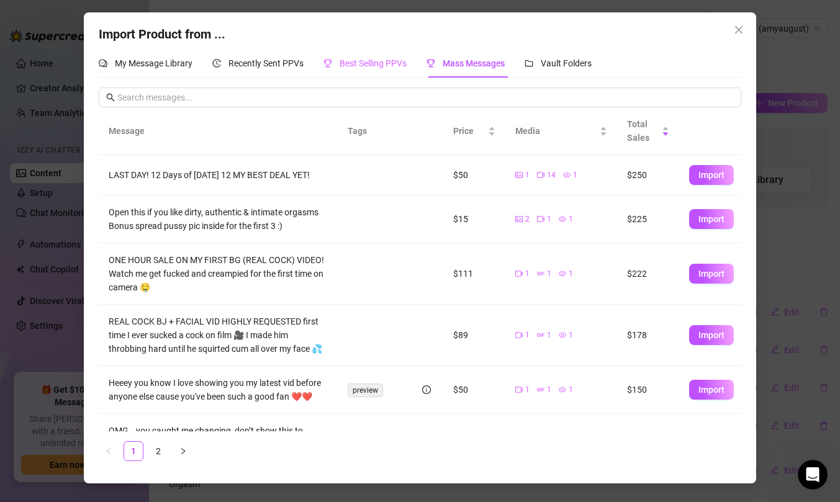
click at [379, 53] on div "Best Selling PPVs" at bounding box center [365, 63] width 83 height 29
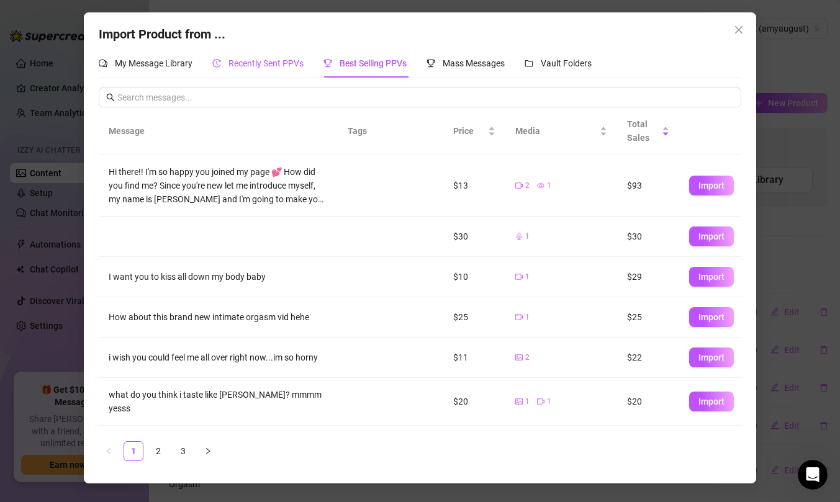
click at [276, 69] on div "Recently Sent PPVs" at bounding box center [257, 64] width 91 height 14
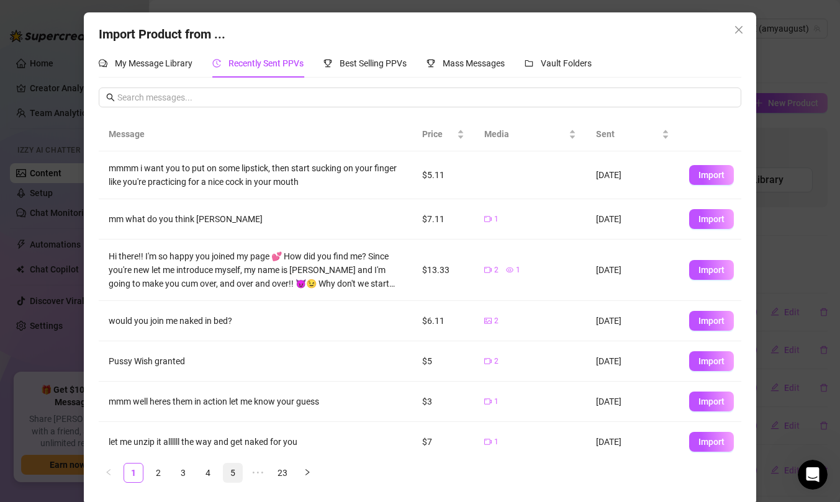
click at [232, 476] on link "5" at bounding box center [233, 473] width 19 height 19
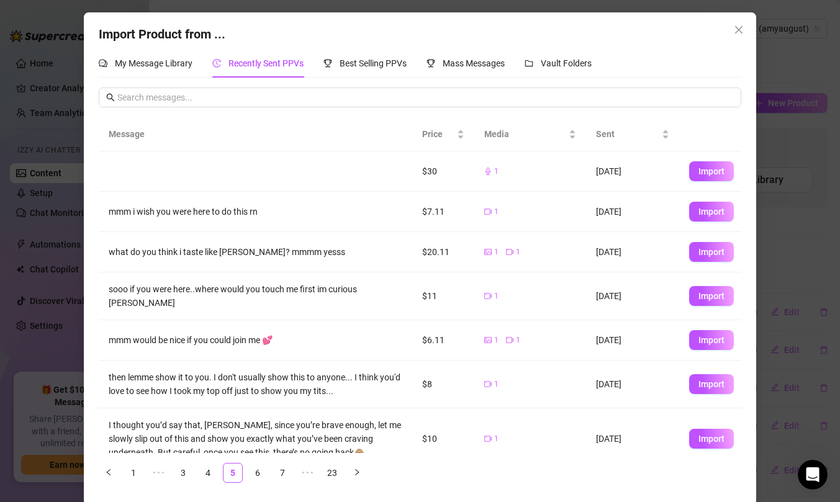
click at [297, 473] on ul "1 ••• 3 4 5 6 7 ••• 23" at bounding box center [420, 473] width 642 height 20
click at [291, 473] on link "7" at bounding box center [282, 473] width 19 height 19
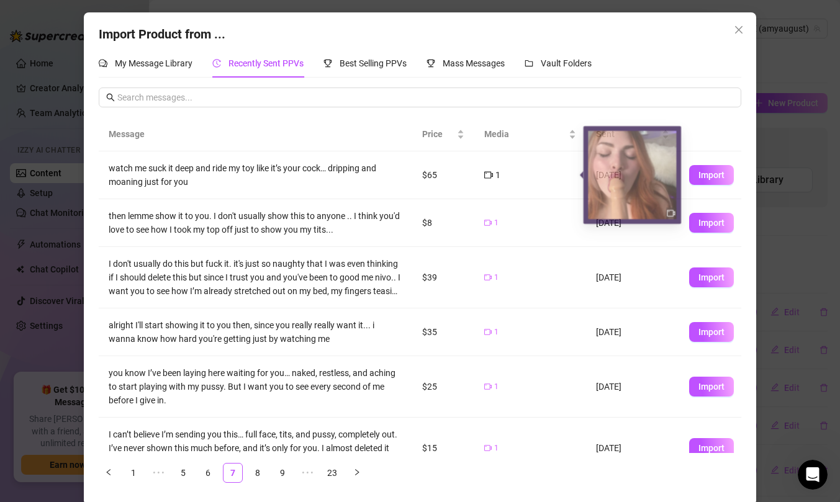
click at [489, 177] on icon "video-camera" at bounding box center [488, 175] width 9 height 9
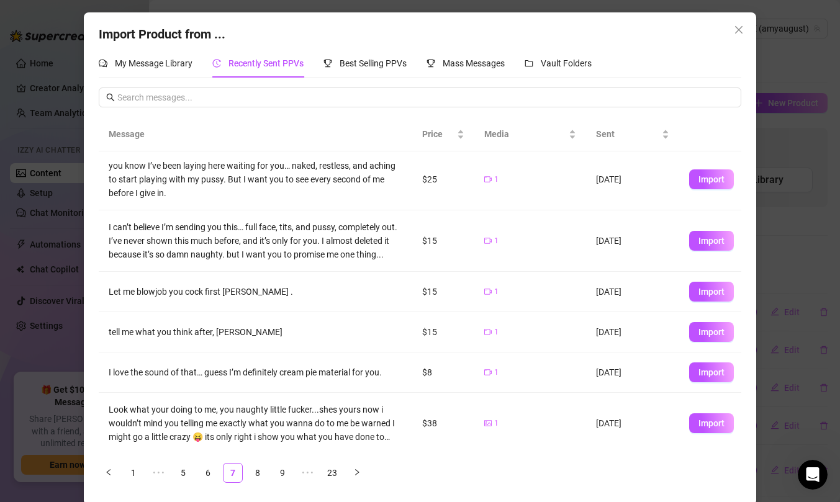
scroll to position [209, 0]
click at [706, 330] on span "Import" at bounding box center [712, 331] width 26 height 10
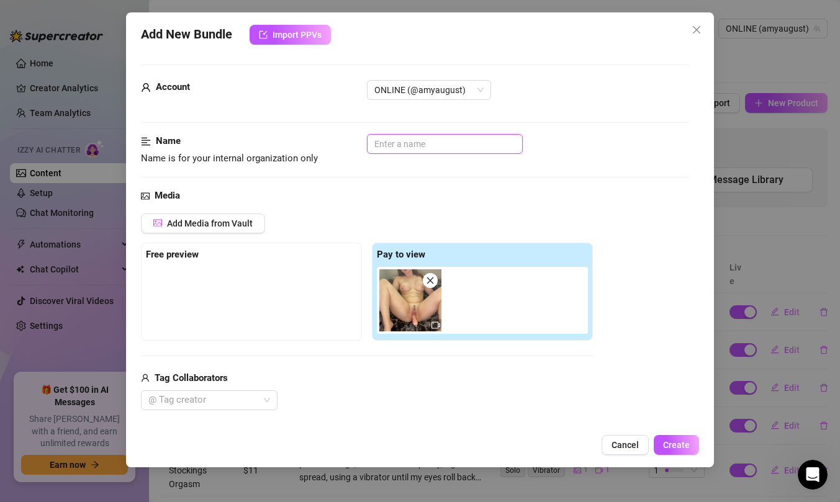
click at [431, 147] on input "text" at bounding box center [445, 144] width 156 height 20
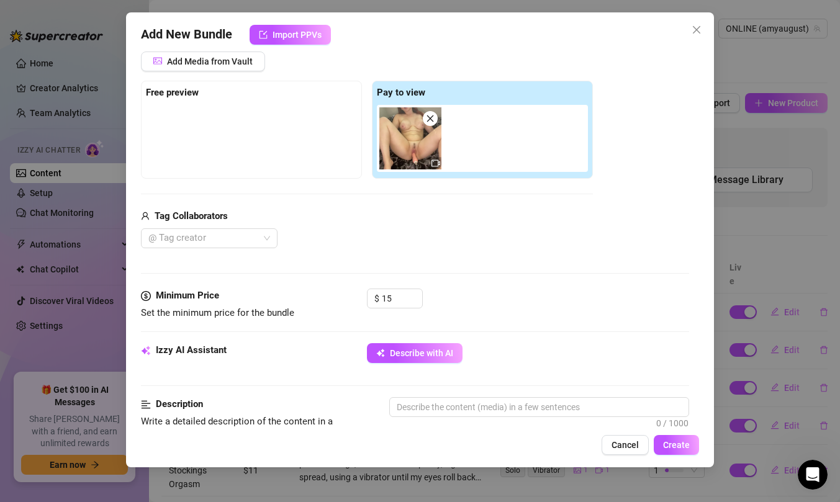
scroll to position [311, 0]
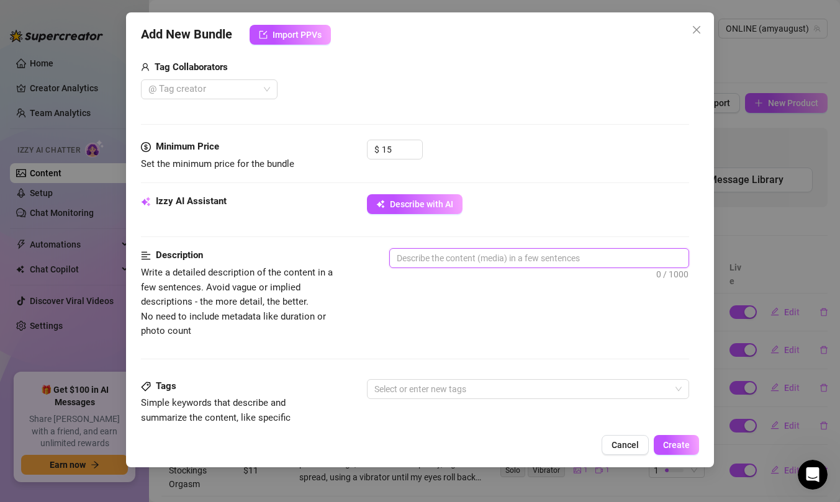
click at [442, 257] on textarea at bounding box center [539, 258] width 299 height 19
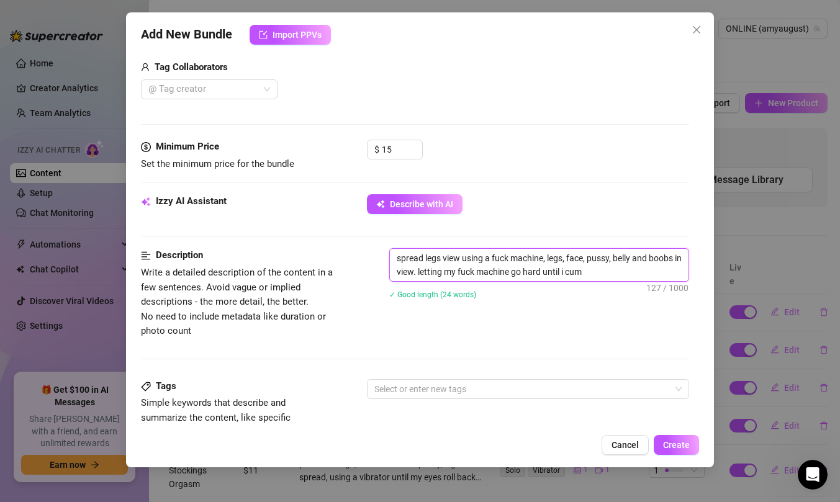
scroll to position [562, 0]
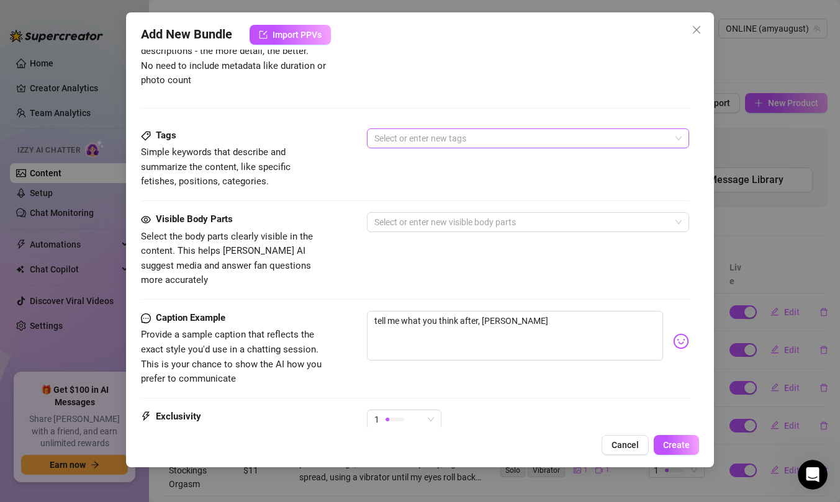
click at [476, 135] on div at bounding box center [521, 138] width 304 height 17
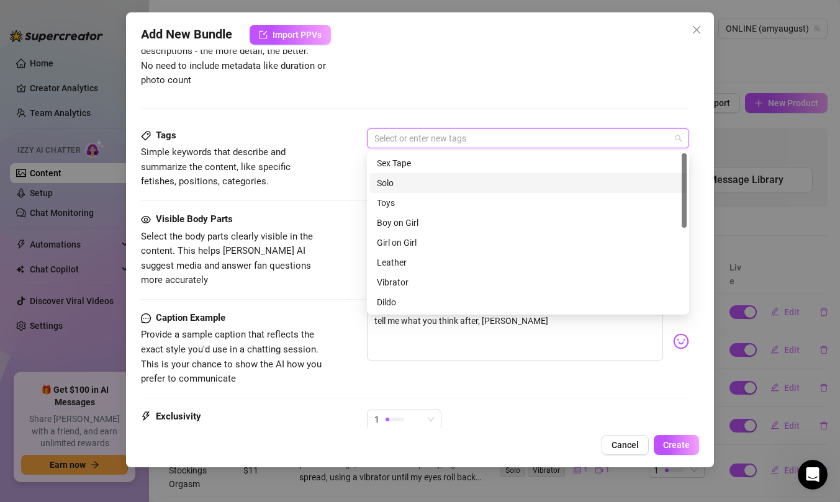
click at [459, 186] on div "Solo" at bounding box center [528, 183] width 302 height 14
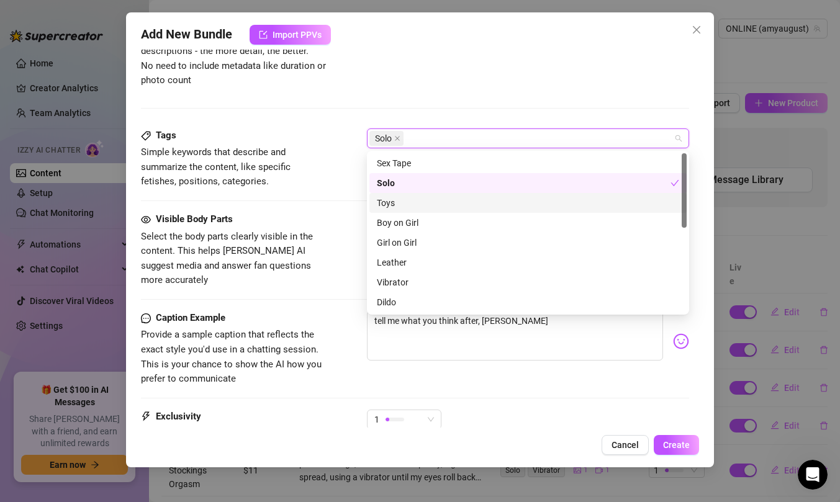
click at [458, 201] on div "Toys" at bounding box center [528, 203] width 302 height 14
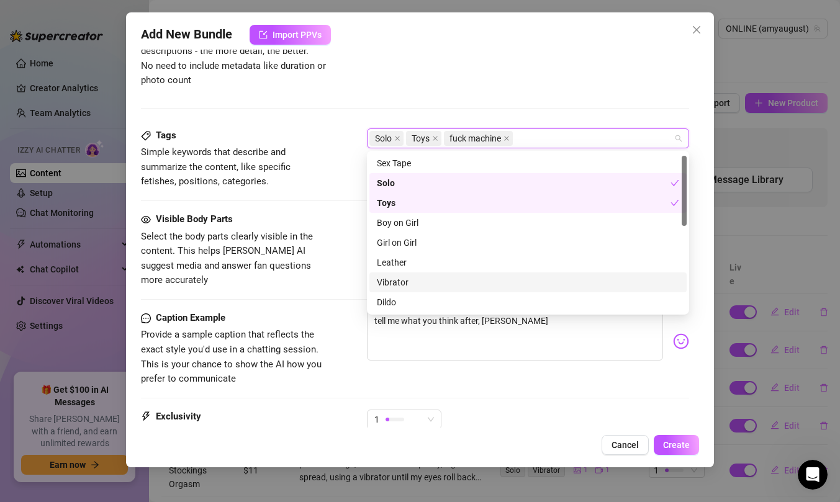
scroll to position [7, 0]
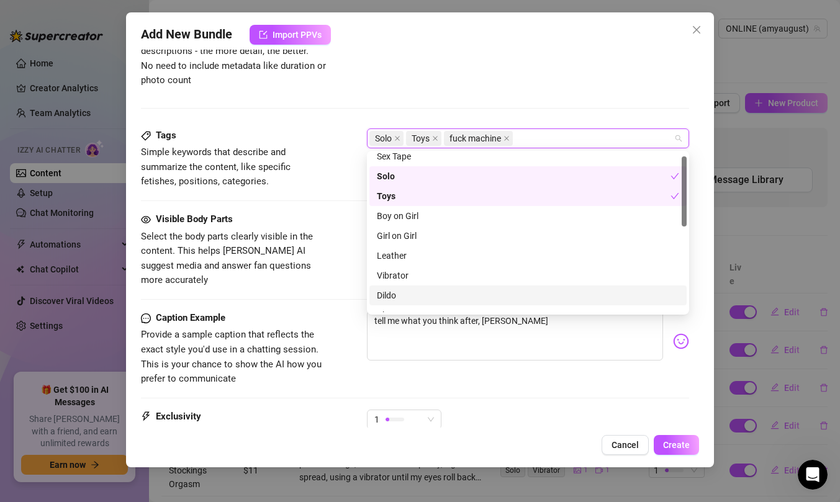
click at [456, 297] on div "Dildo" at bounding box center [528, 296] width 302 height 14
click at [543, 91] on div "Description Write a detailed description of the content in a few sentences. Avo…" at bounding box center [415, 63] width 548 height 130
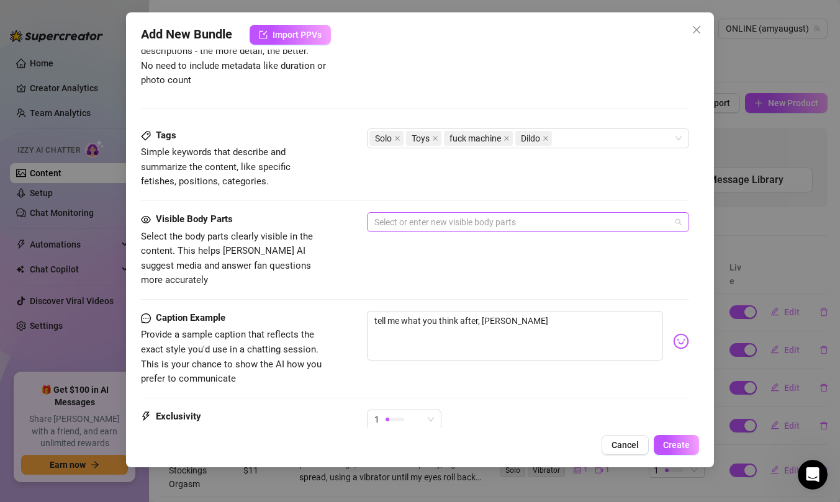
click at [453, 224] on div at bounding box center [521, 222] width 304 height 17
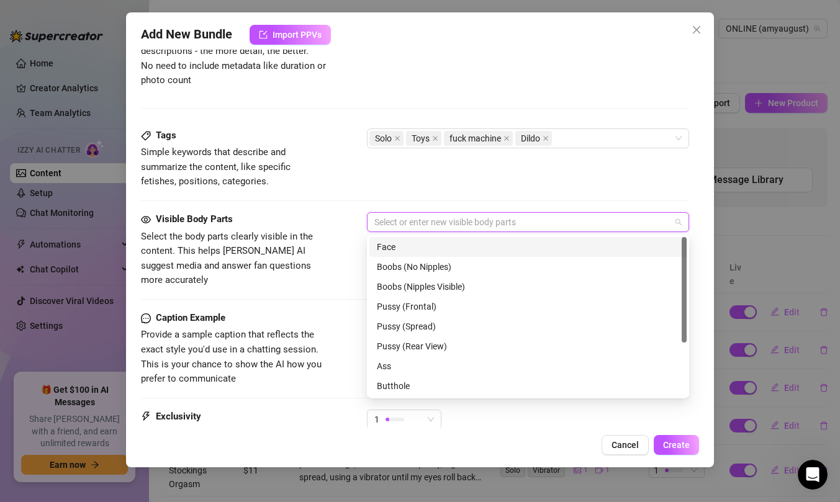
click at [447, 244] on div "Face" at bounding box center [528, 247] width 302 height 14
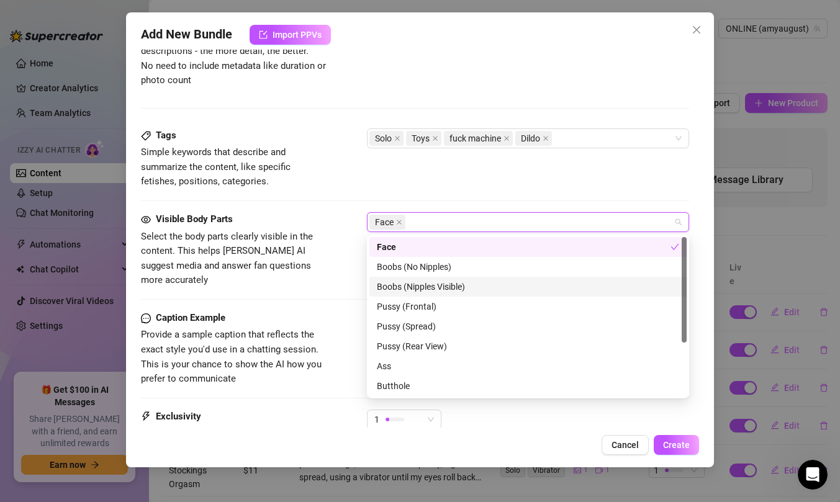
click at [445, 284] on div "Boobs (Nipples Visible)" at bounding box center [528, 287] width 302 height 14
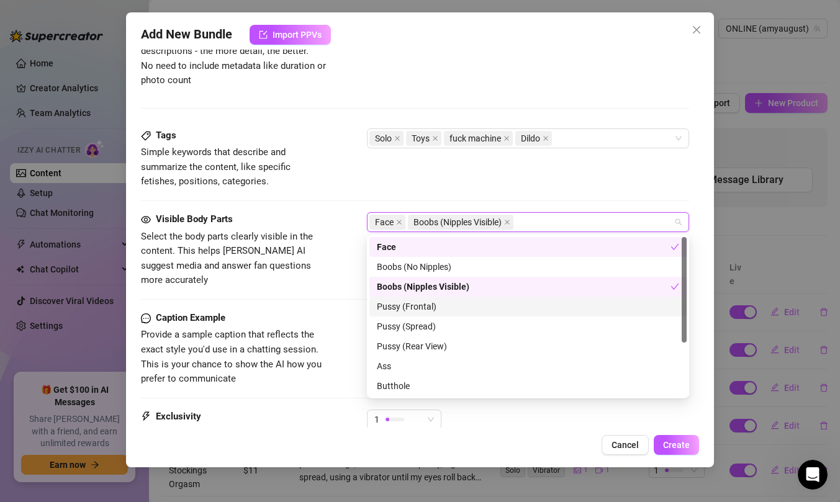
click at [444, 309] on div "Pussy (Frontal)" at bounding box center [528, 307] width 302 height 14
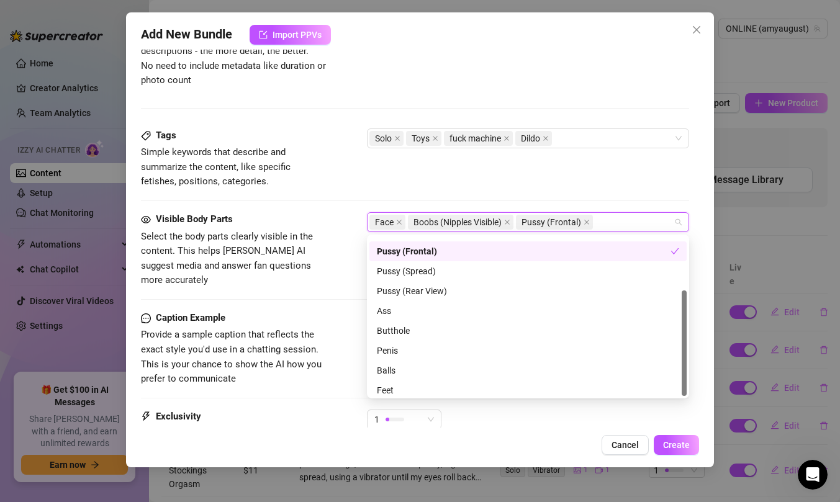
scroll to position [79, 0]
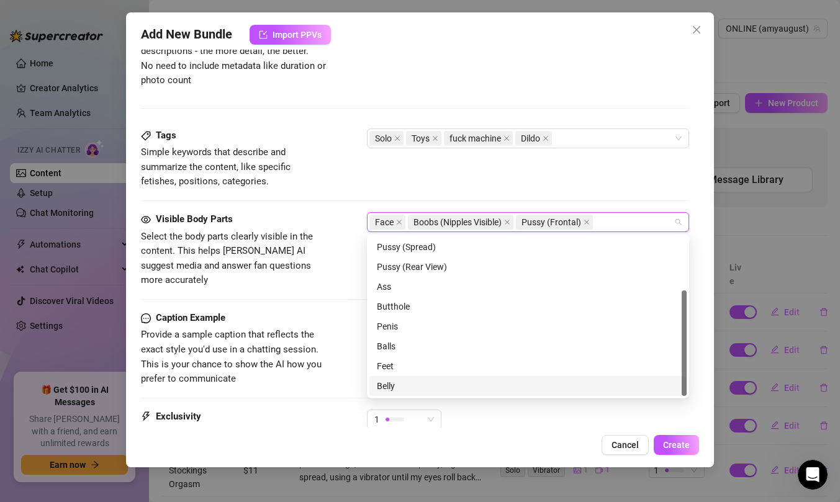
click at [395, 388] on div "Belly" at bounding box center [528, 386] width 302 height 14
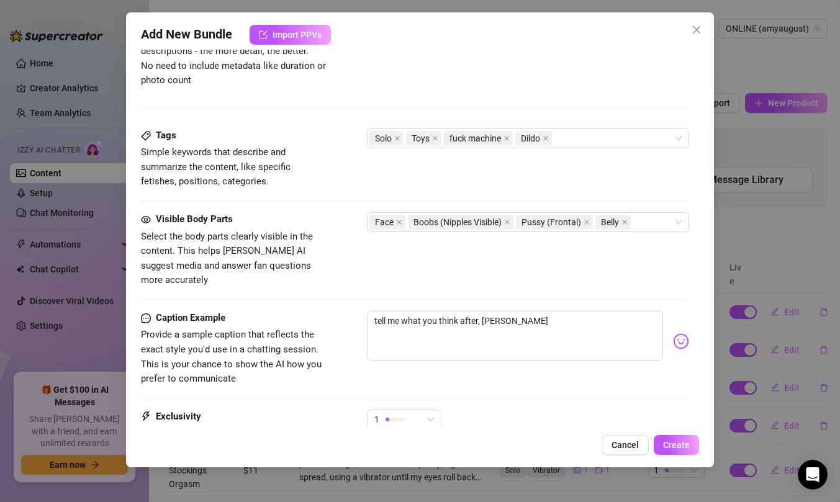
click at [320, 330] on span "Provide a sample caption that reflects the exact style you'd use in a chatting …" at bounding box center [234, 357] width 186 height 58
click at [429, 311] on textarea "tell me what you think after, [PERSON_NAME]" at bounding box center [515, 336] width 296 height 50
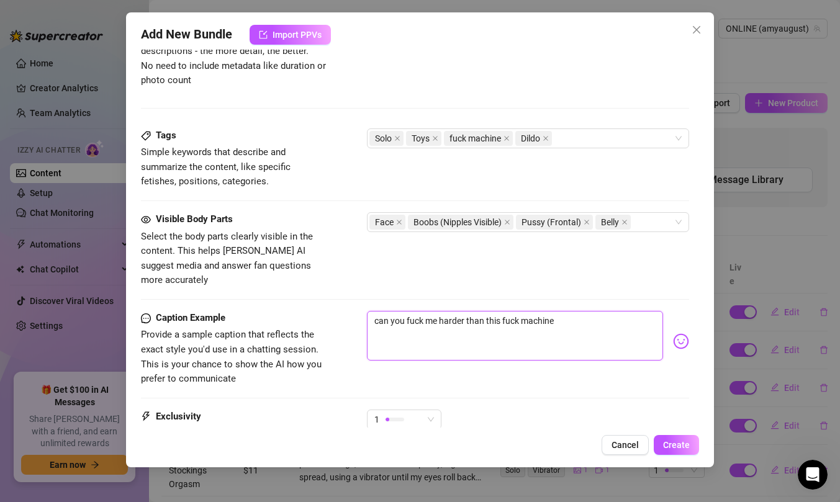
scroll to position [682, 0]
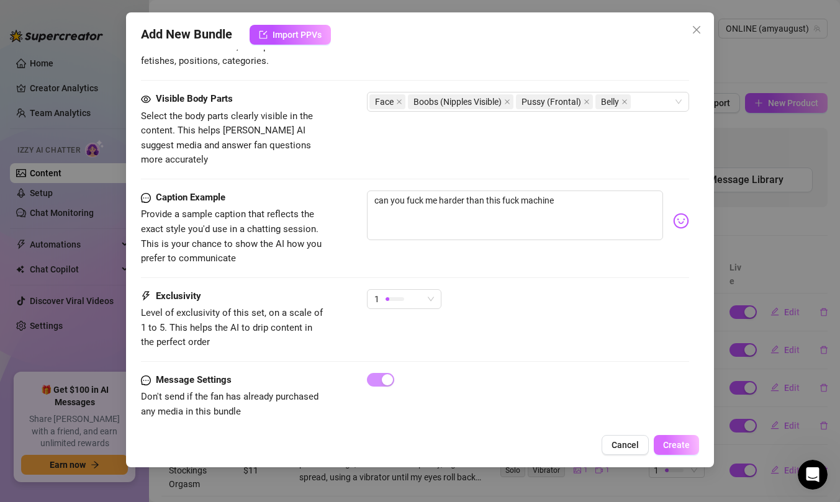
click at [674, 446] on span "Create" at bounding box center [676, 445] width 27 height 10
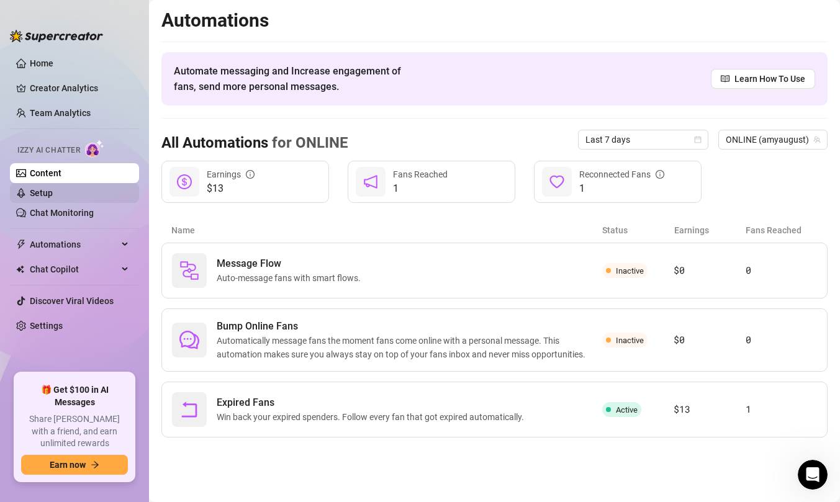
click at [50, 193] on link "Setup" at bounding box center [41, 193] width 23 height 10
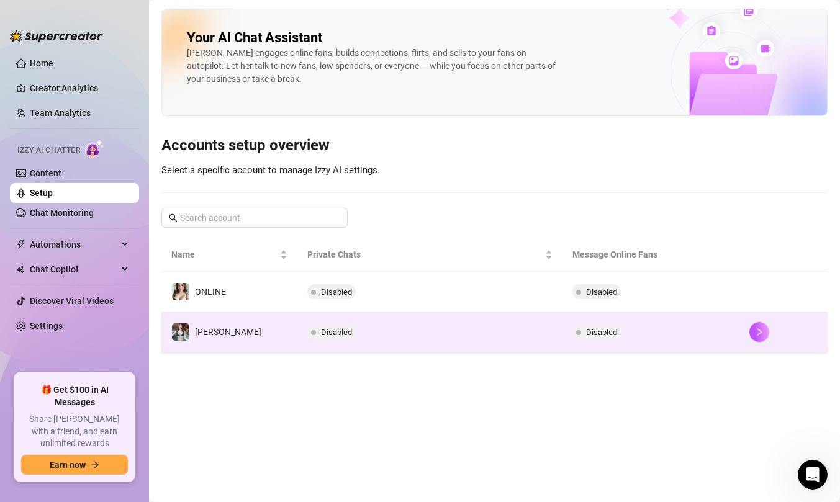
click at [247, 336] on td "[PERSON_NAME]" at bounding box center [229, 332] width 136 height 40
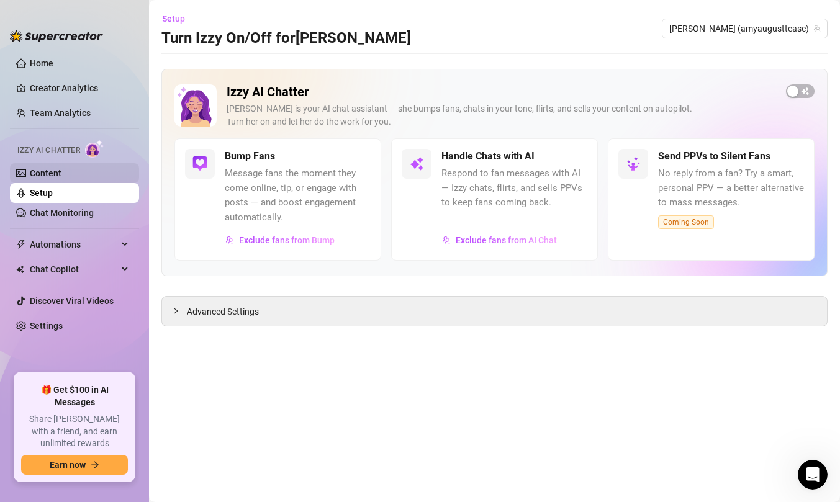
click at [57, 168] on link "Content" at bounding box center [46, 173] width 32 height 10
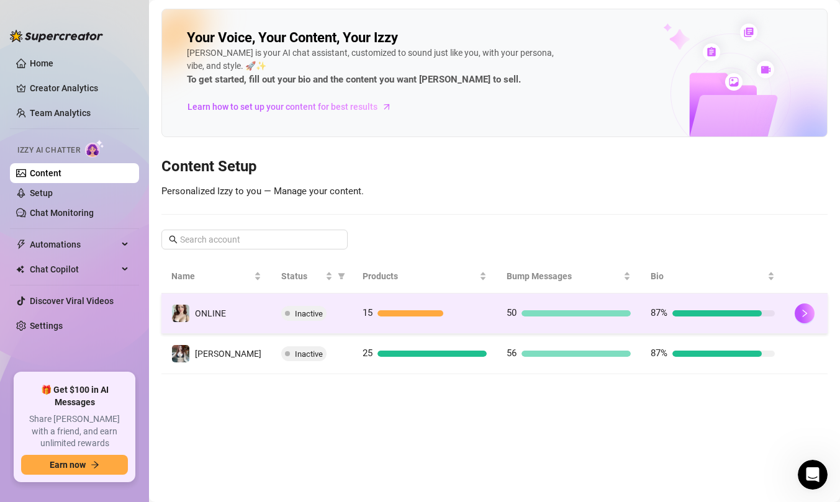
click at [309, 321] on td "Inactive" at bounding box center [311, 314] width 81 height 40
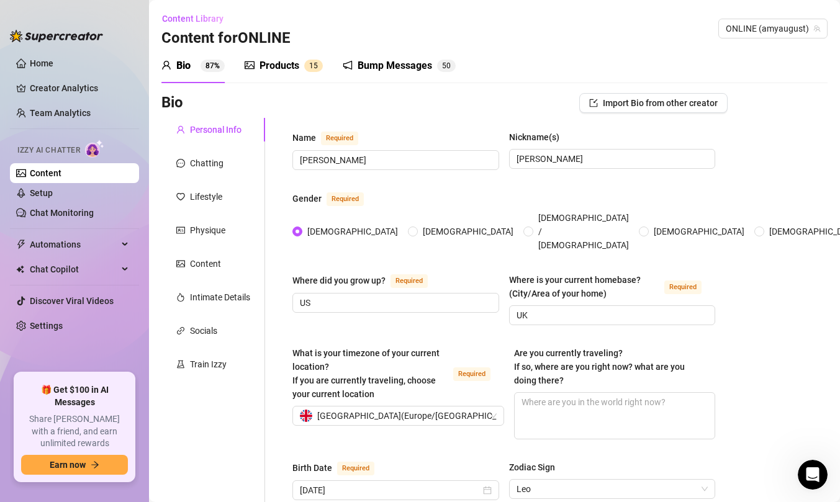
click at [306, 66] on sup "1 5" at bounding box center [313, 66] width 19 height 12
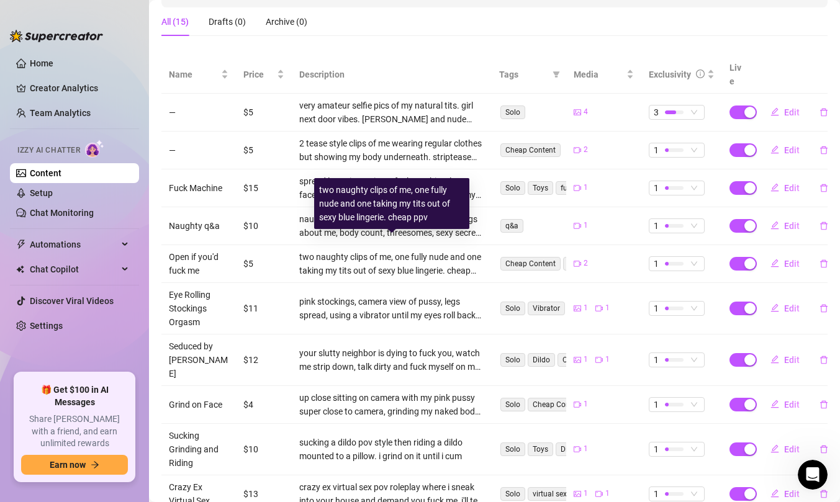
scroll to position [255, 0]
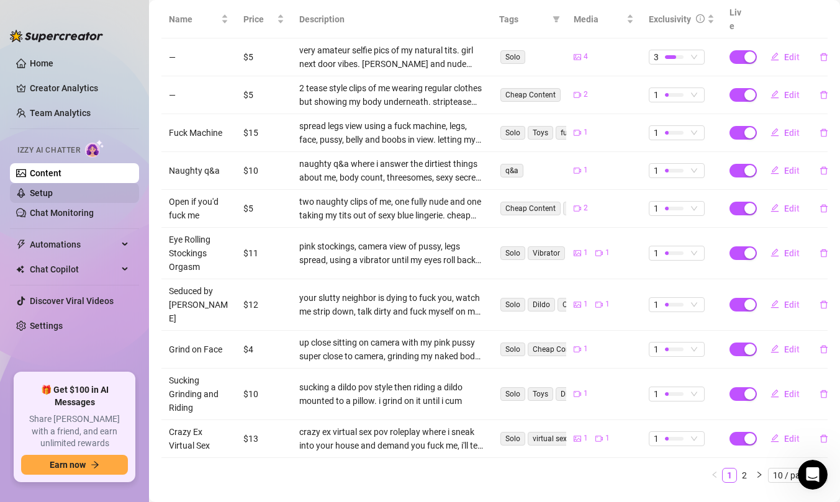
click at [47, 195] on link "Setup" at bounding box center [41, 193] width 23 height 10
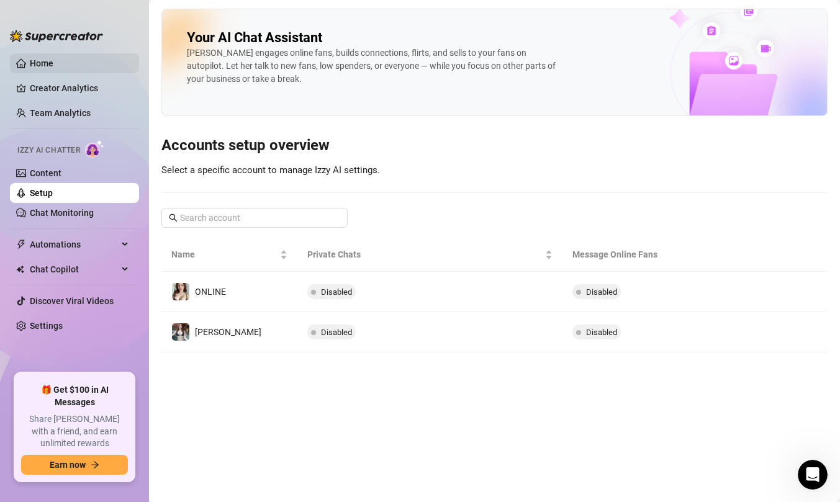
click at [53, 66] on link "Home" at bounding box center [42, 63] width 24 height 10
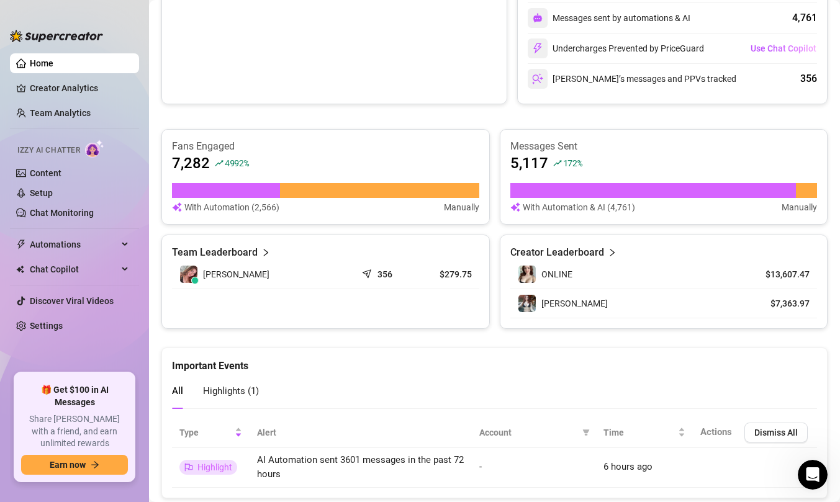
scroll to position [691, 0]
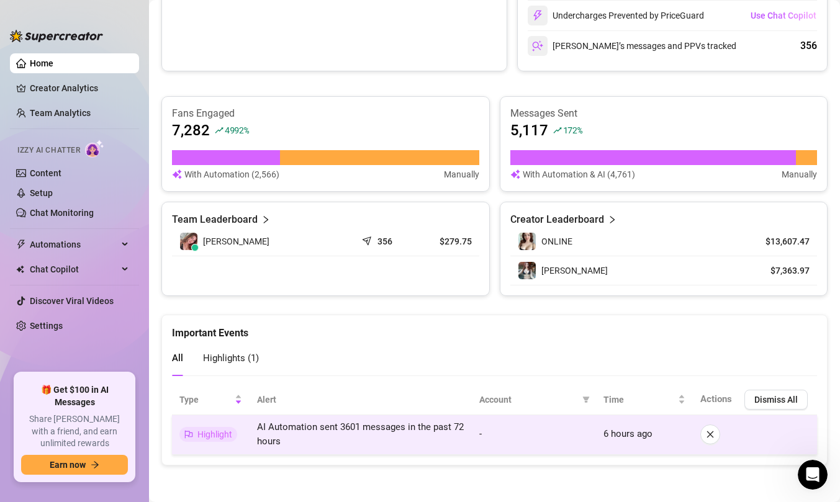
click at [315, 439] on td "AI Automation sent 3601 messages in the past 72 hours" at bounding box center [361, 435] width 222 height 40
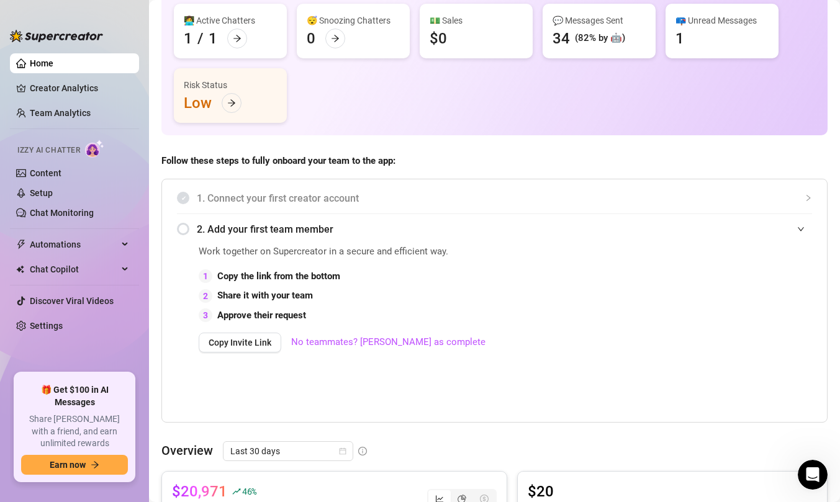
scroll to position [0, 0]
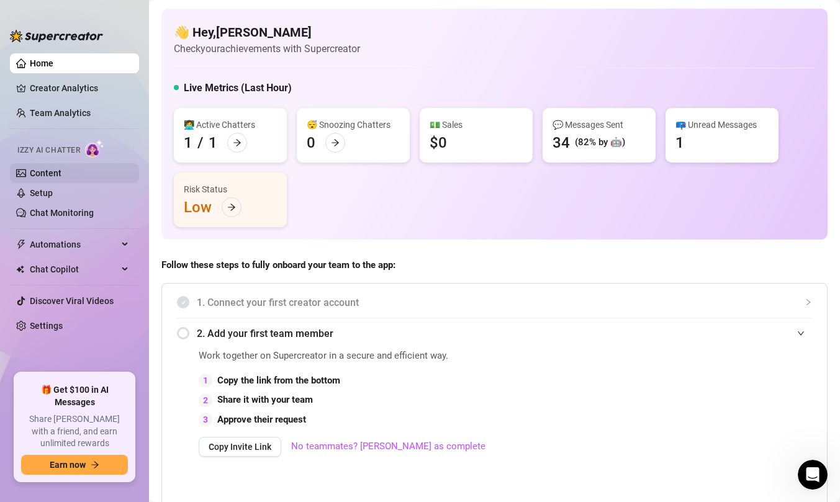
click at [59, 168] on link "Content" at bounding box center [46, 173] width 32 height 10
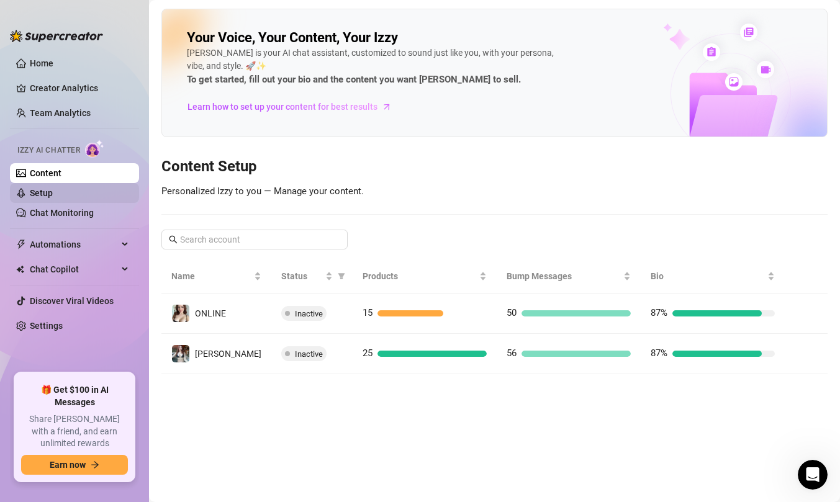
click at [53, 198] on link "Setup" at bounding box center [41, 193] width 23 height 10
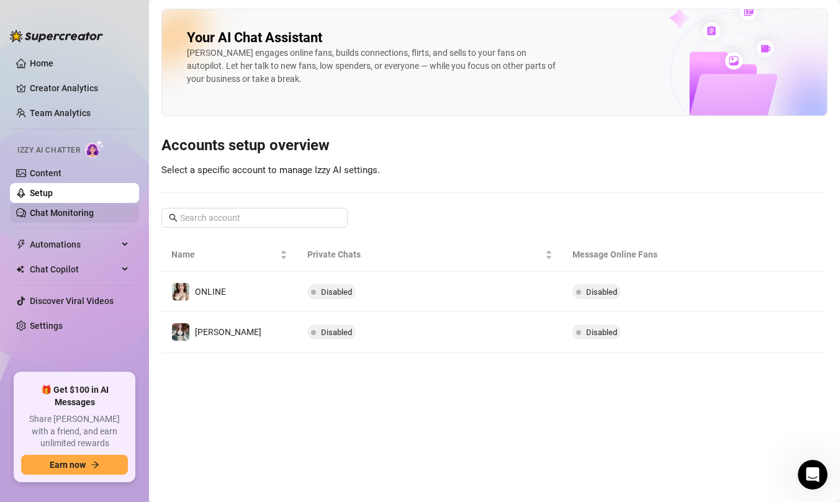
click at [60, 215] on link "Chat Monitoring" at bounding box center [62, 213] width 64 height 10
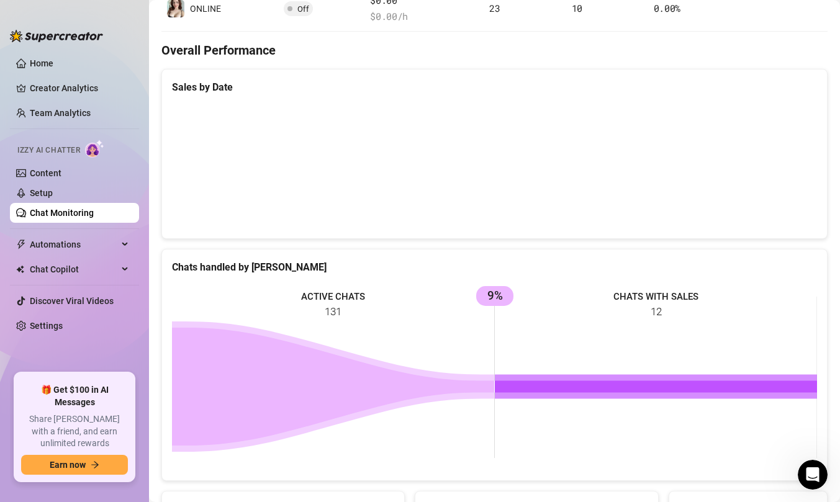
scroll to position [358, 0]
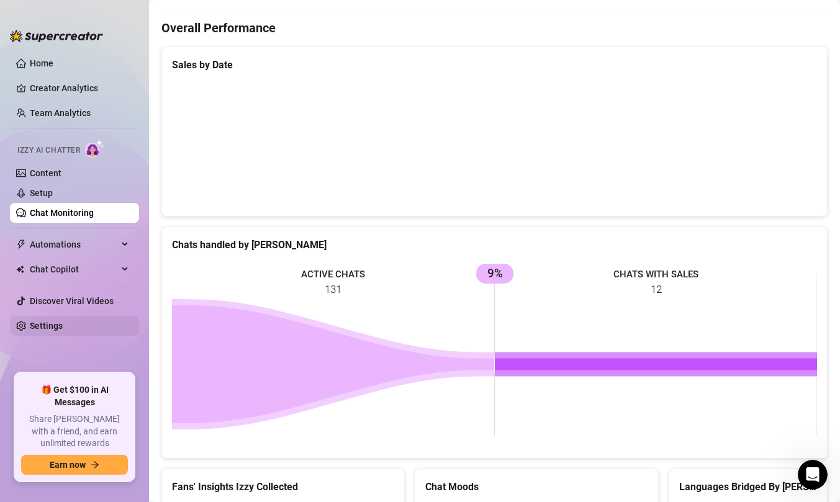
click at [63, 322] on link "Settings" at bounding box center [46, 326] width 33 height 10
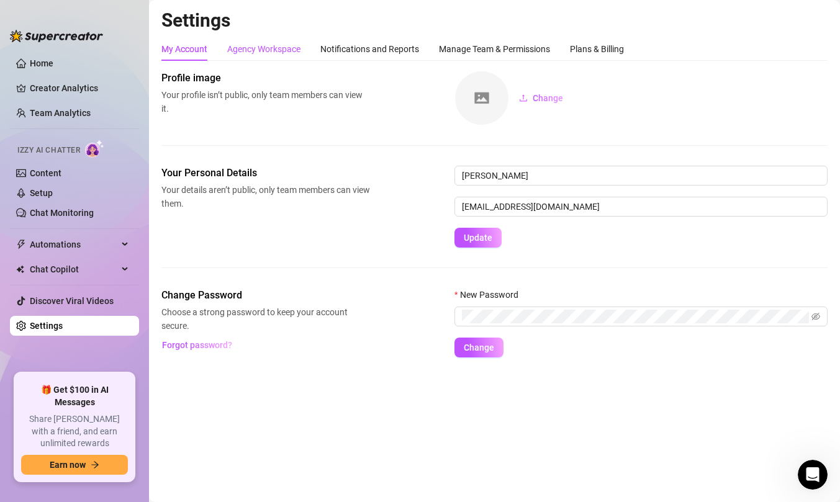
click at [281, 53] on div "Agency Workspace" at bounding box center [263, 49] width 73 height 14
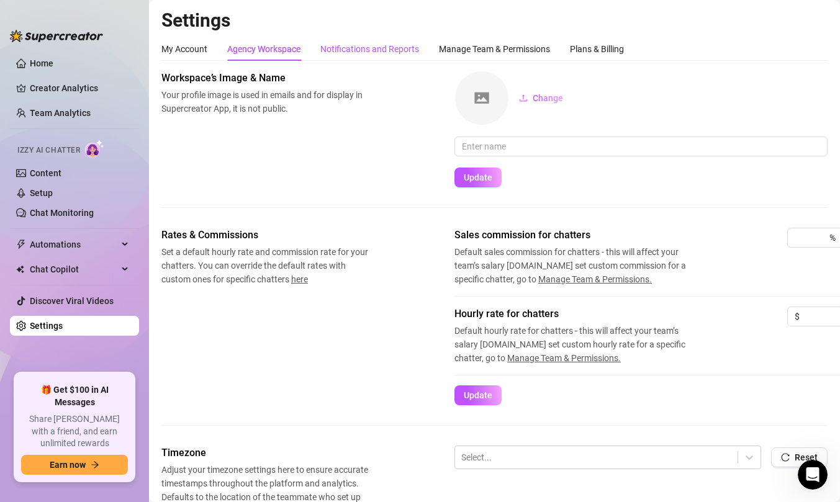
click at [353, 52] on div "Notifications and Reports" at bounding box center [369, 49] width 99 height 14
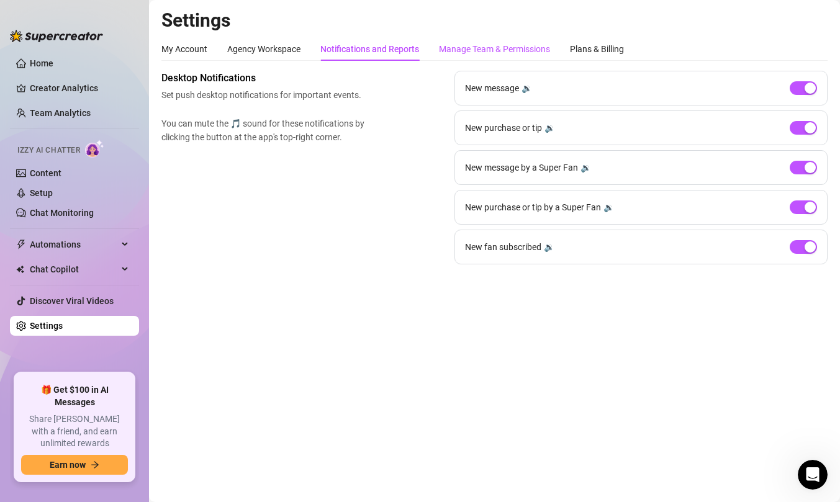
click at [463, 53] on div "Manage Team & Permissions" at bounding box center [494, 49] width 111 height 14
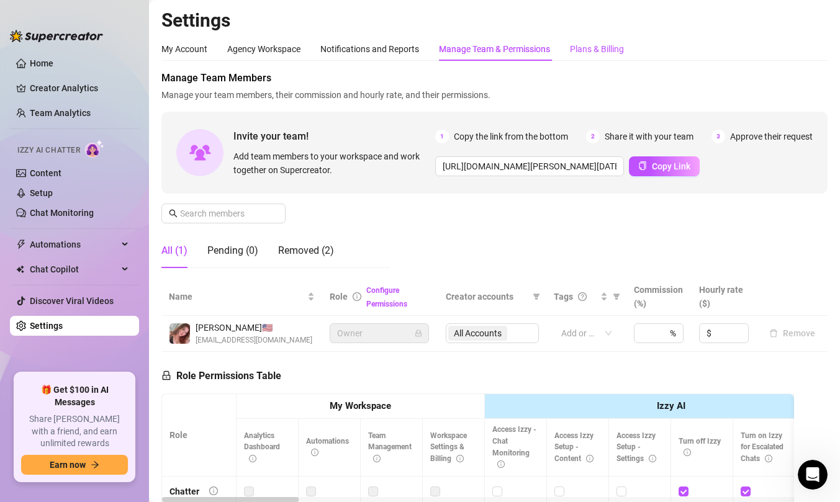
click at [599, 52] on div "Plans & Billing" at bounding box center [597, 49] width 54 height 14
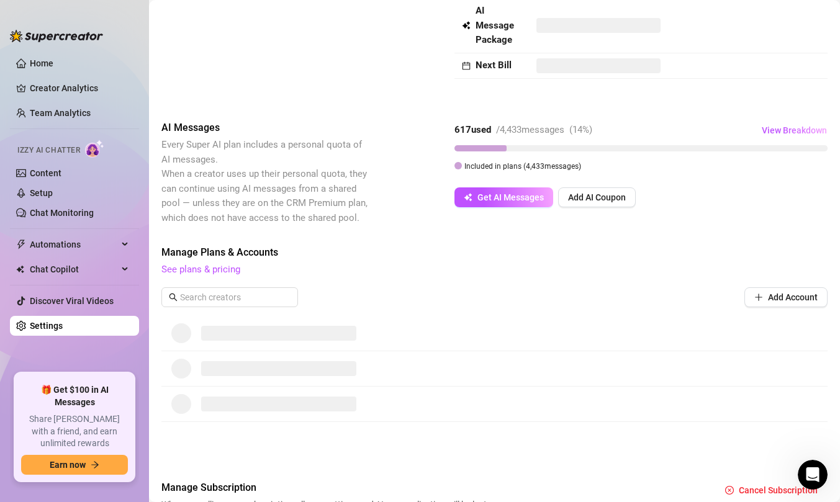
scroll to position [187, 0]
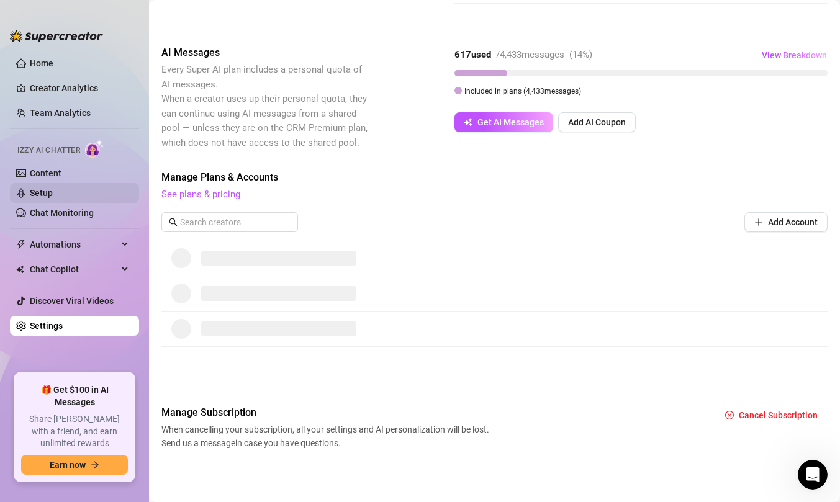
click at [45, 196] on link "Setup" at bounding box center [41, 193] width 23 height 10
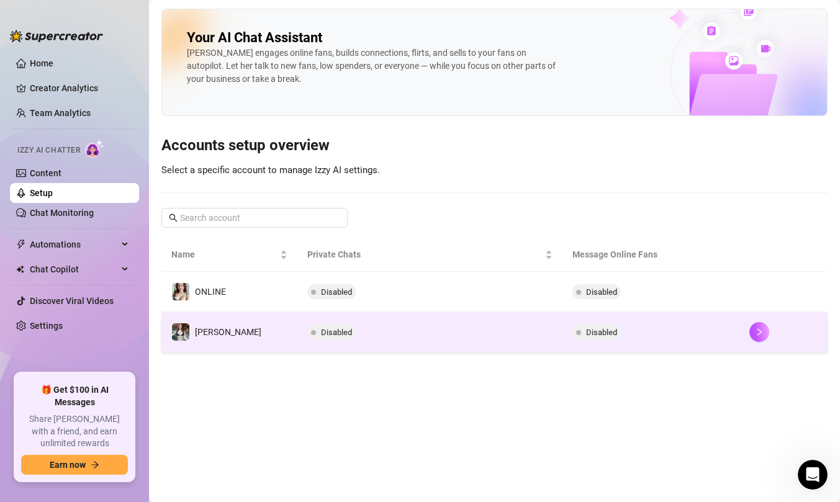
click at [233, 332] on td "[PERSON_NAME]" at bounding box center [229, 332] width 136 height 40
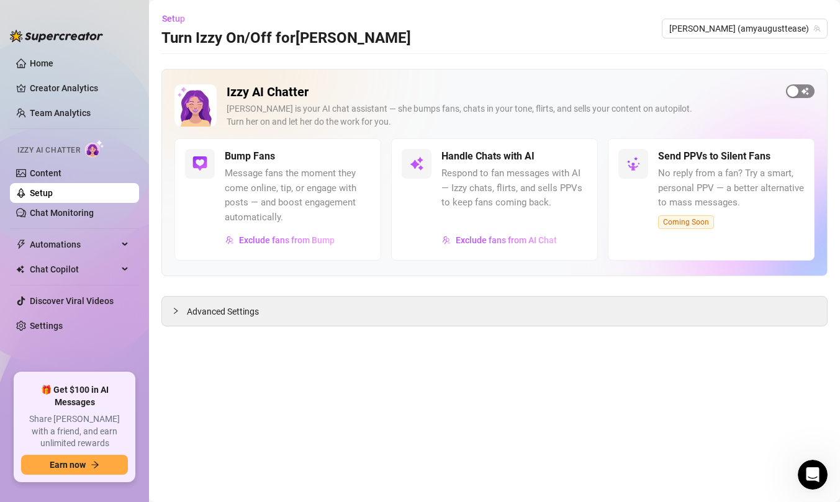
click at [800, 90] on button "button" at bounding box center [800, 91] width 29 height 14
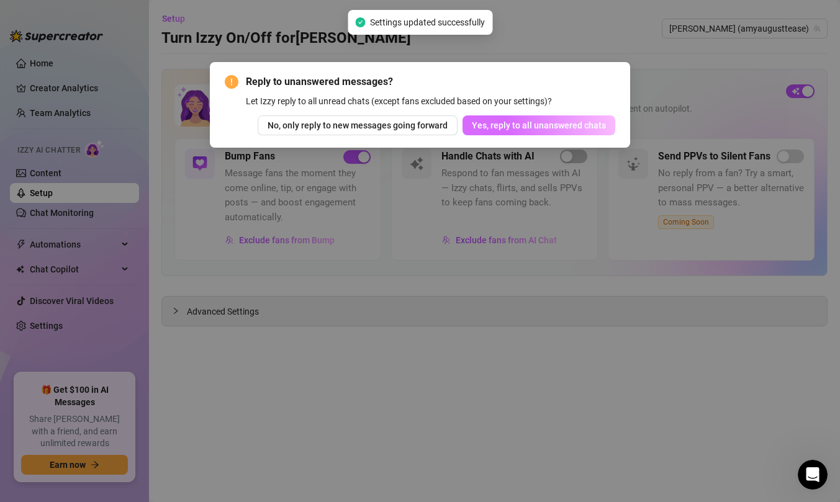
click at [515, 124] on span "Yes, reply to all unanswered chats" at bounding box center [539, 125] width 134 height 10
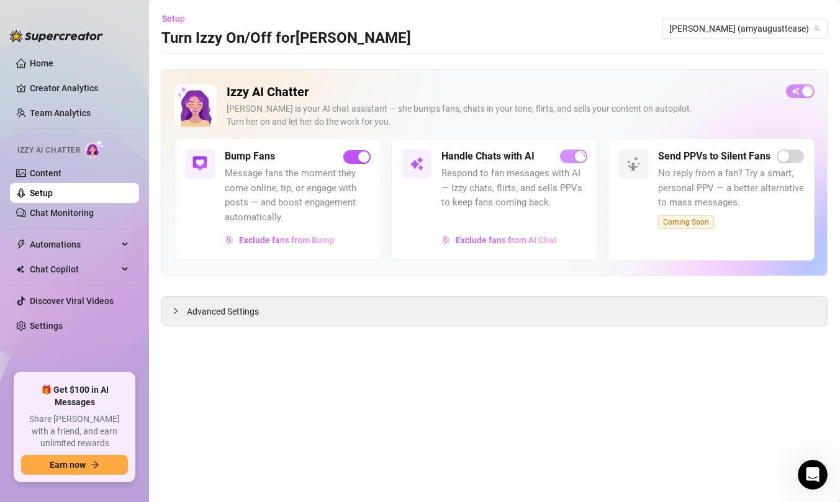
click at [53, 196] on link "Setup" at bounding box center [41, 193] width 23 height 10
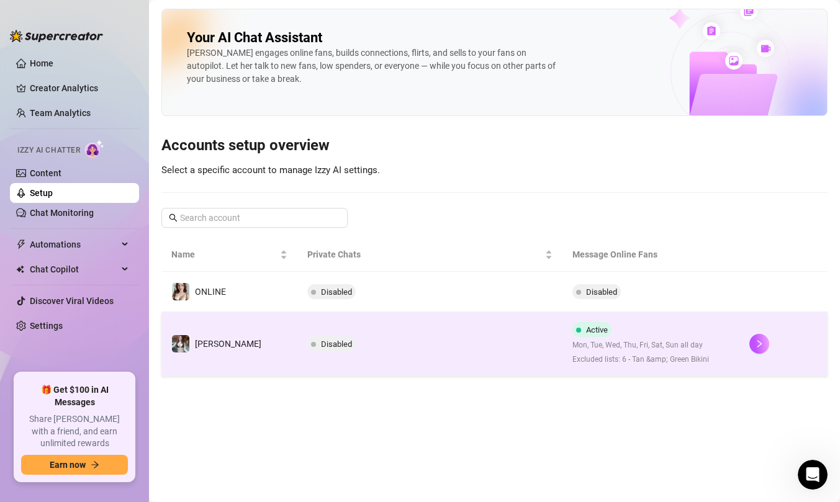
click at [256, 361] on td "[PERSON_NAME]" at bounding box center [229, 344] width 136 height 64
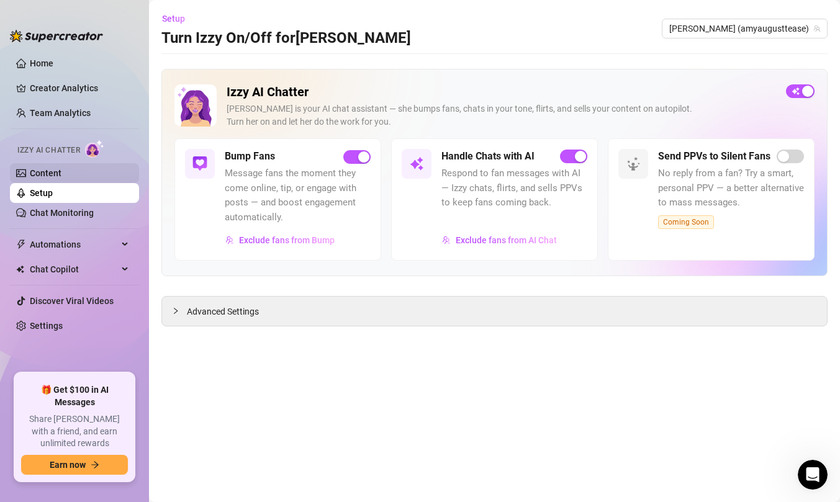
click at [61, 175] on link "Content" at bounding box center [46, 173] width 32 height 10
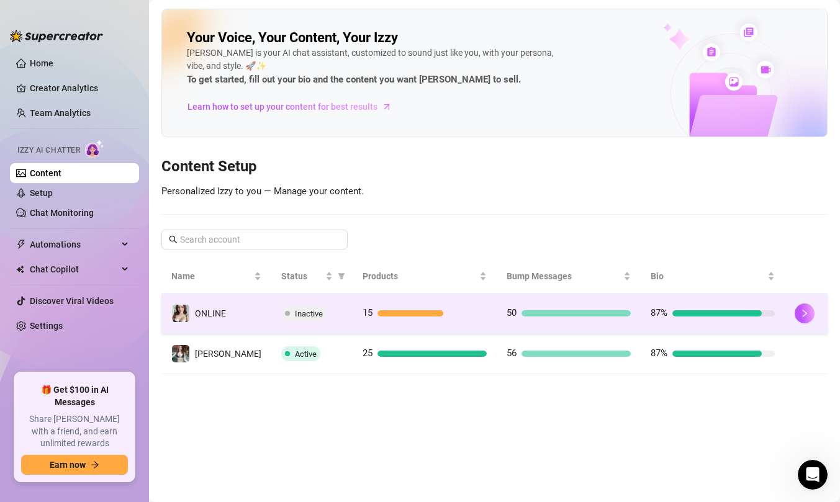
click at [299, 318] on div "Inactive" at bounding box center [311, 313] width 61 height 15
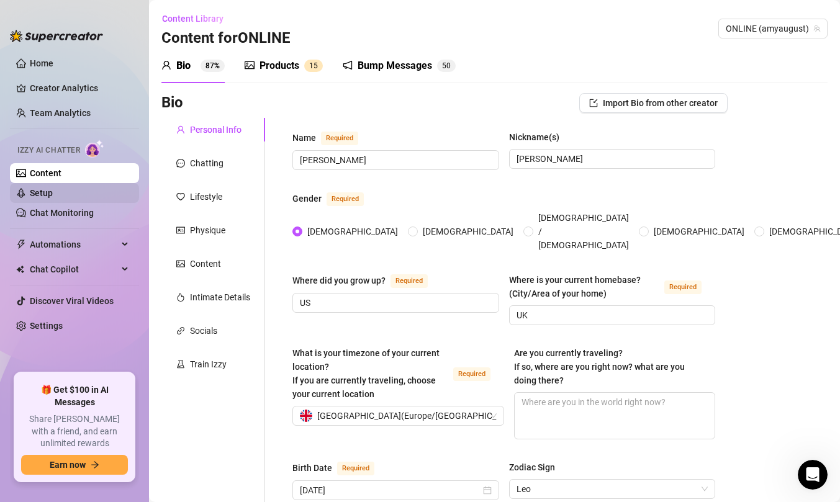
click at [53, 190] on link "Setup" at bounding box center [41, 193] width 23 height 10
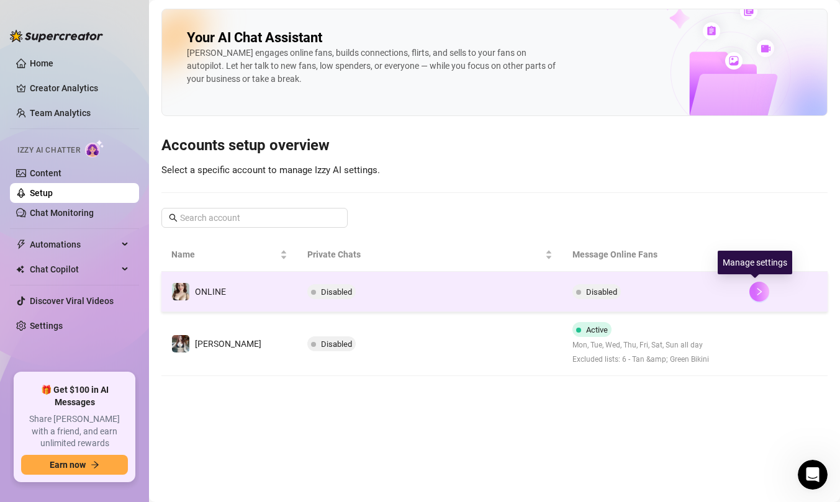
click at [755, 295] on icon "right" at bounding box center [759, 292] width 9 height 9
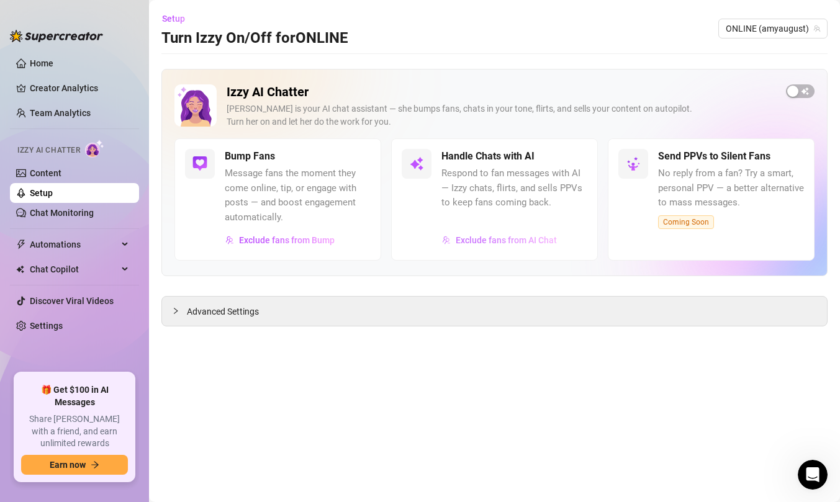
click at [512, 237] on span "Exclude fans from AI Chat" at bounding box center [506, 240] width 101 height 10
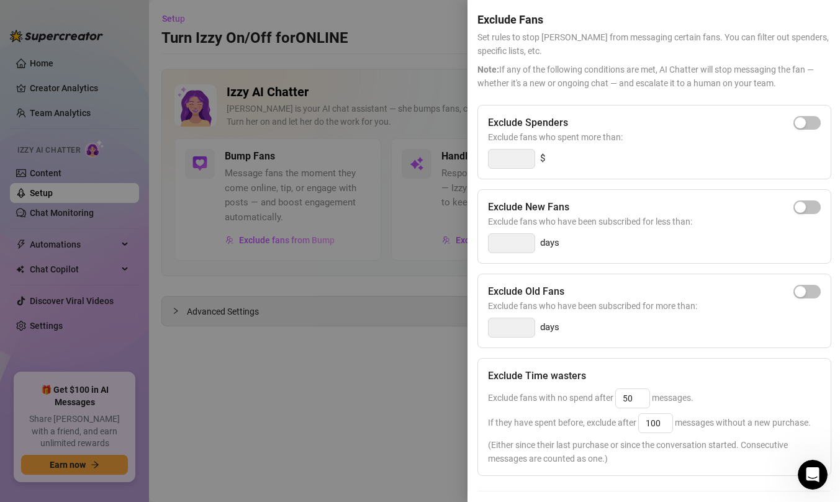
scroll to position [55, 0]
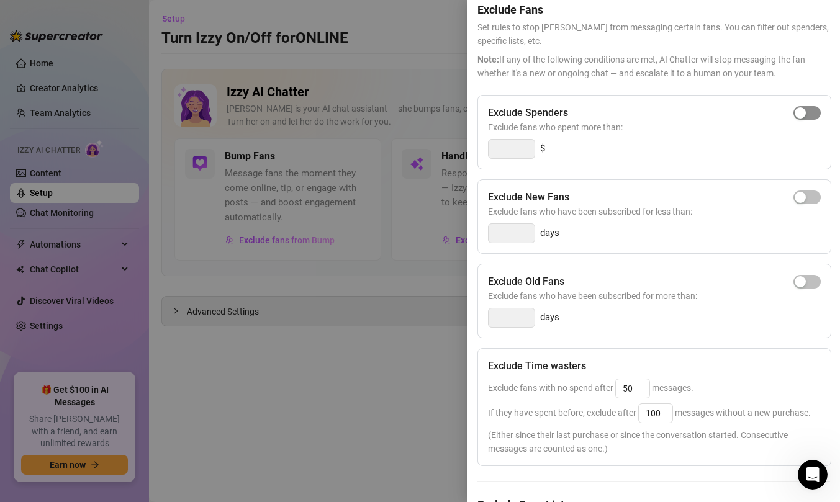
click at [810, 117] on span "button" at bounding box center [807, 113] width 27 height 14
click at [520, 145] on input "300" at bounding box center [512, 149] width 46 height 19
click at [621, 159] on div "Exclude Spenders Exclude fans who spent more than: 300 $" at bounding box center [655, 132] width 354 height 75
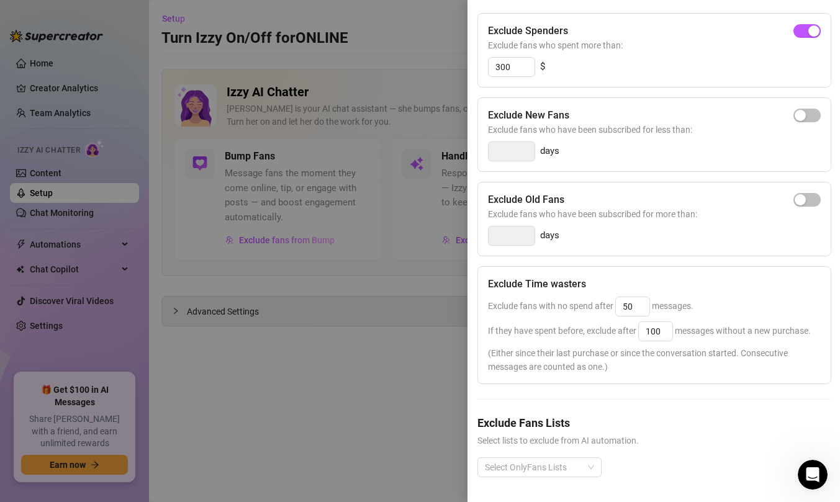
scroll to position [0, 0]
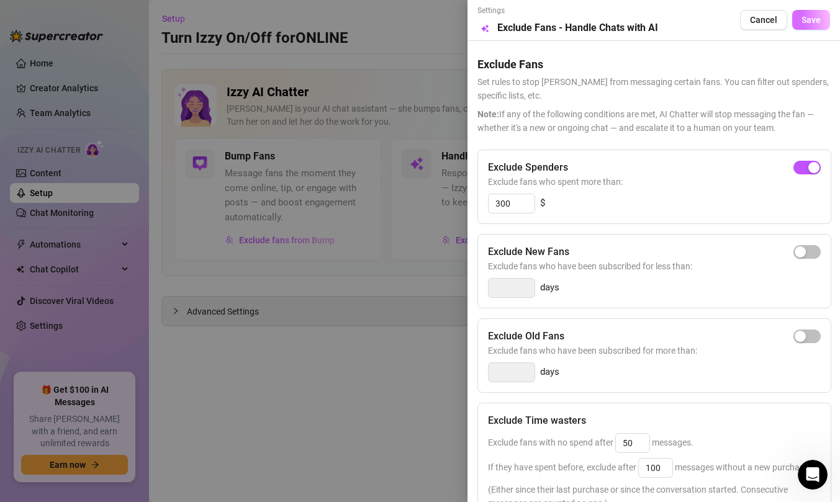
click at [814, 22] on span "Save" at bounding box center [811, 20] width 19 height 10
